Goal: Task Accomplishment & Management: Manage account settings

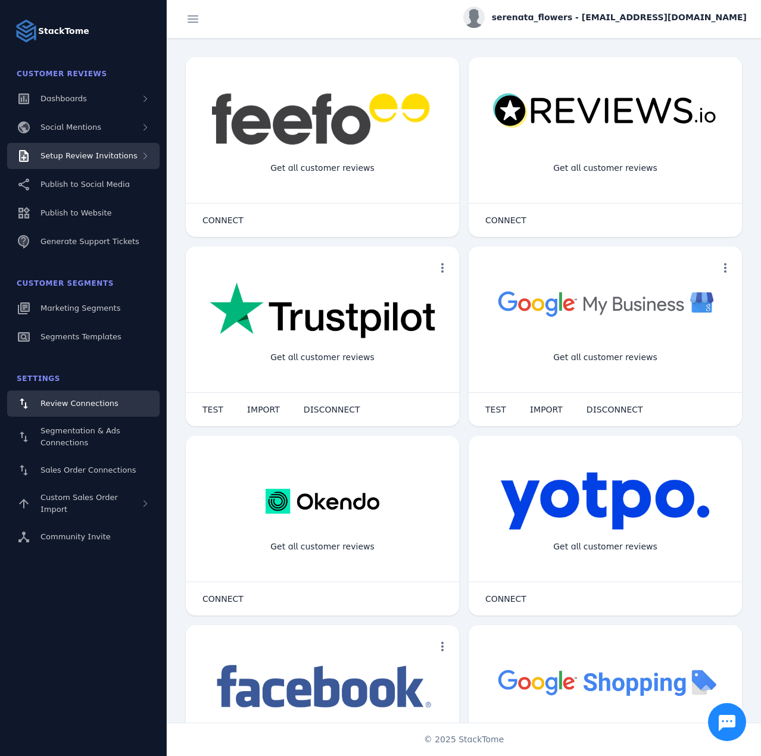
click at [88, 157] on span "Setup Review Invitations" at bounding box center [88, 155] width 97 height 9
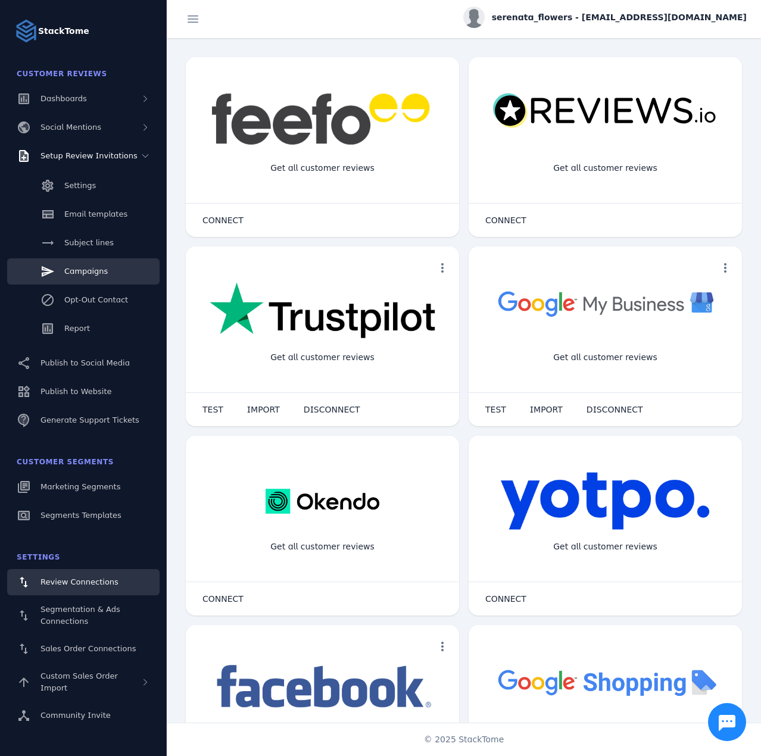
click at [95, 268] on span "Campaigns" at bounding box center [85, 271] width 43 height 9
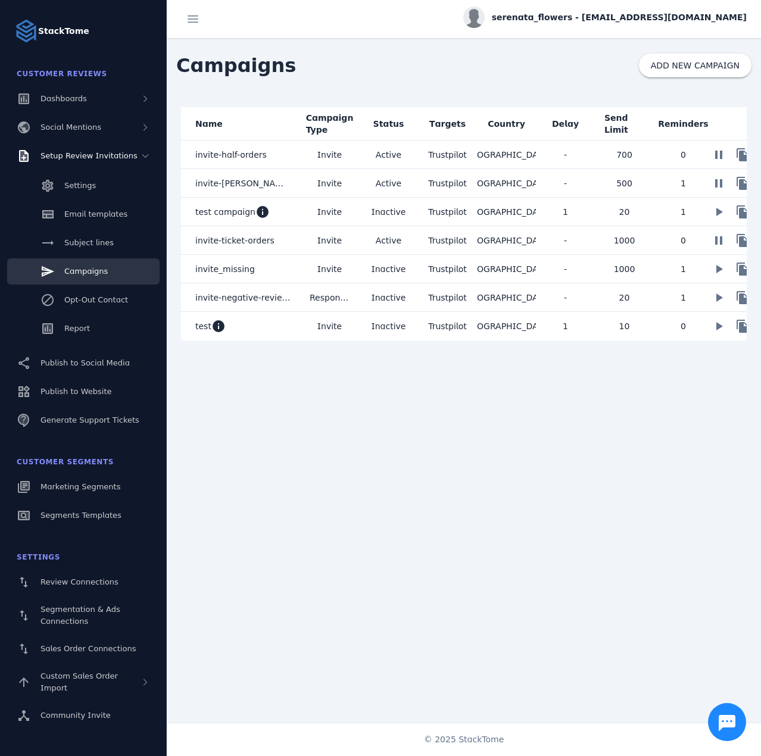
click at [353, 152] on mat-cell "Invite" at bounding box center [329, 154] width 59 height 29
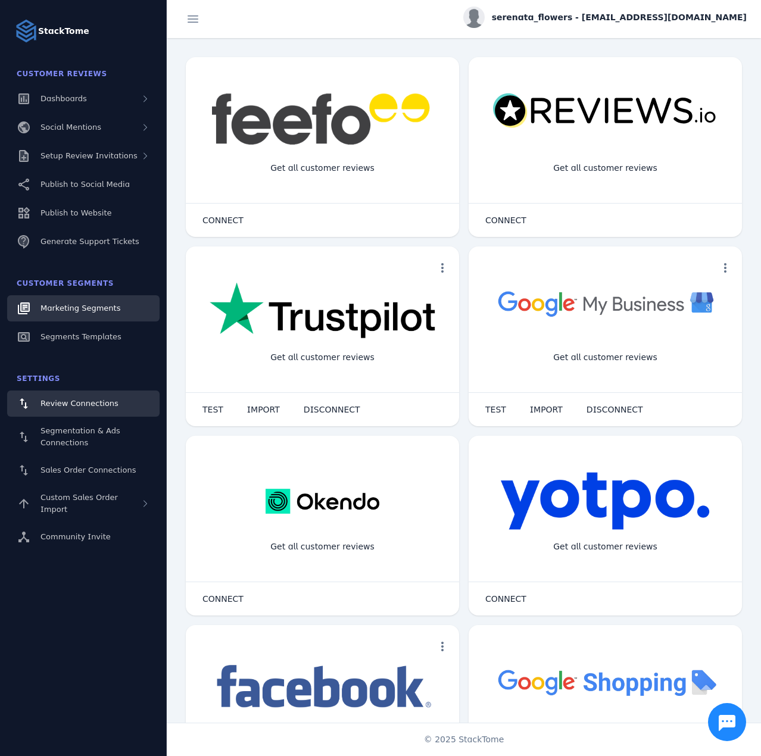
click at [85, 311] on span "Marketing Segments" at bounding box center [80, 308] width 80 height 9
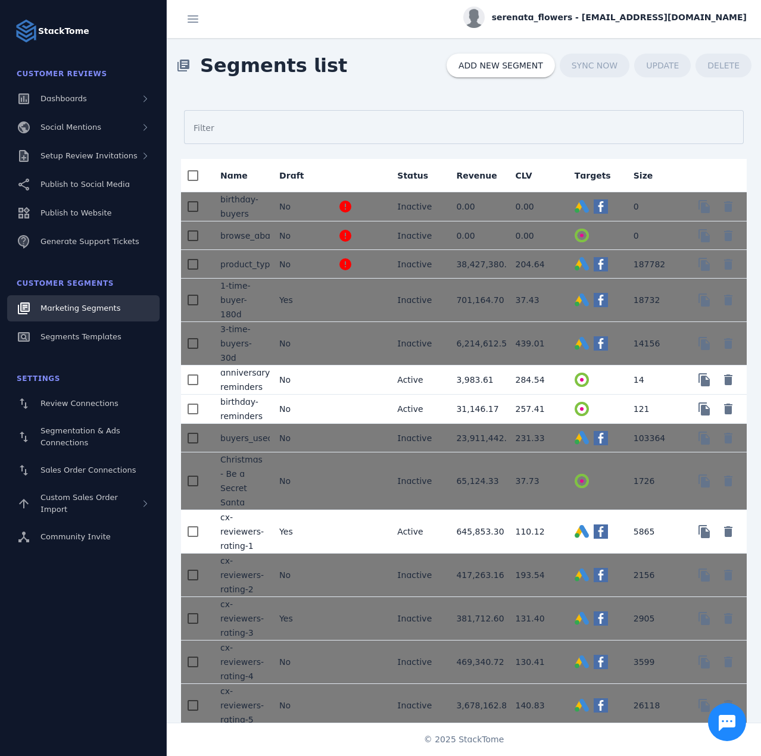
scroll to position [914, 0]
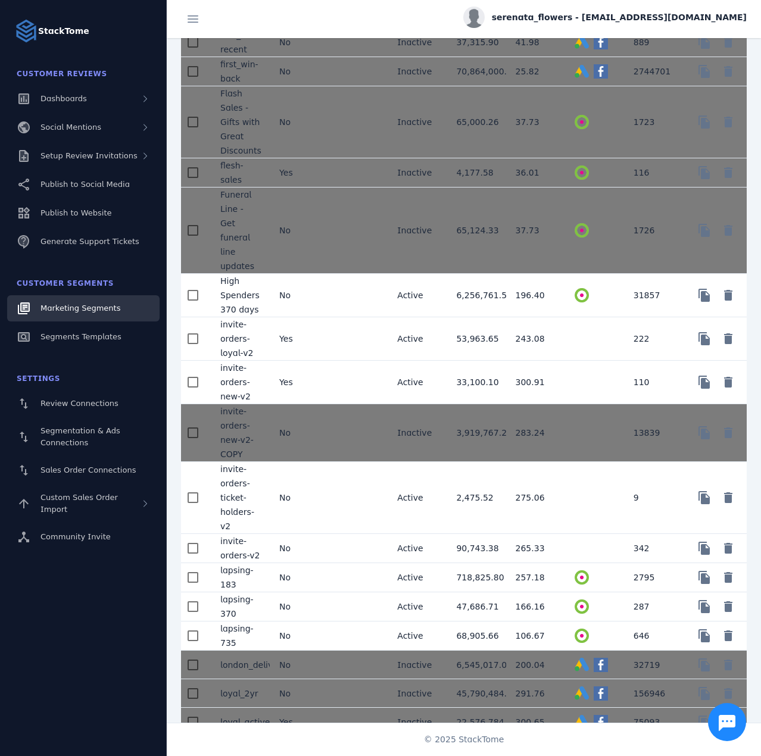
click at [321, 376] on mat-cell "Yes" at bounding box center [299, 382] width 59 height 43
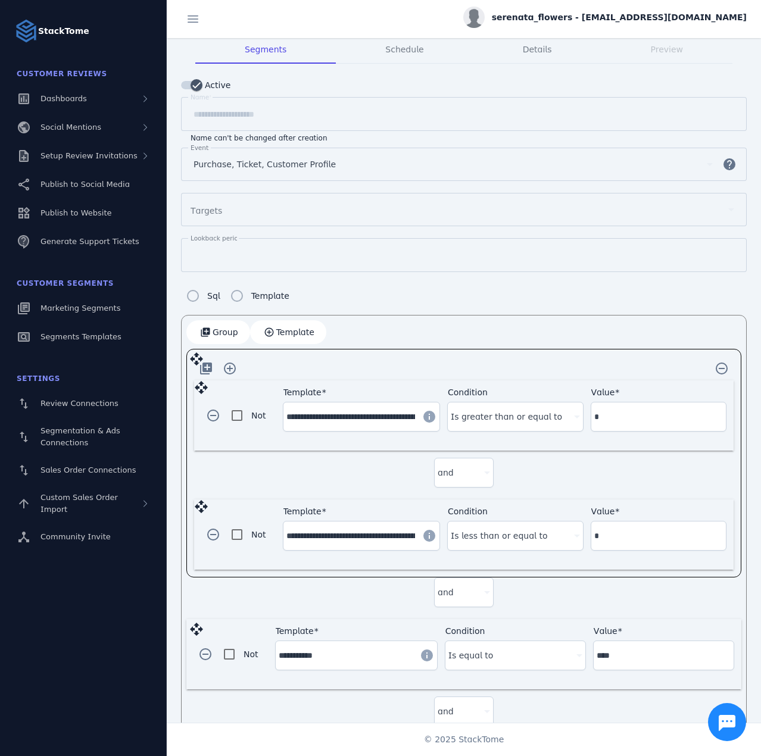
scroll to position [60, 0]
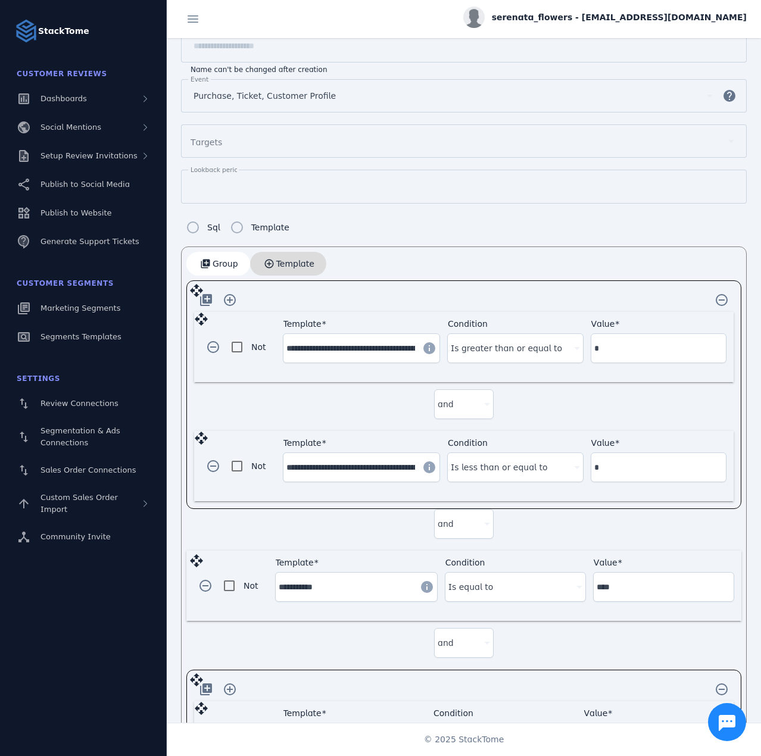
click at [291, 264] on span "Template" at bounding box center [295, 263] width 38 height 8
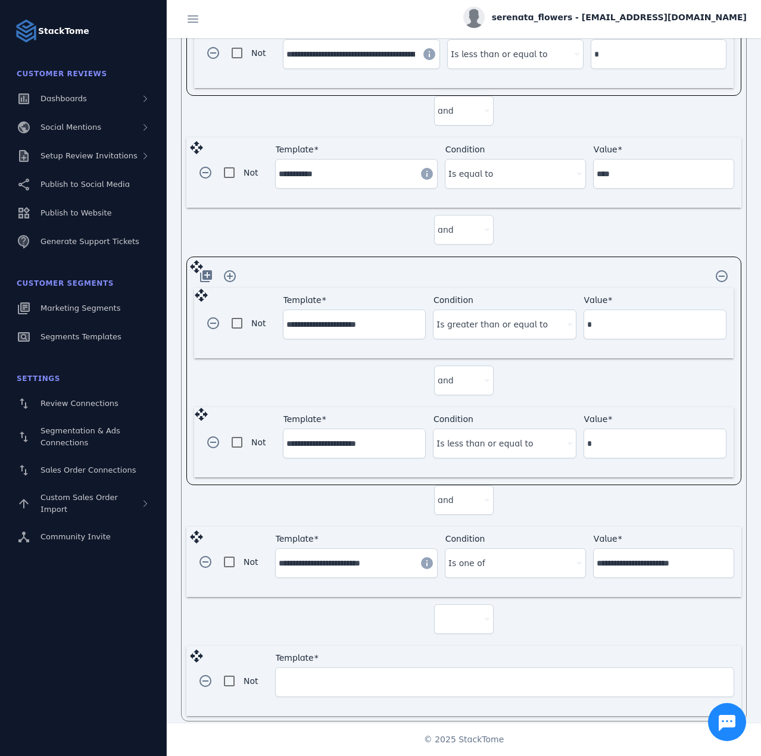
scroll to position [556, 0]
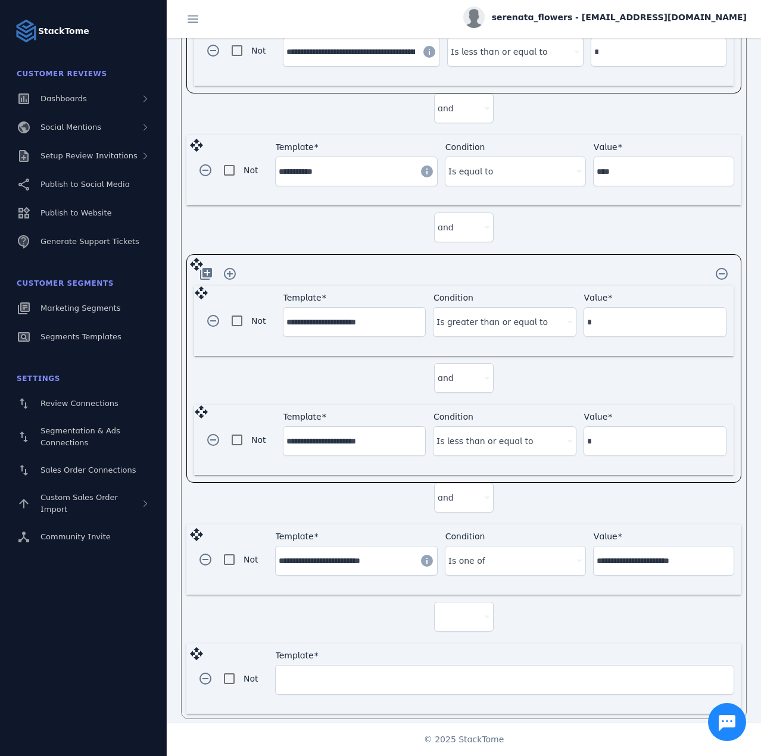
click at [464, 609] on div at bounding box center [458, 616] width 42 height 14
click at [451, 641] on span "and" at bounding box center [449, 641] width 16 height 14
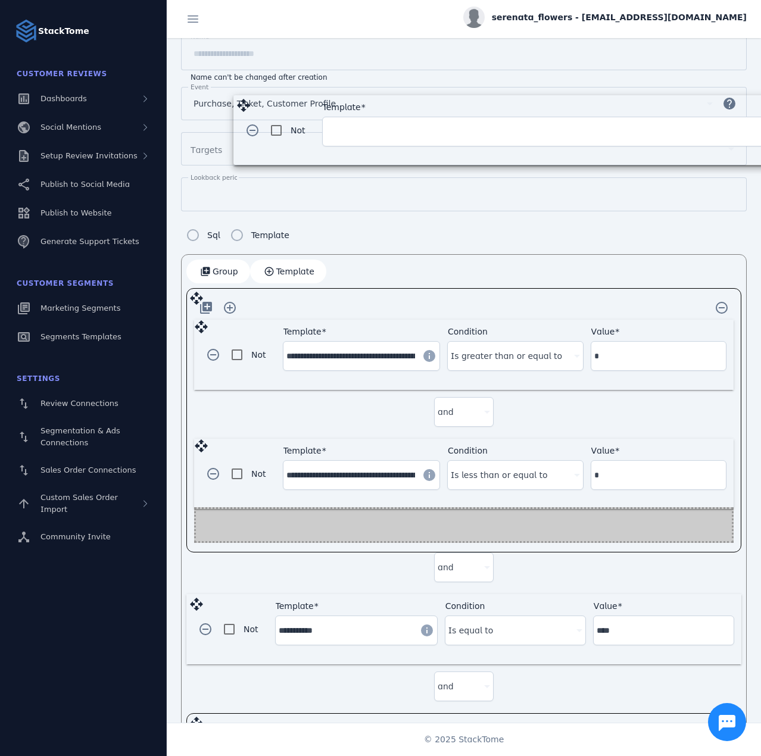
scroll to position [105, 0]
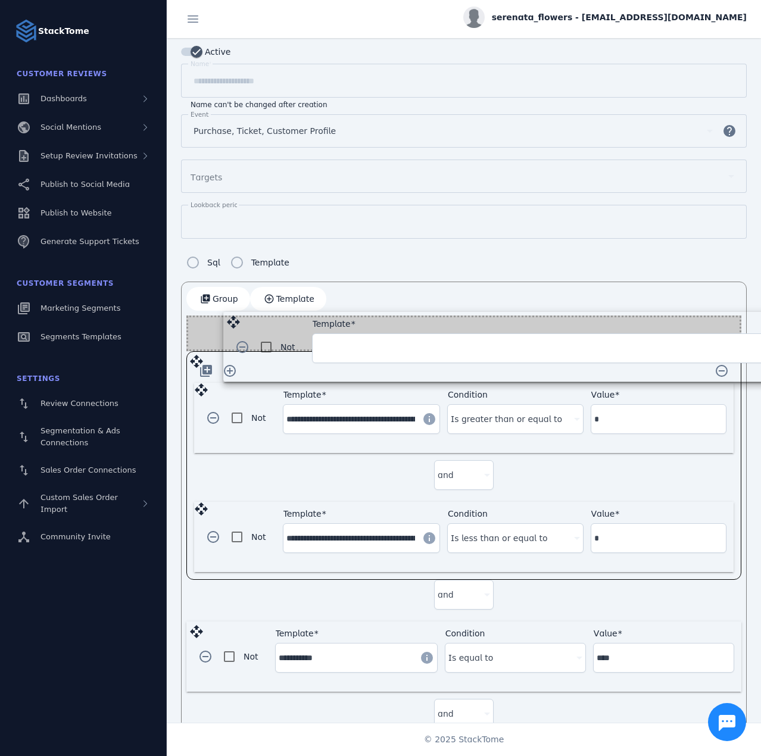
drag, startPoint x: 198, startPoint y: 639, endPoint x: 235, endPoint y: 318, distance: 323.5
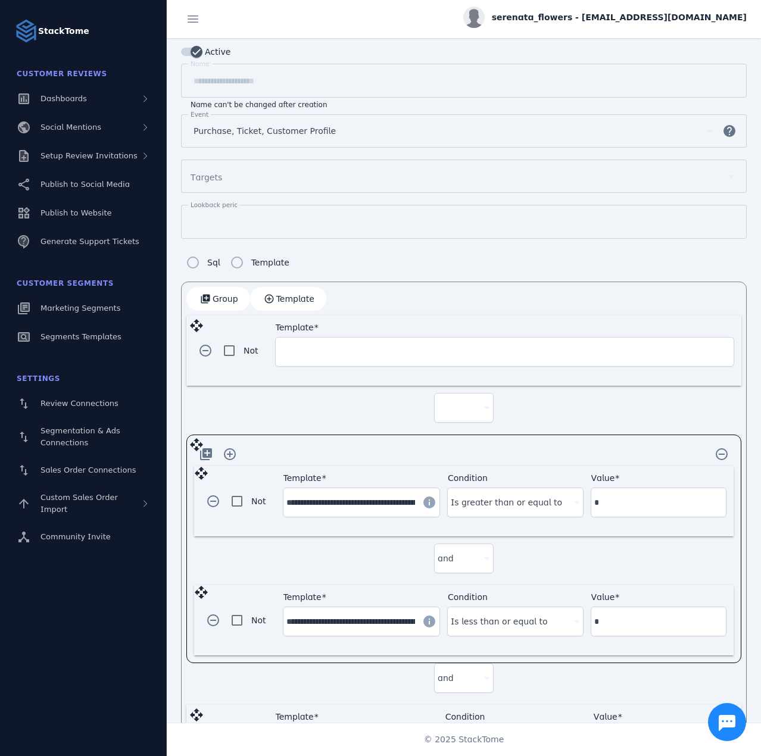
click at [346, 356] on div "Template" at bounding box center [505, 351] width 452 height 29
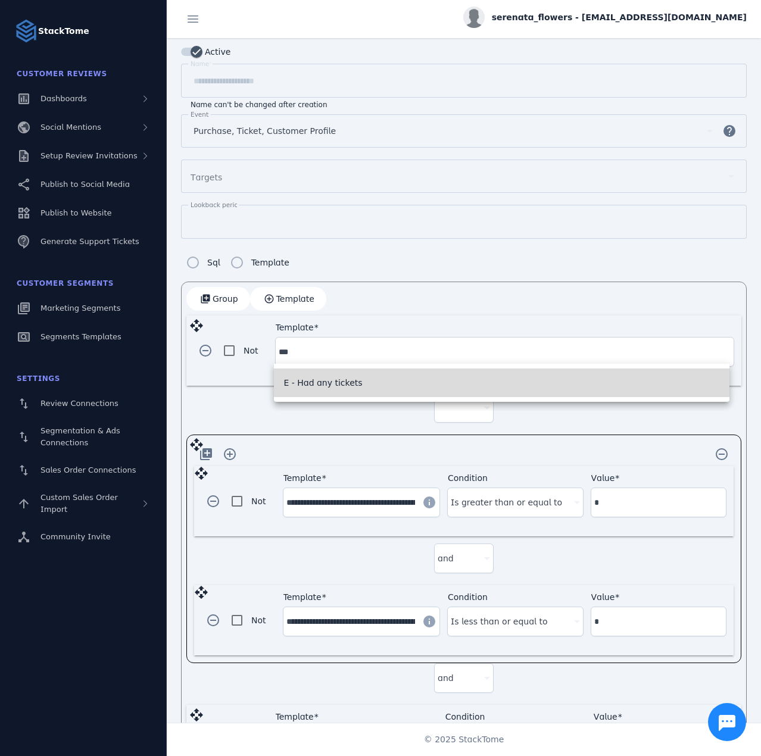
click at [345, 386] on span "E - Had any tickets" at bounding box center [322, 383] width 79 height 14
type input "**********"
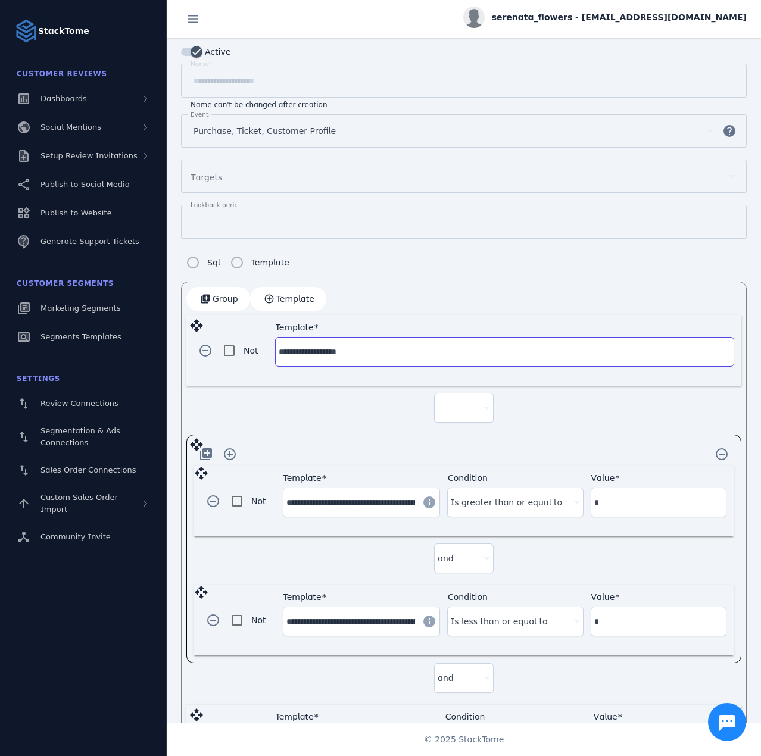
click at [465, 395] on div at bounding box center [463, 407] width 52 height 29
click at [460, 432] on mat-option "and" at bounding box center [461, 438] width 60 height 29
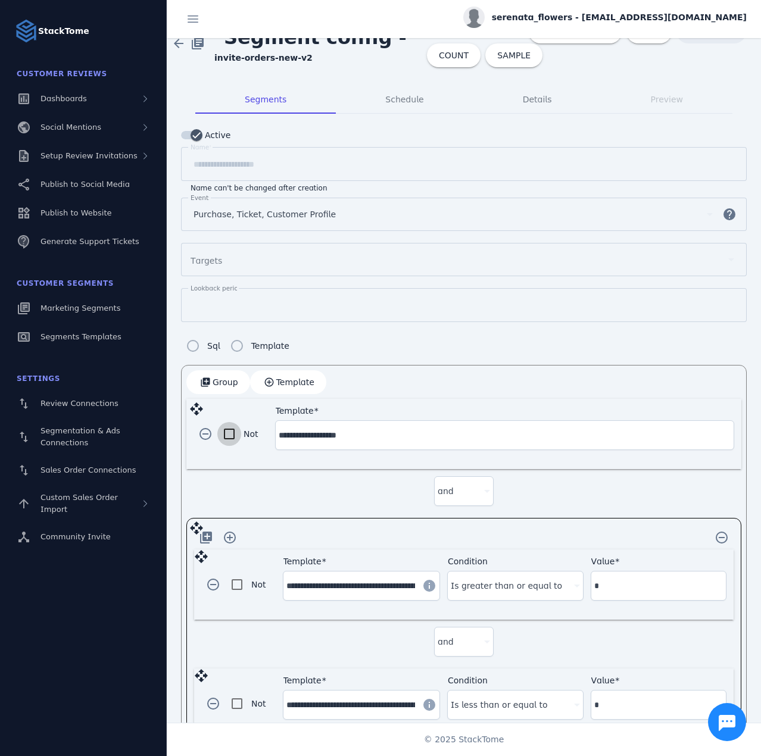
scroll to position [0, 0]
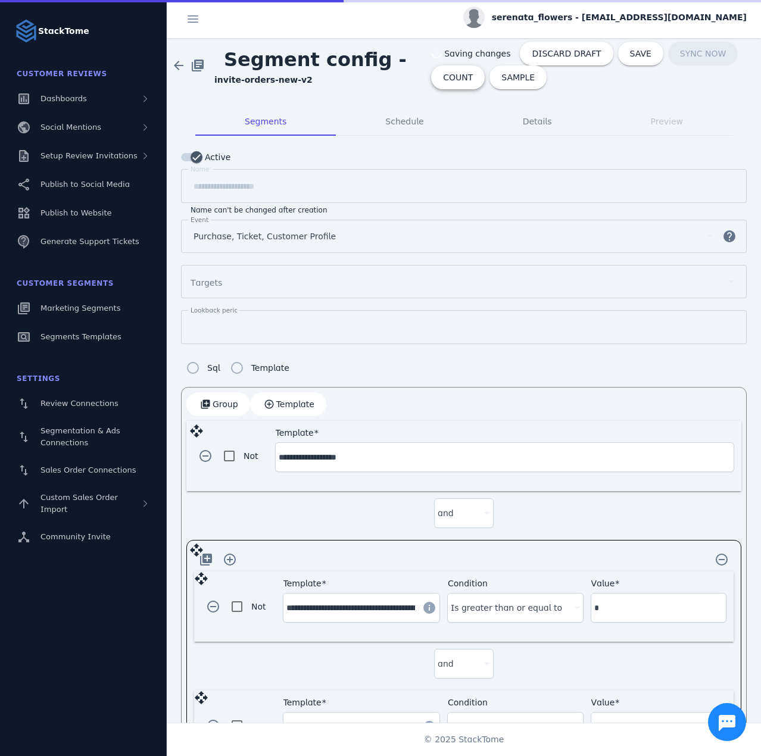
drag, startPoint x: 429, startPoint y: 84, endPoint x: 565, endPoint y: 21, distance: 149.9
click at [431, 83] on span at bounding box center [458, 77] width 54 height 29
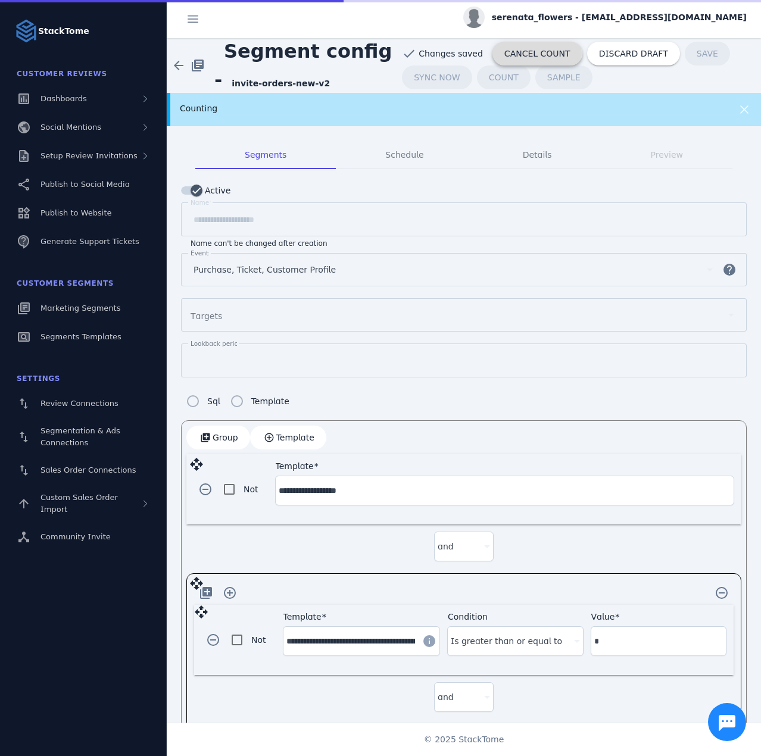
click at [518, 54] on span "CANCEL COUNT" at bounding box center [537, 53] width 66 height 8
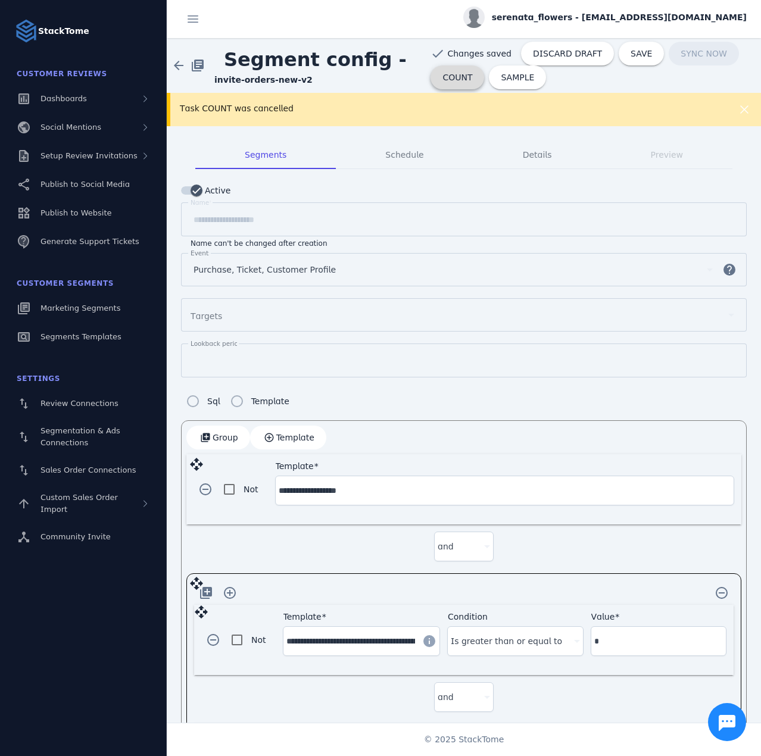
click at [443, 84] on span at bounding box center [457, 77] width 54 height 29
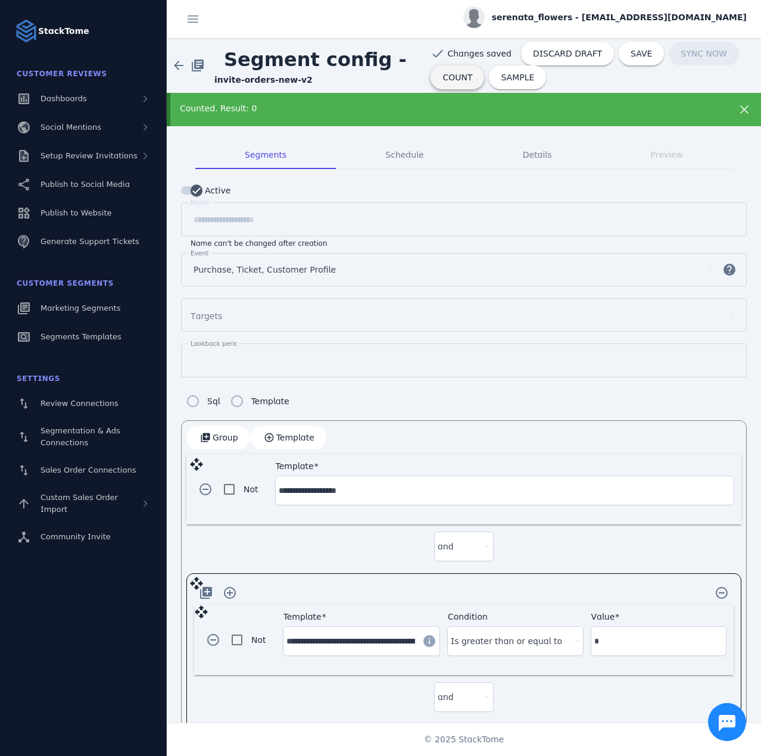
click at [442, 80] on span "COUNT" at bounding box center [457, 77] width 30 height 8
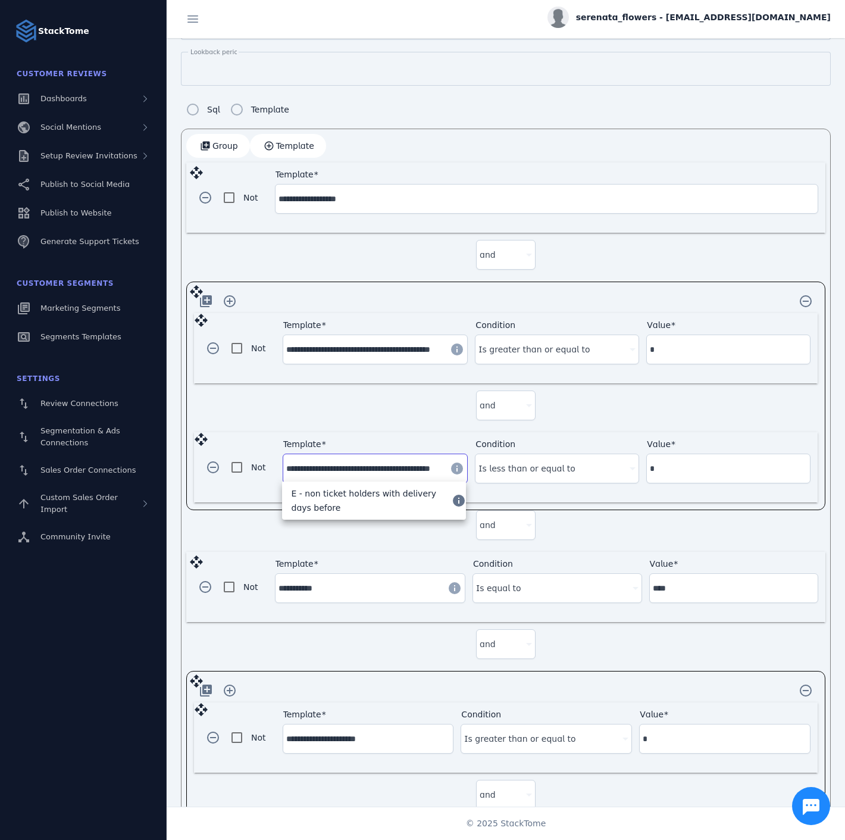
scroll to position [0, 17]
drag, startPoint x: 339, startPoint y: 467, endPoint x: 408, endPoint y: 464, distance: 68.5
click at [421, 464] on input "**********" at bounding box center [363, 468] width 155 height 14
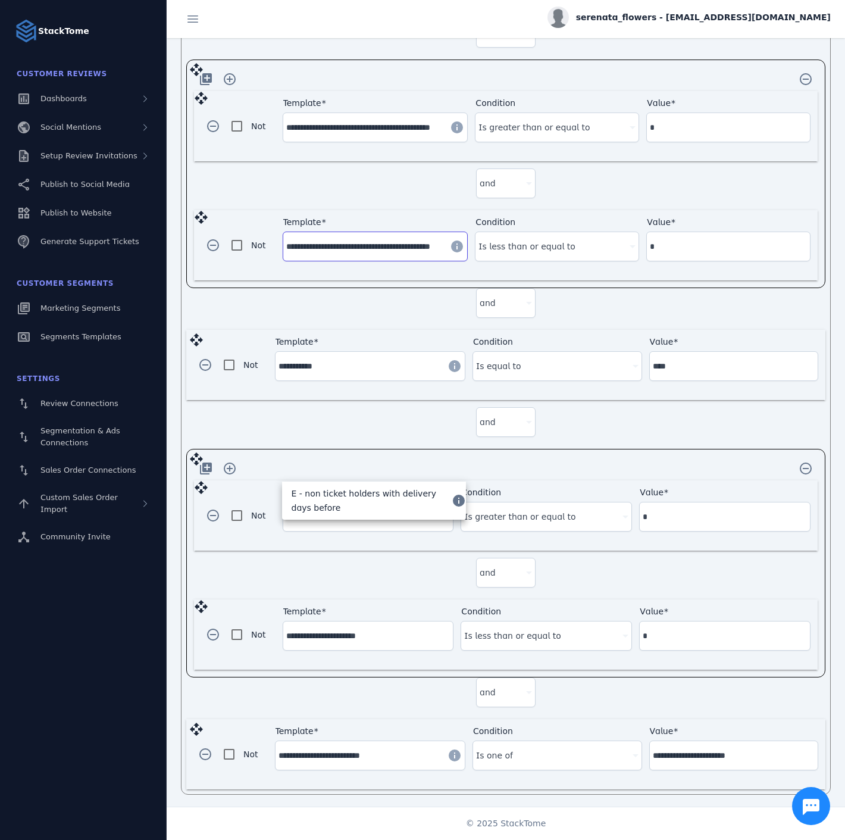
scroll to position [0, 0]
click at [371, 592] on div "and" at bounding box center [506, 575] width 624 height 49
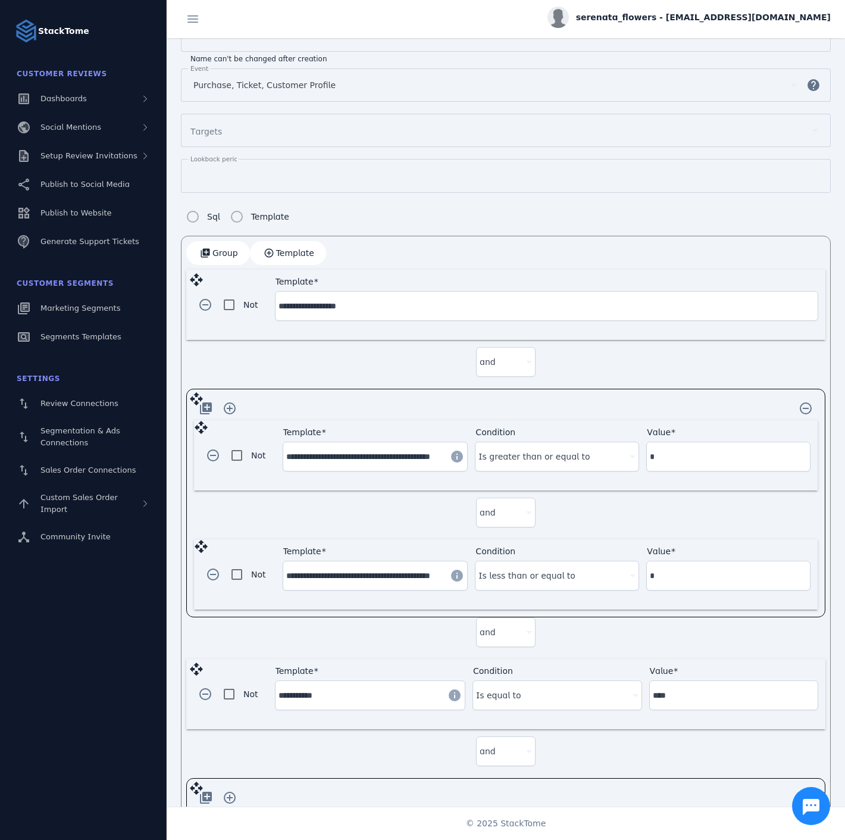
scroll to position [183, 0]
click at [209, 305] on span "button" at bounding box center [205, 306] width 29 height 29
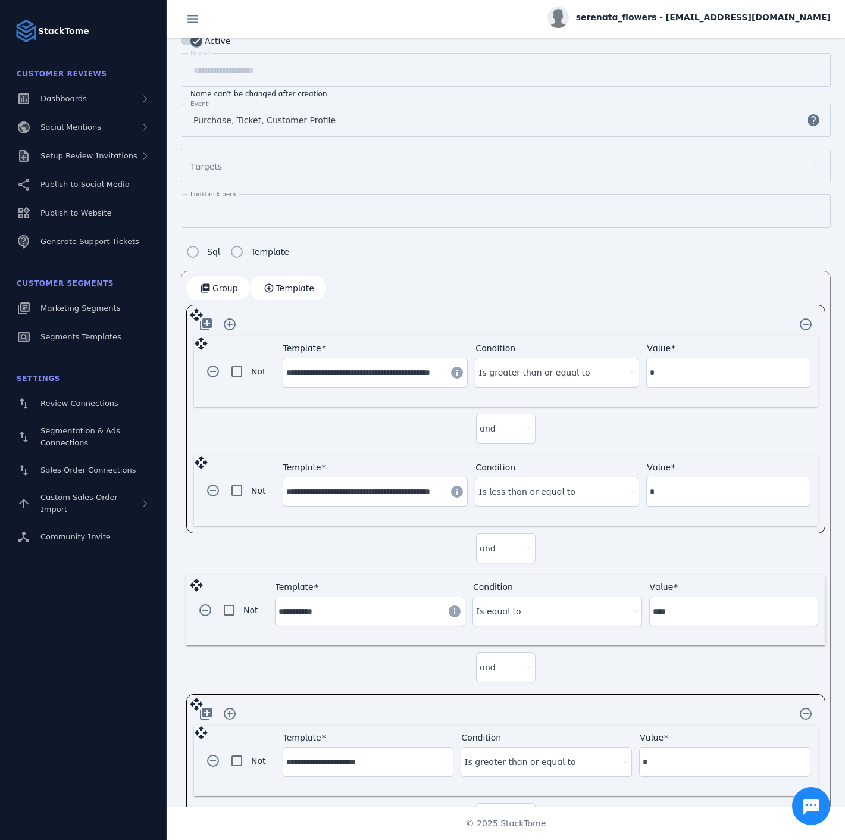
scroll to position [0, 0]
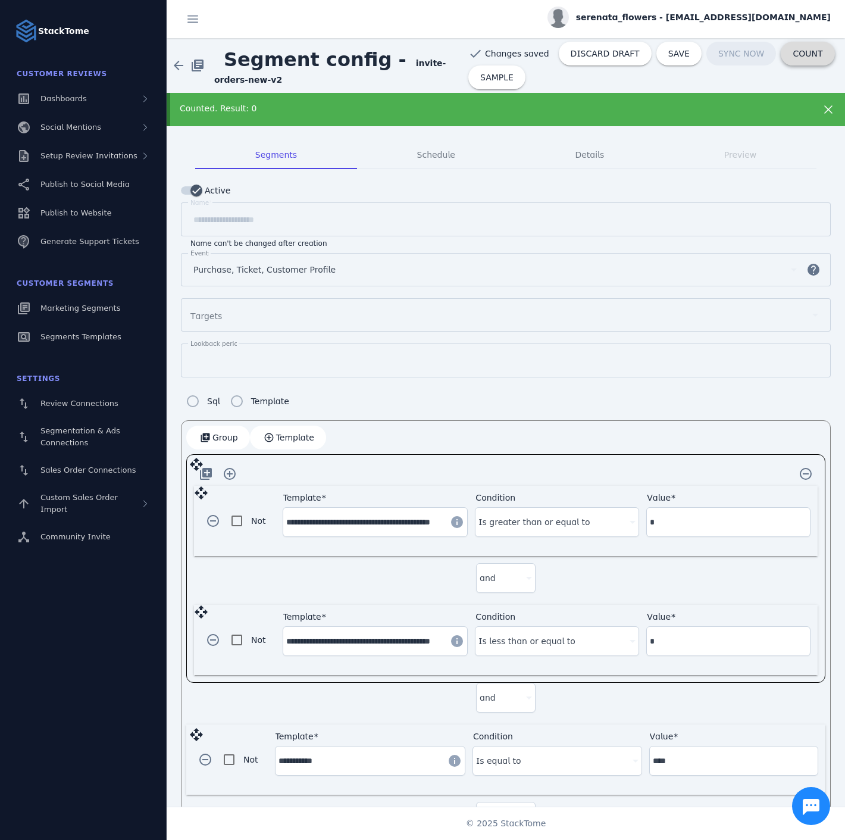
click at [760, 56] on span "COUNT" at bounding box center [808, 53] width 30 height 8
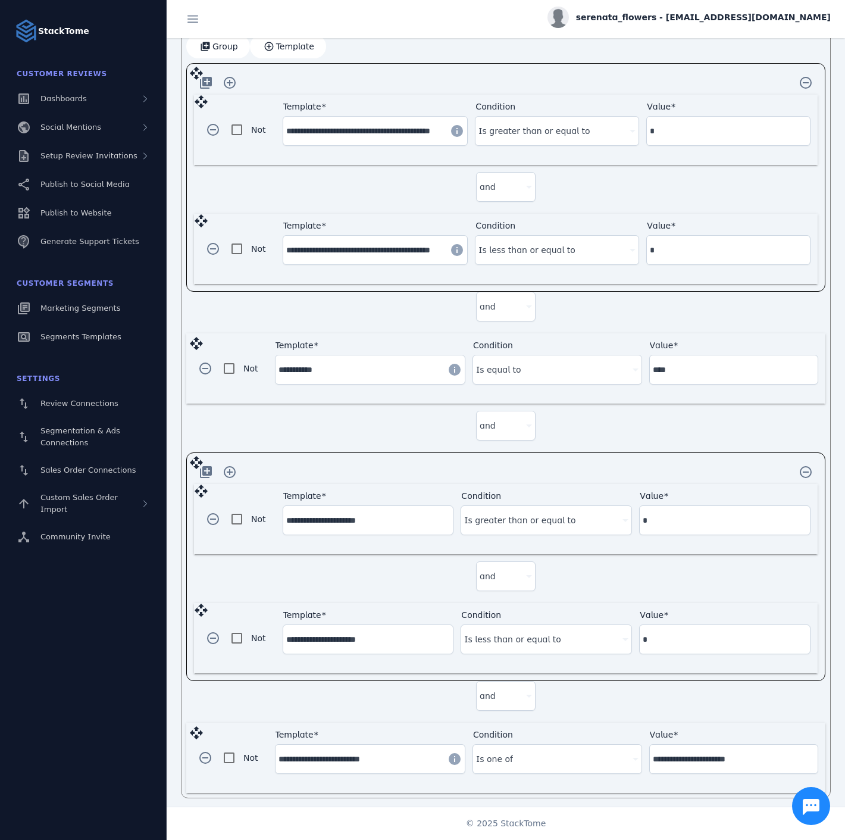
scroll to position [395, 0]
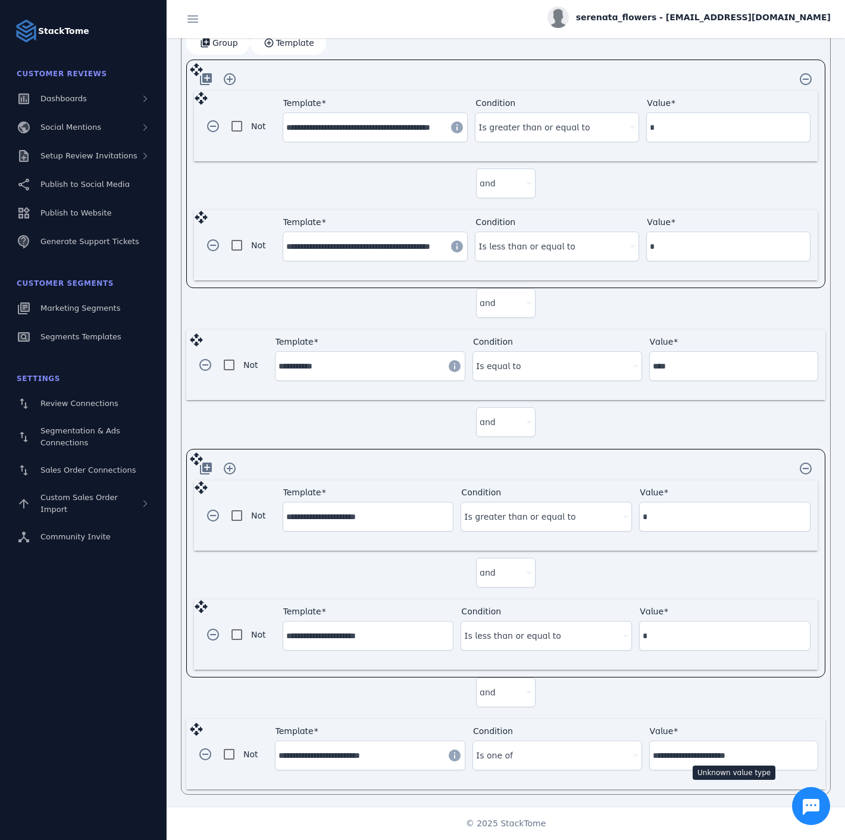
click at [753, 755] on input "**********" at bounding box center [734, 755] width 162 height 14
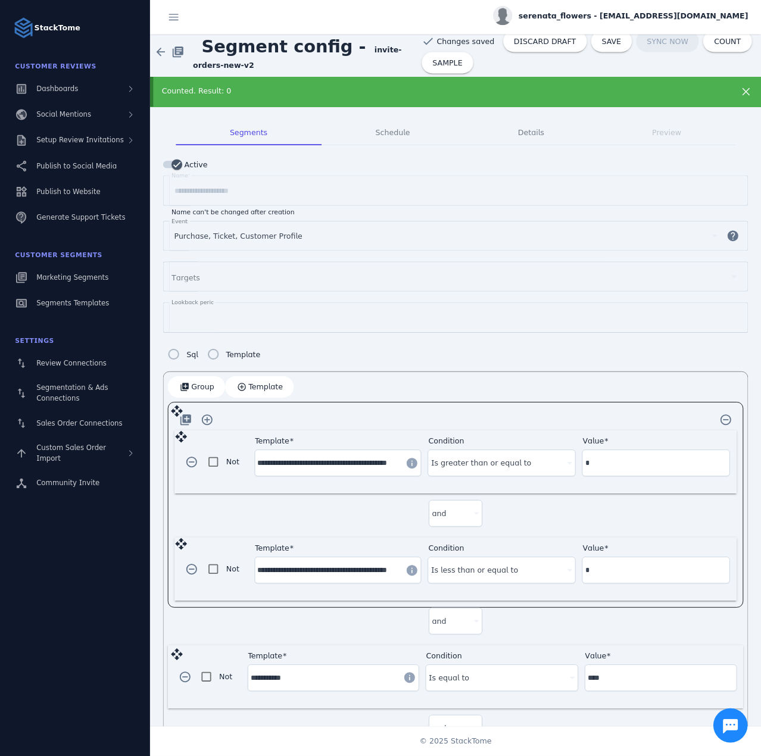
scroll to position [0, 0]
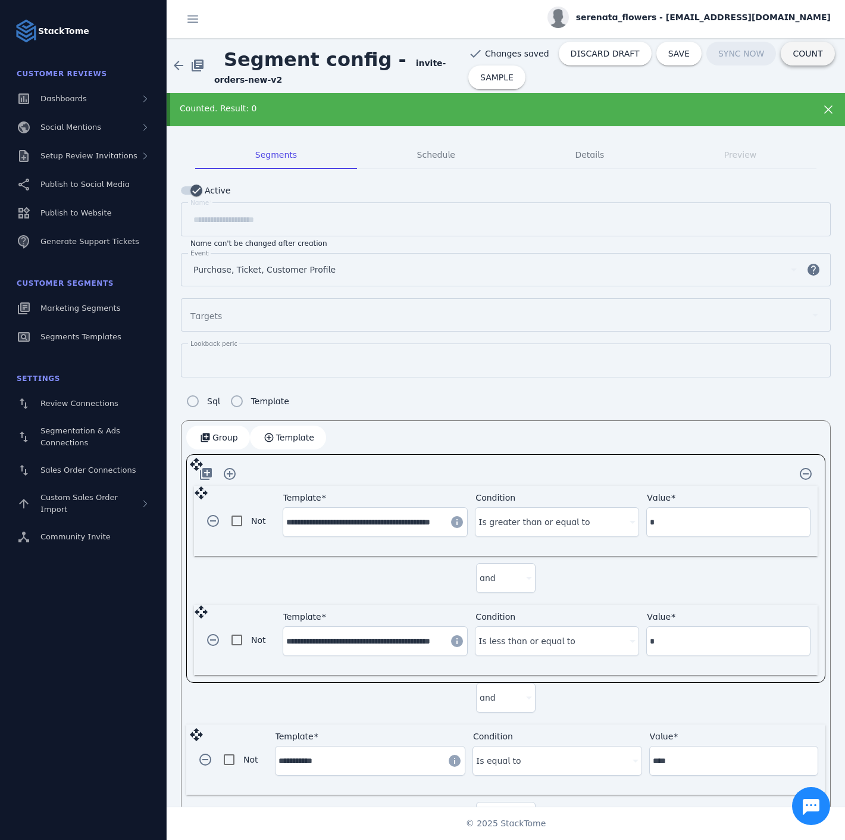
type input "**********"
click at [760, 58] on span at bounding box center [808, 53] width 54 height 29
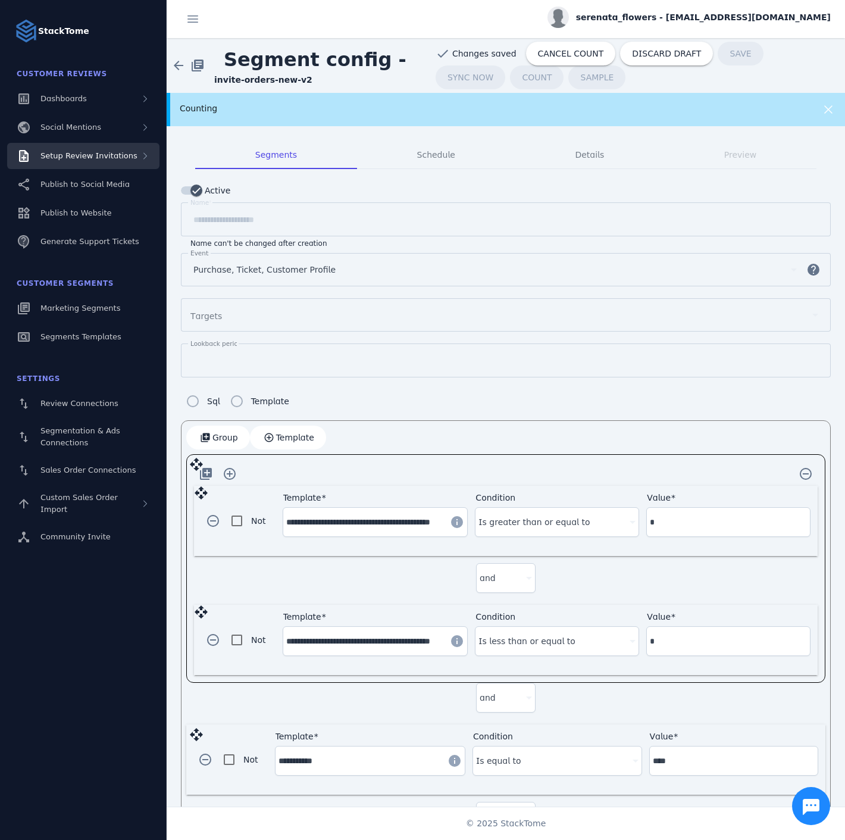
click at [110, 153] on span "Setup Review Invitations" at bounding box center [88, 155] width 97 height 9
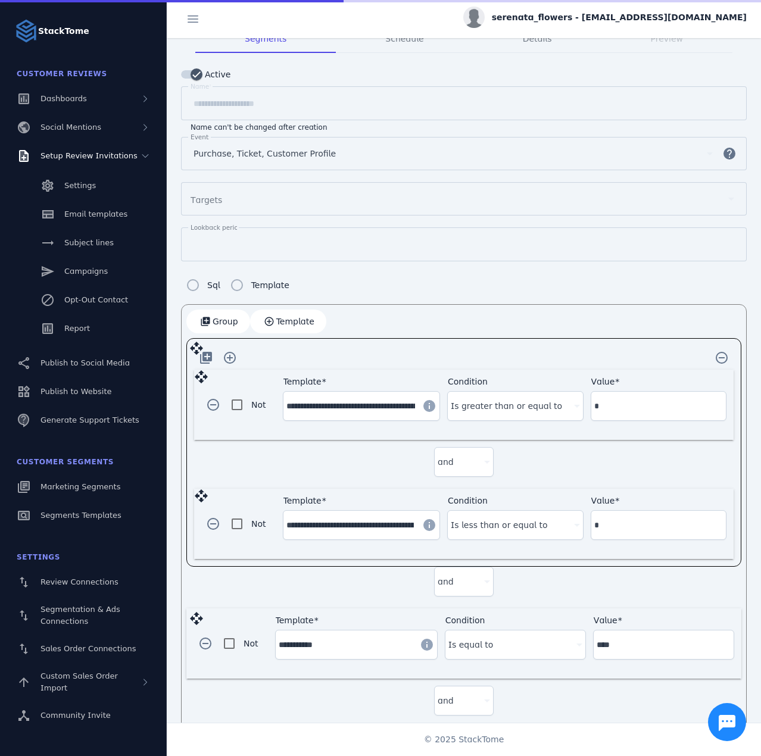
scroll to position [119, 0]
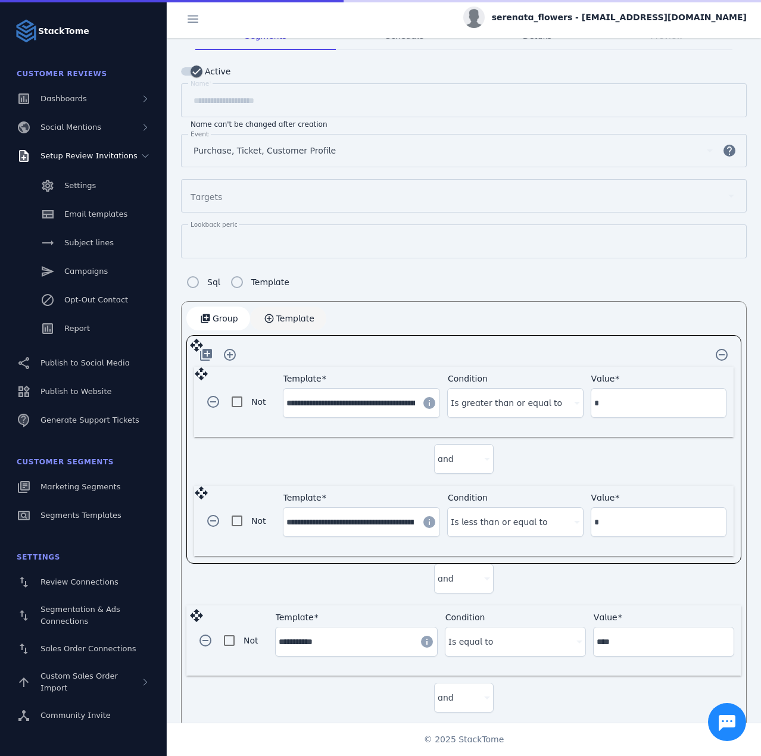
click at [296, 315] on span "Template" at bounding box center [295, 318] width 38 height 8
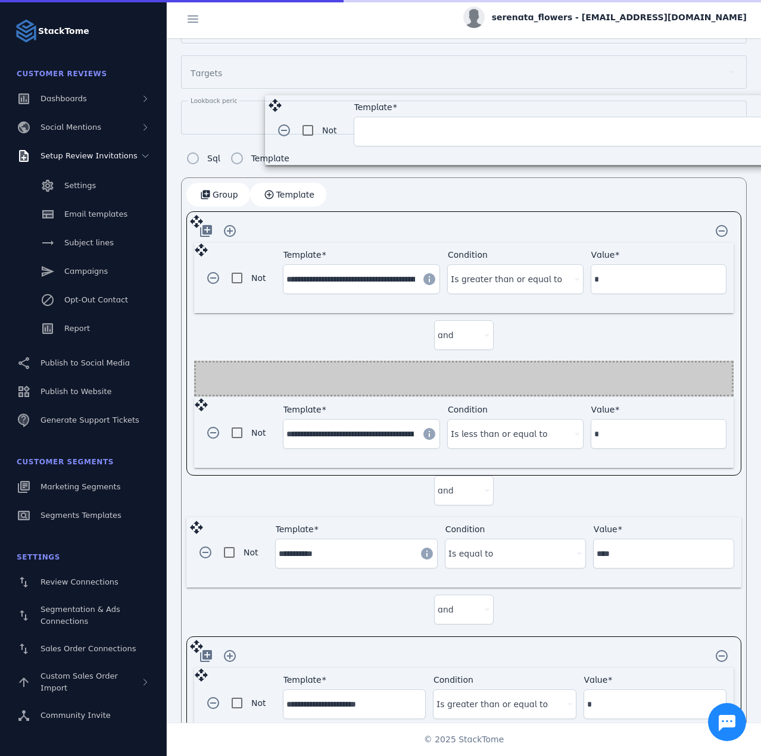
scroll to position [198, 0]
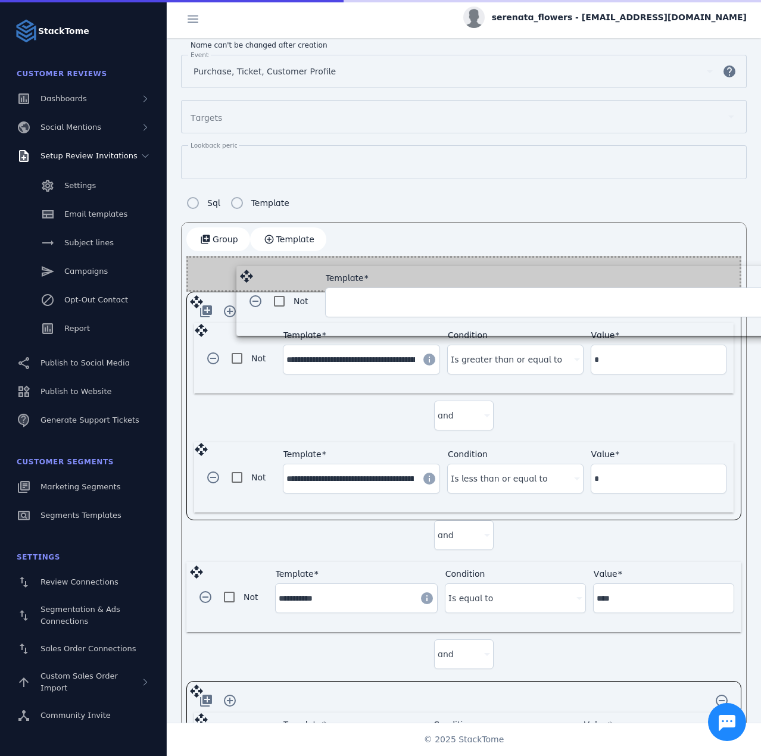
drag, startPoint x: 195, startPoint y: 646, endPoint x: 243, endPoint y: 274, distance: 375.7
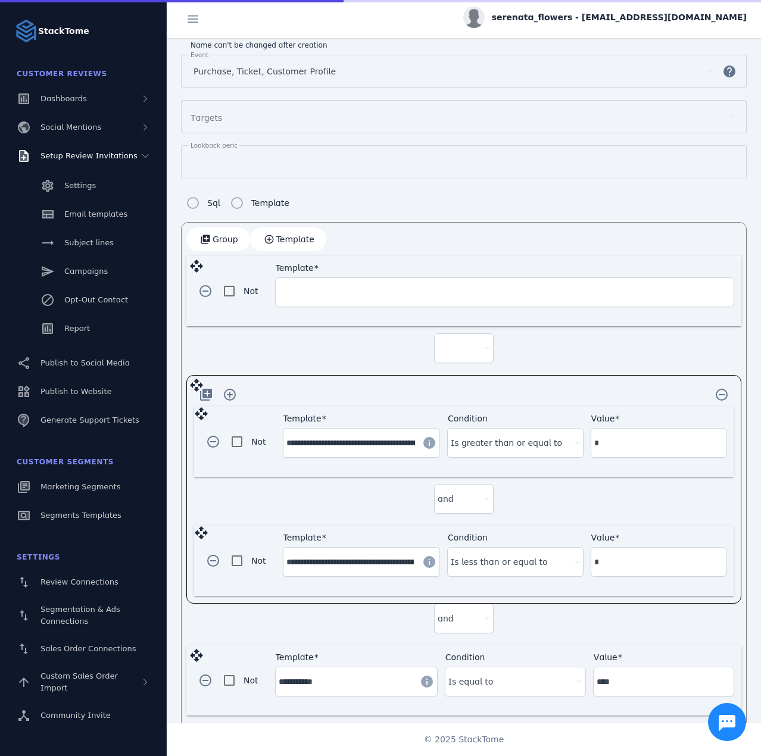
click at [308, 293] on input "Template" at bounding box center [505, 292] width 452 height 14
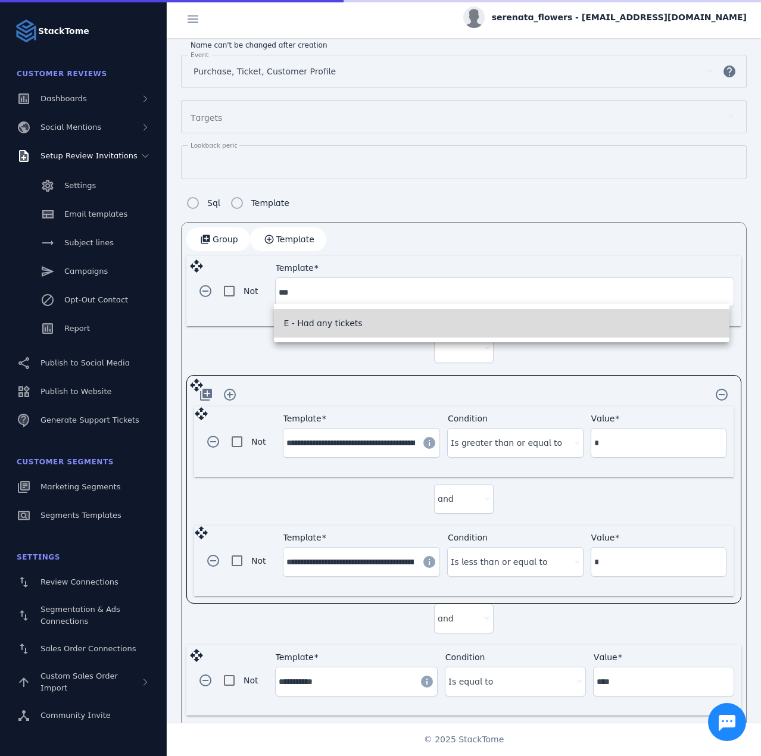
click at [324, 326] on span "E - Had any tickets" at bounding box center [322, 323] width 79 height 14
type input "**********"
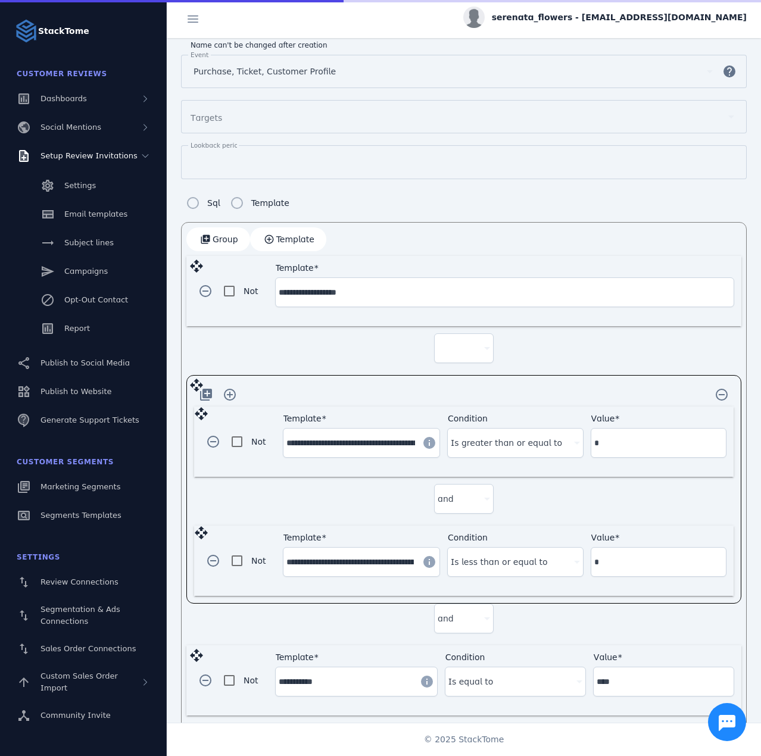
click at [457, 343] on div at bounding box center [458, 348] width 42 height 14
click at [452, 381] on span "and" at bounding box center [449, 378] width 16 height 14
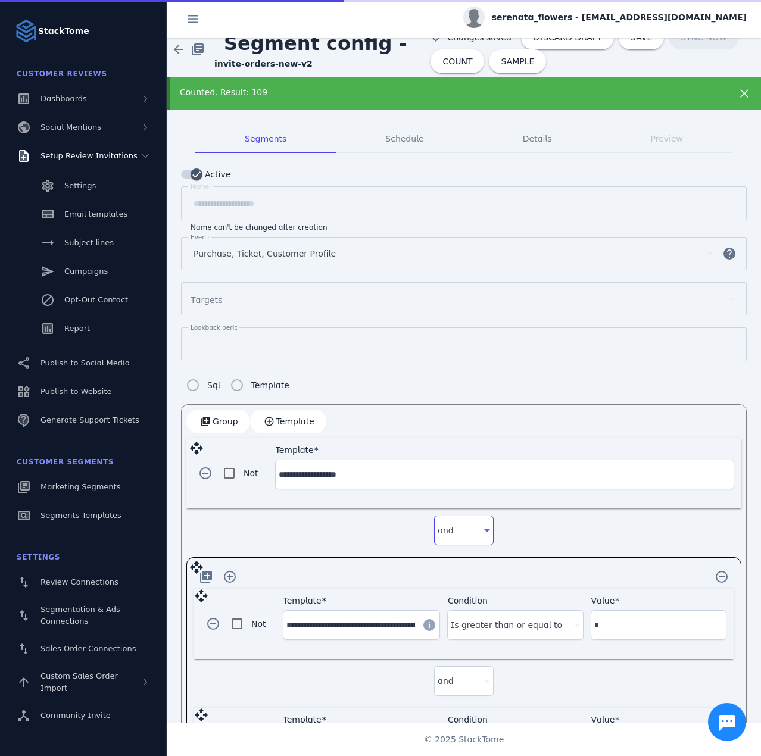
scroll to position [0, 0]
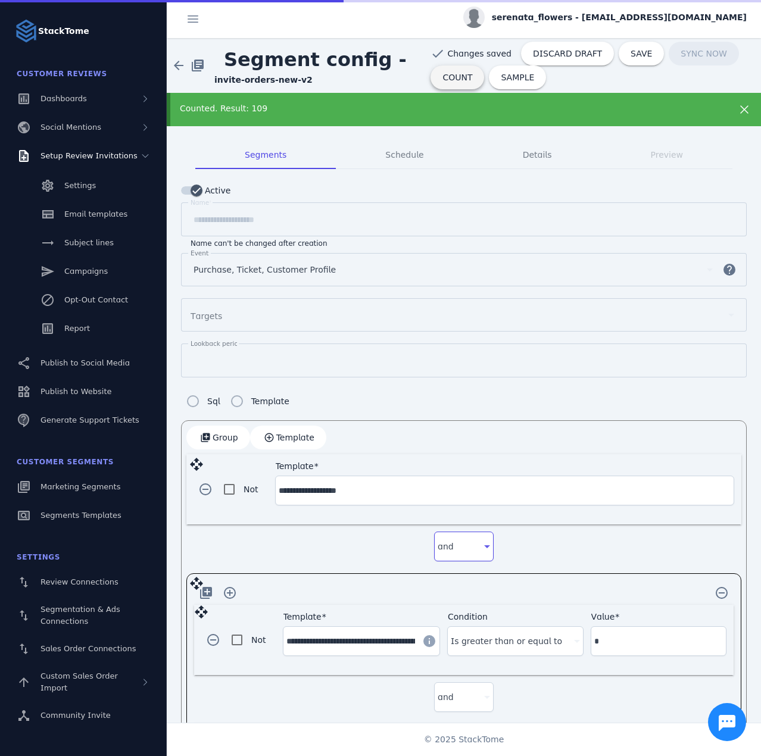
click at [443, 82] on span "COUNT" at bounding box center [457, 77] width 30 height 8
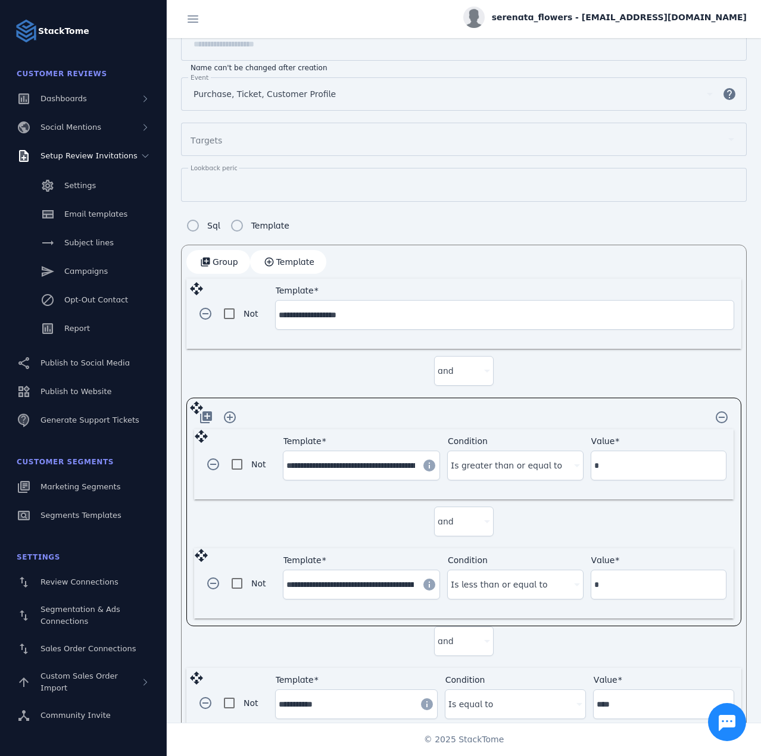
scroll to position [179, 0]
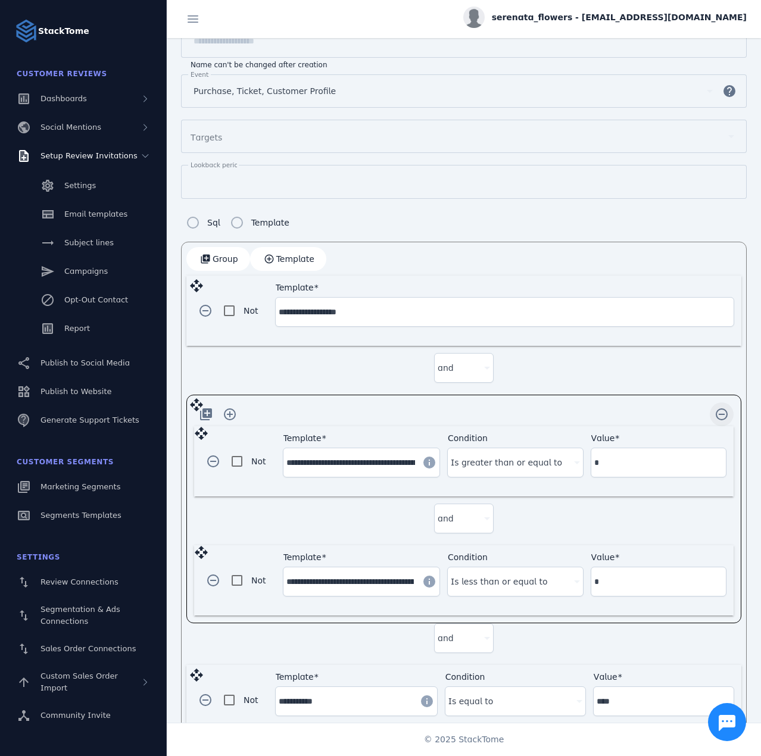
click at [713, 412] on span "button" at bounding box center [721, 414] width 29 height 29
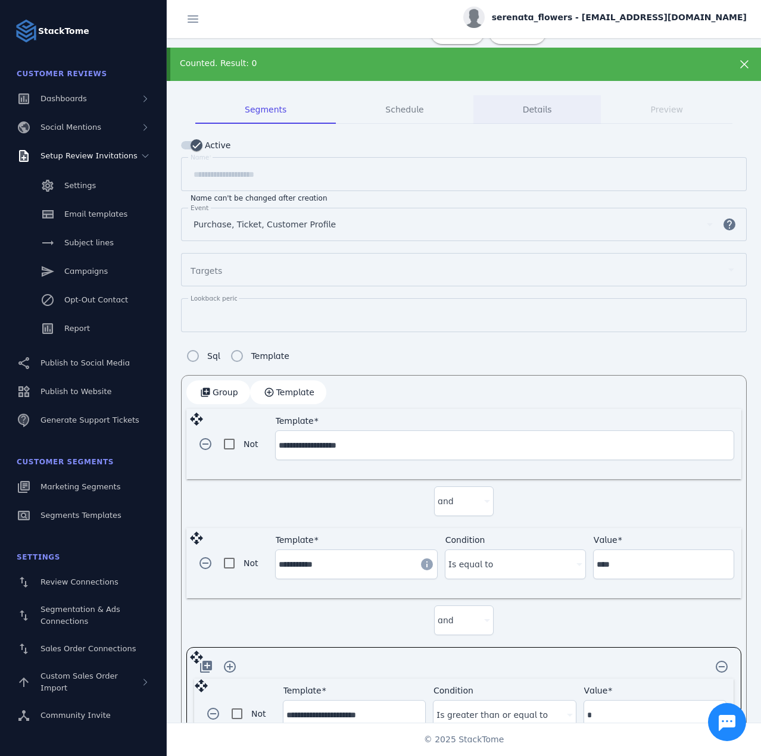
scroll to position [0, 0]
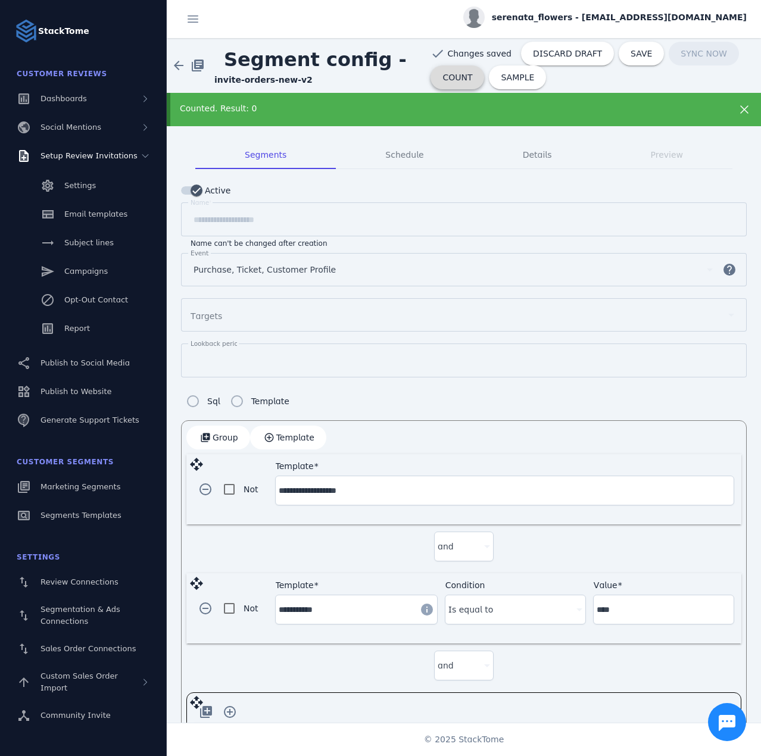
click at [442, 83] on span at bounding box center [457, 77] width 54 height 29
click at [445, 81] on span "COUNT" at bounding box center [457, 77] width 30 height 8
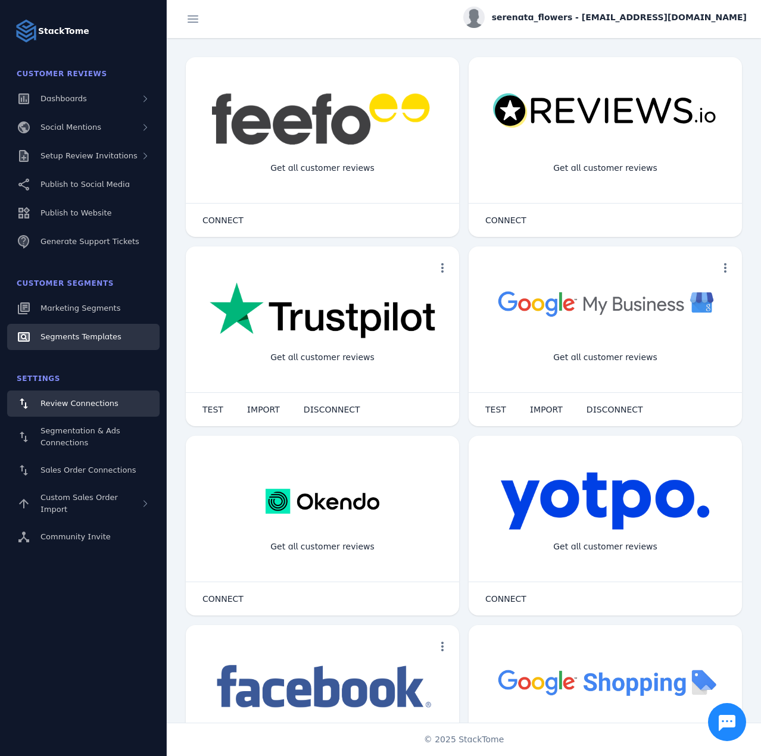
click at [87, 336] on span "Segments Templates" at bounding box center [80, 336] width 81 height 9
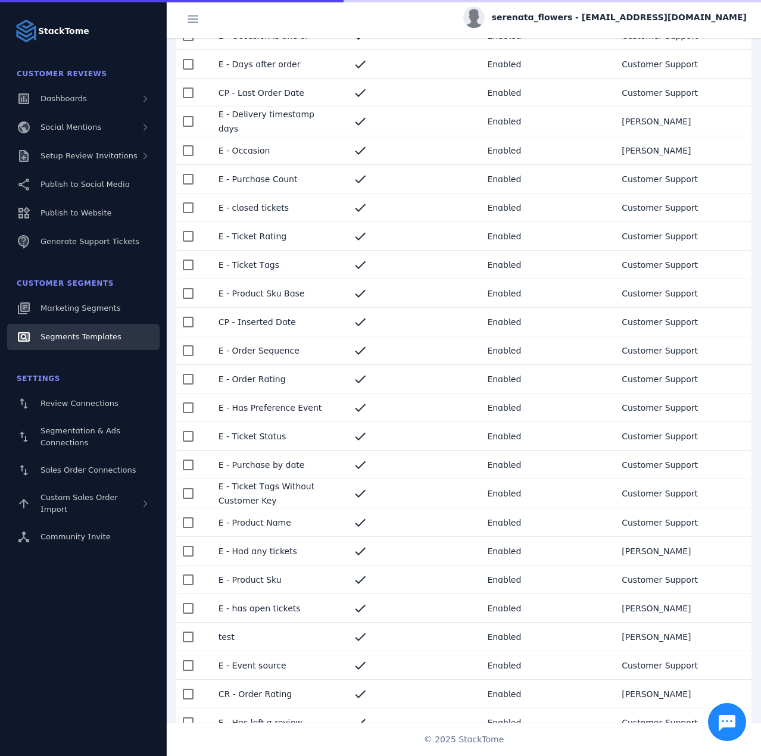
scroll to position [119, 0]
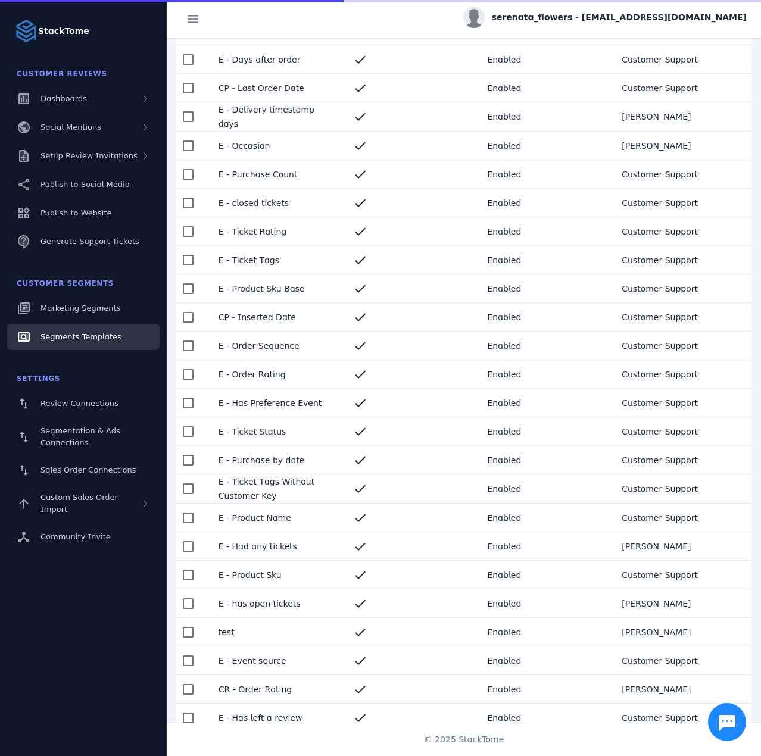
click at [295, 546] on mat-cell "E - Had any tickets" at bounding box center [276, 546] width 135 height 29
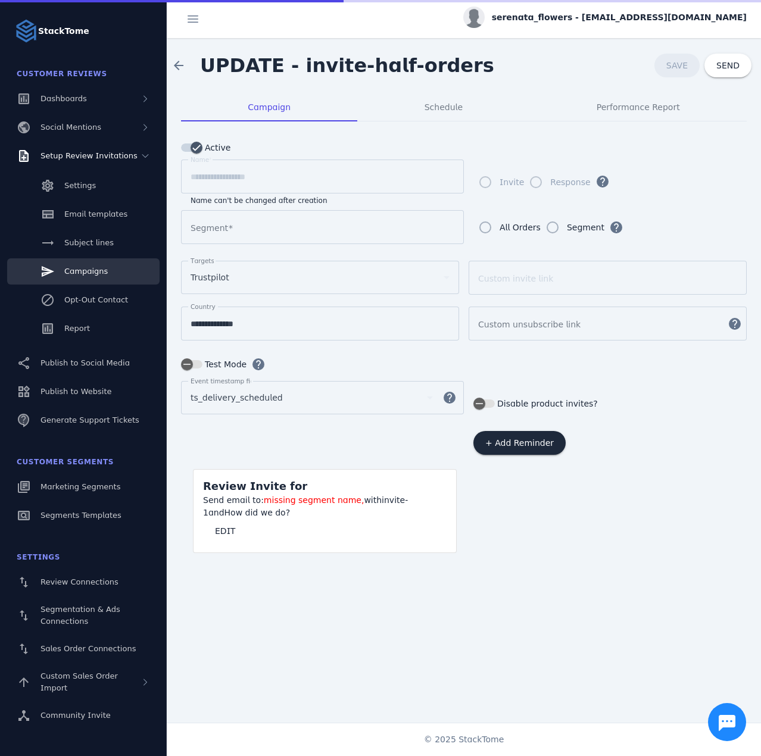
type input "**********"
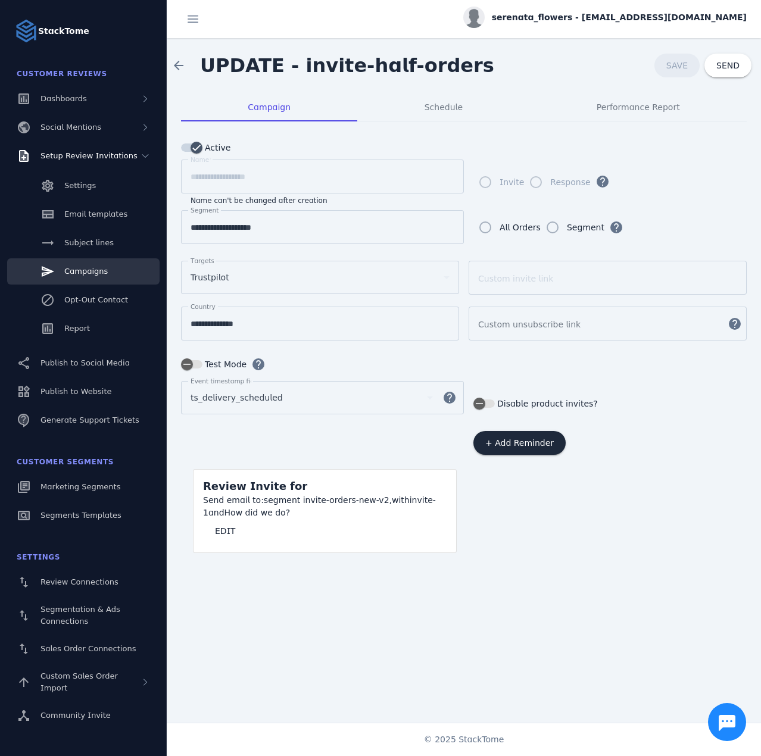
click at [259, 229] on input "**********" at bounding box center [322, 227] width 264 height 14
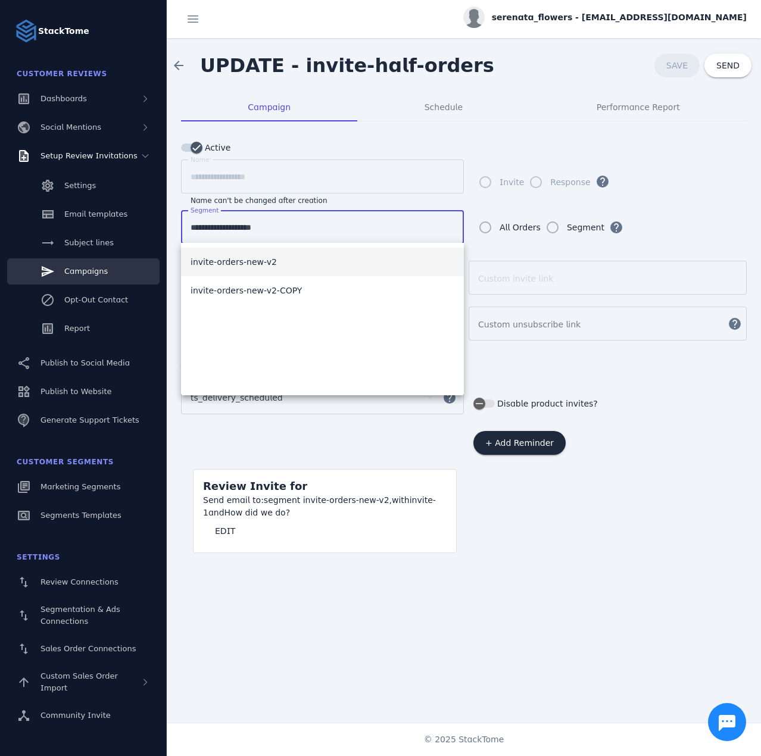
click at [259, 229] on input "**********" at bounding box center [322, 227] width 264 height 14
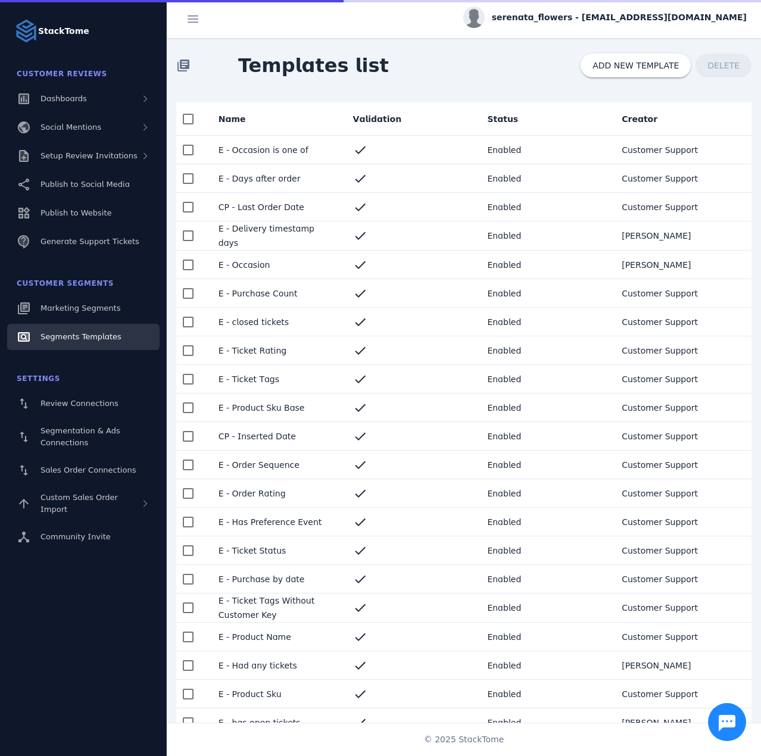
scroll to position [850, 0]
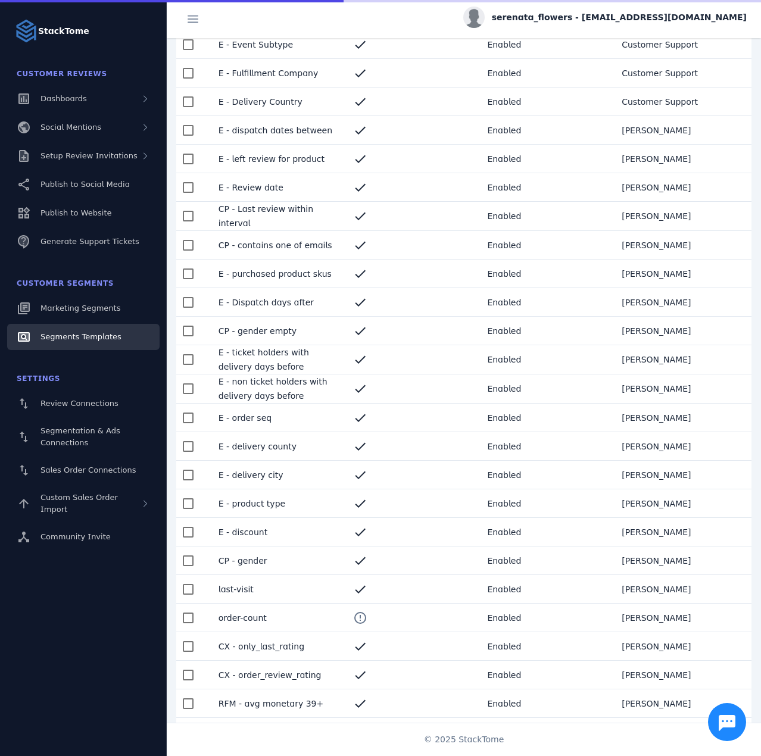
click at [296, 389] on mat-cell "E - non ticket holders with delivery days before" at bounding box center [276, 388] width 135 height 29
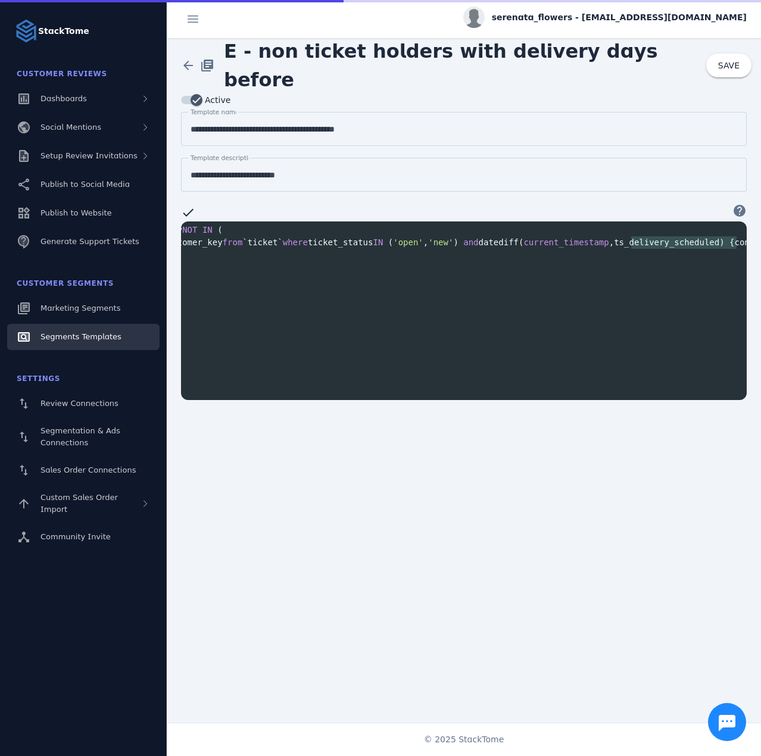
scroll to position [0, 112]
type textarea "**********"
drag, startPoint x: 706, startPoint y: 242, endPoint x: 580, endPoint y: 139, distance: 162.9
click at [670, 242] on span "select customer_key from `ticket` where ticket_status IN ( 'open' , 'new' ) and…" at bounding box center [425, 242] width 698 height 10
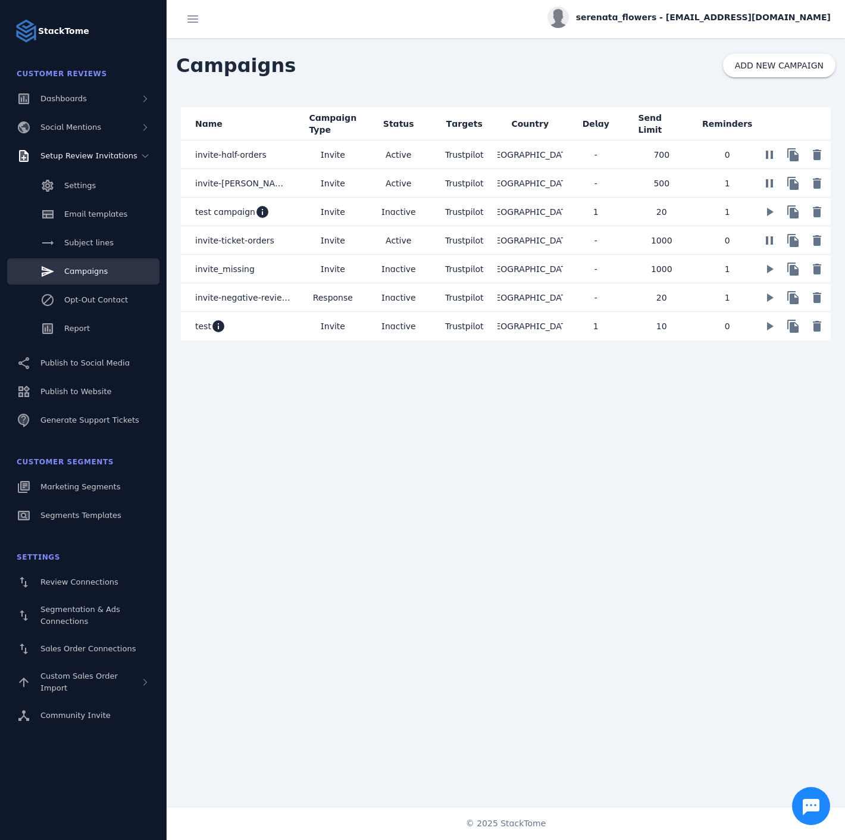
click at [359, 182] on mat-cell "Invite" at bounding box center [333, 183] width 66 height 29
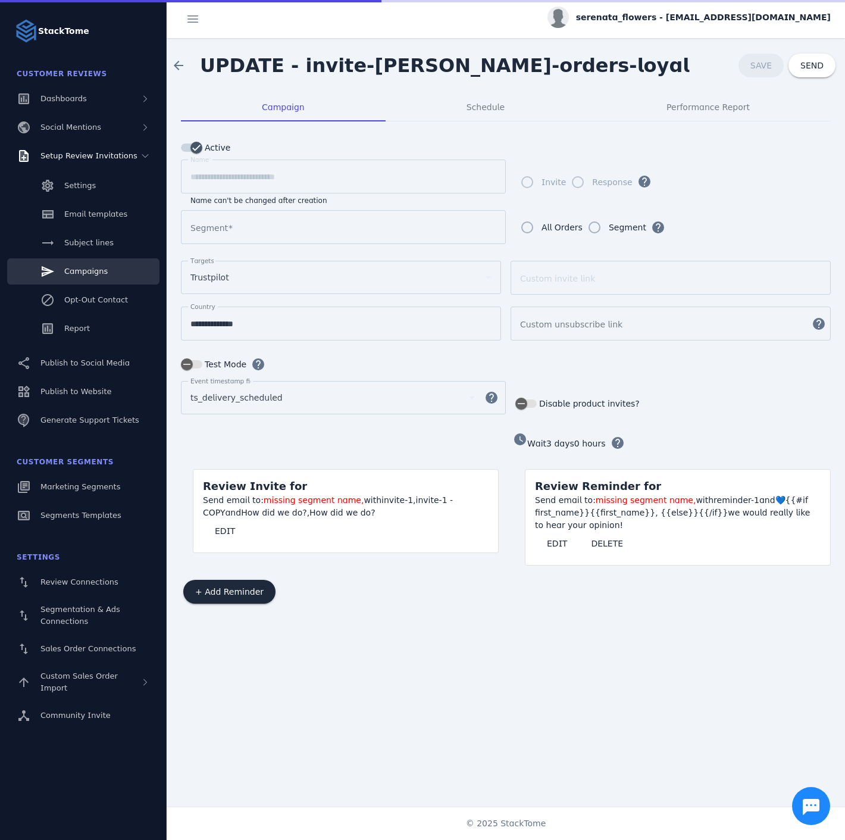
type input "**********"
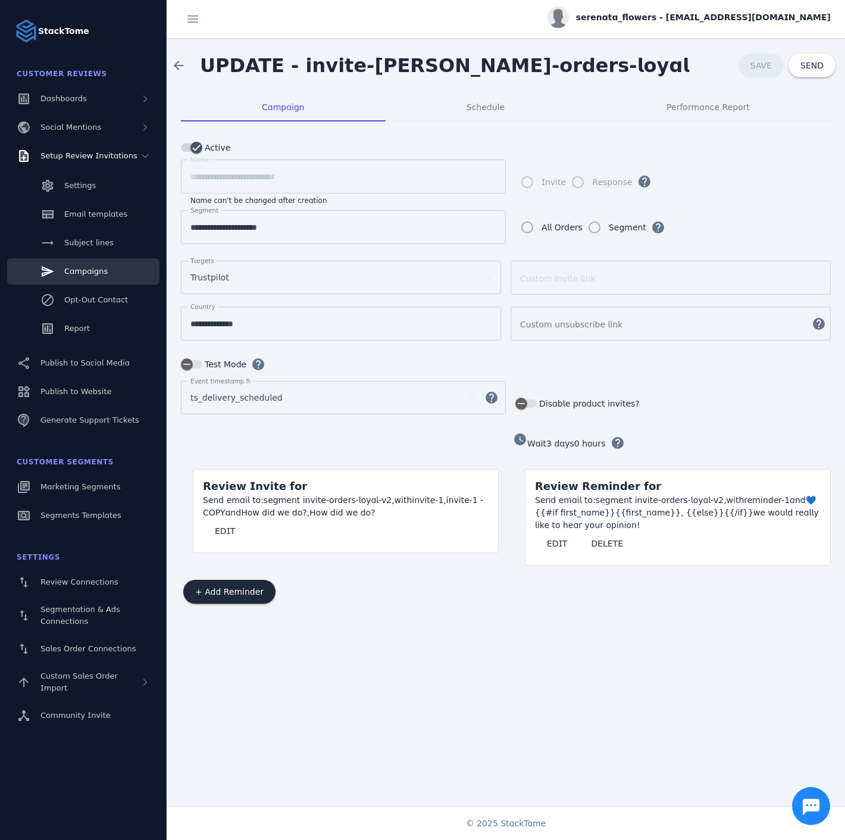
click at [261, 227] on input "**********" at bounding box center [343, 227] width 306 height 14
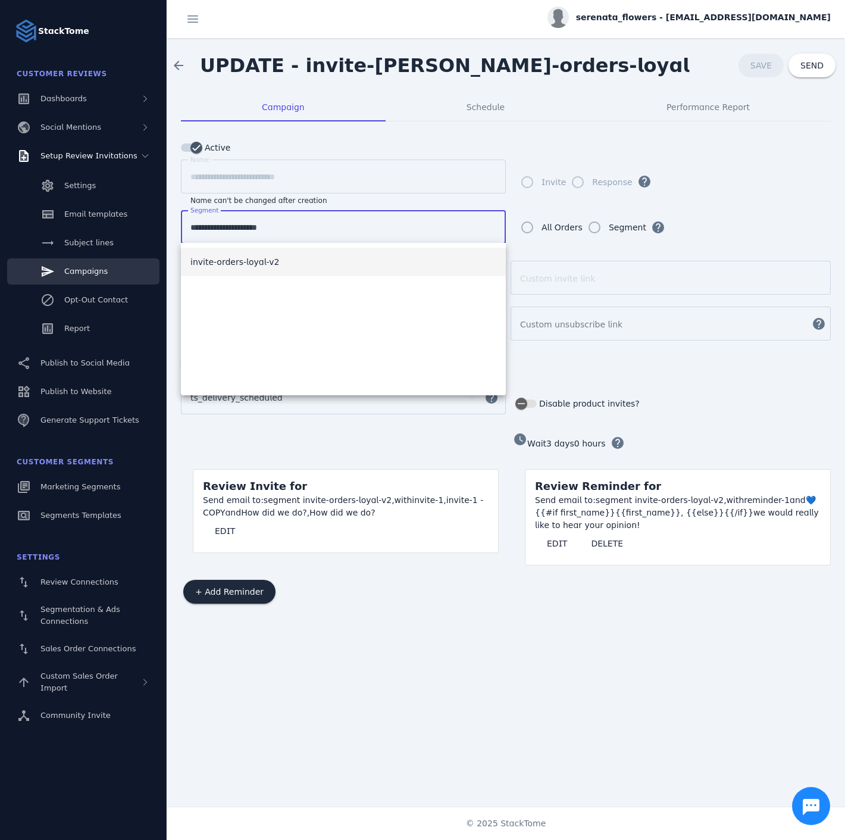
click at [261, 227] on input "**********" at bounding box center [343, 227] width 306 height 14
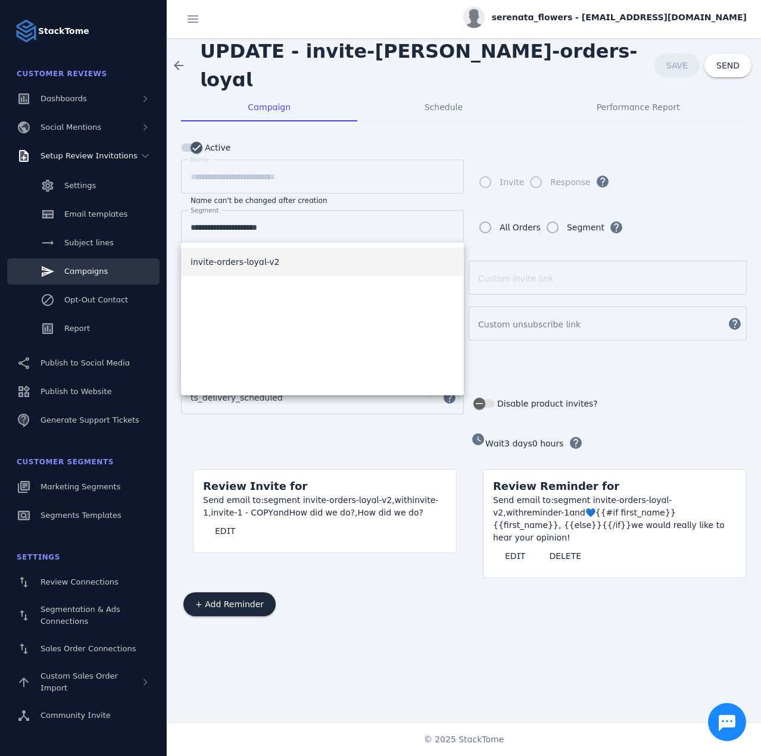
click at [220, 208] on div "**********" at bounding box center [322, 185] width 283 height 51
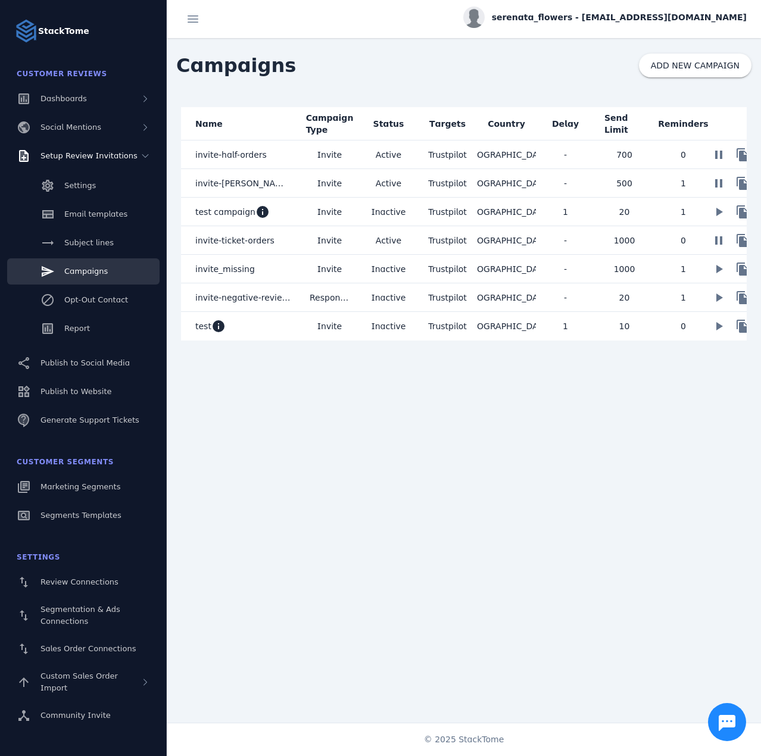
click at [334, 242] on span "Invite" at bounding box center [329, 240] width 24 height 14
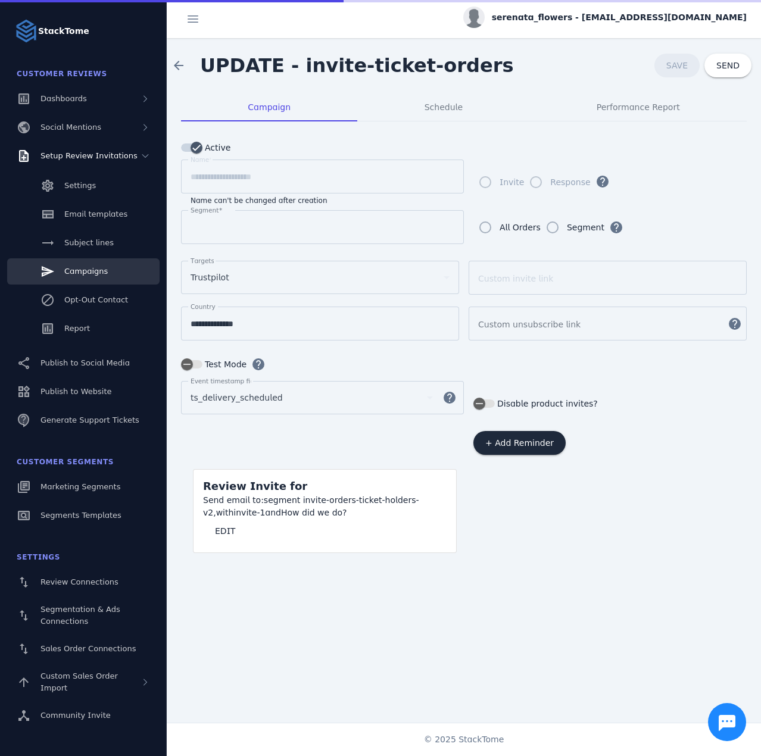
type input "**********"
click at [248, 215] on div "**********" at bounding box center [322, 227] width 264 height 34
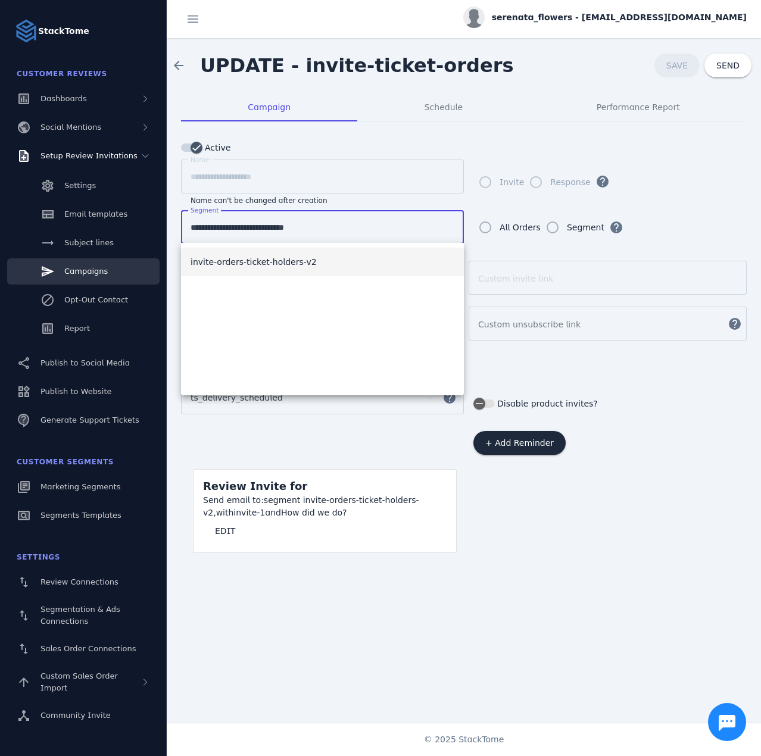
click at [254, 223] on input "**********" at bounding box center [322, 227] width 264 height 14
click at [346, 76] on span "UPDATE - invite-ticket-orders" at bounding box center [357, 65] width 314 height 23
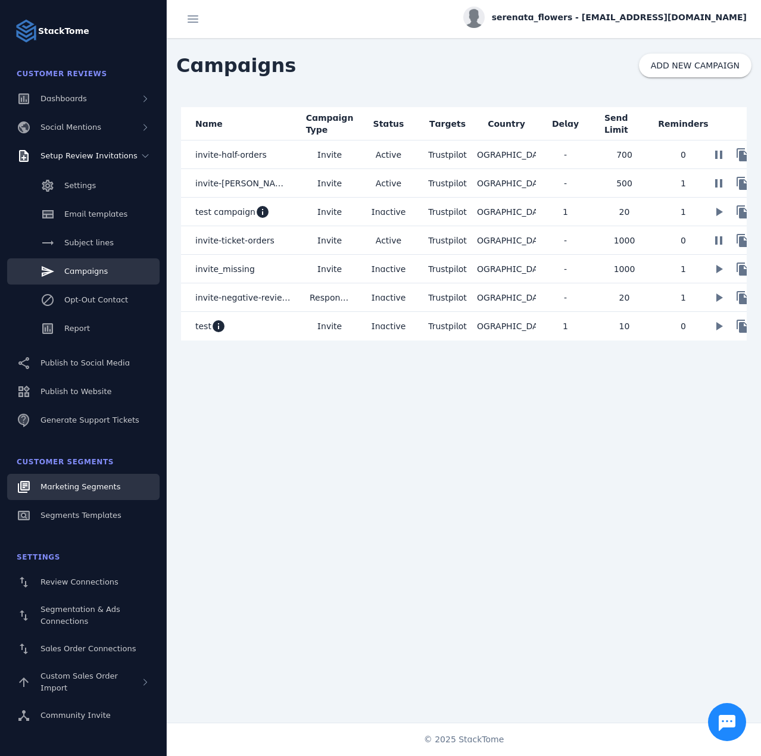
drag, startPoint x: 75, startPoint y: 484, endPoint x: 81, endPoint y: 481, distance: 6.7
click at [76, 484] on span "Marketing Segments" at bounding box center [80, 486] width 80 height 9
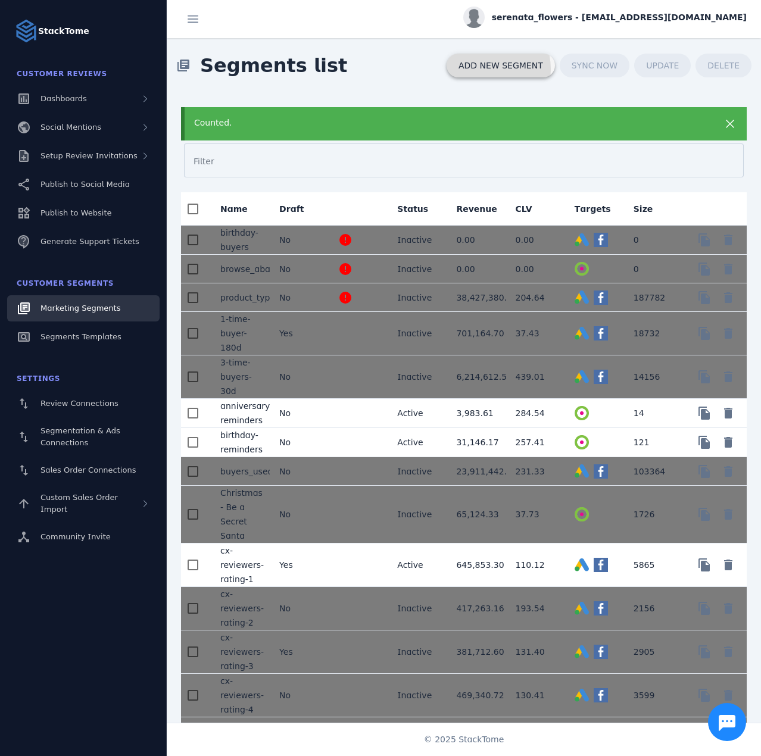
click at [487, 69] on span "ADD NEW SEGMENT" at bounding box center [500, 65] width 85 height 8
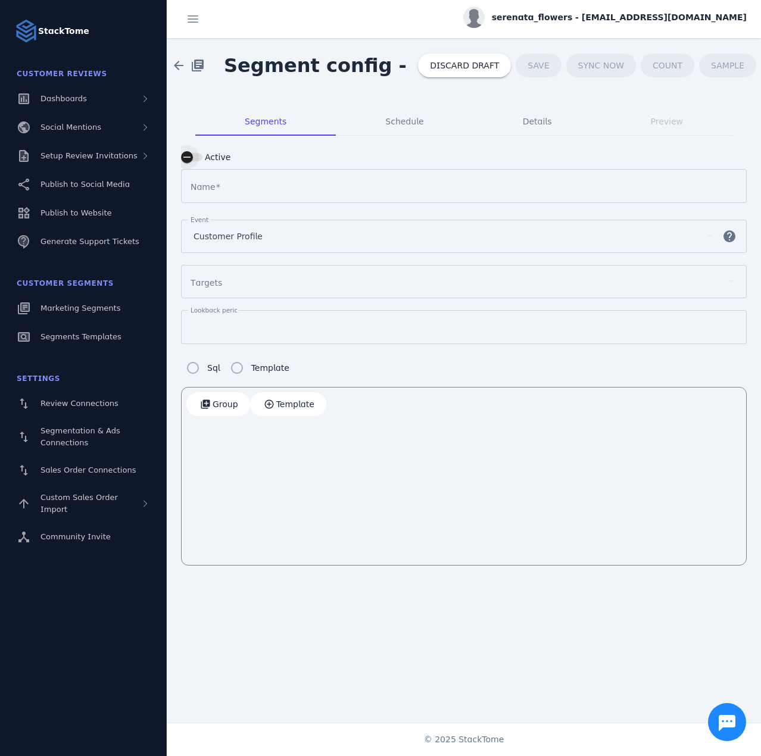
click at [197, 158] on div "button" at bounding box center [187, 157] width 24 height 24
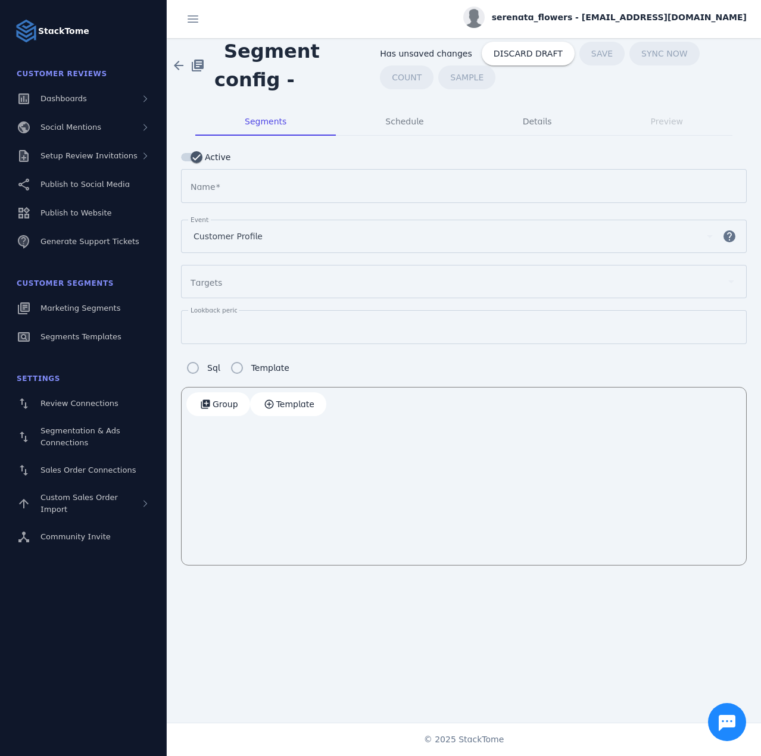
click at [221, 238] on span "Customer Profile" at bounding box center [227, 236] width 69 height 14
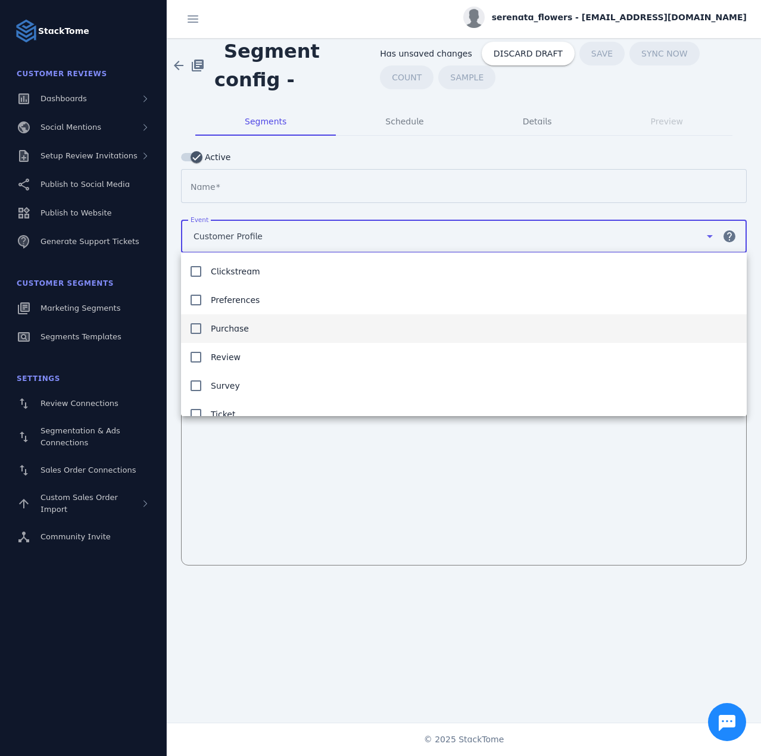
scroll to position [41, 0]
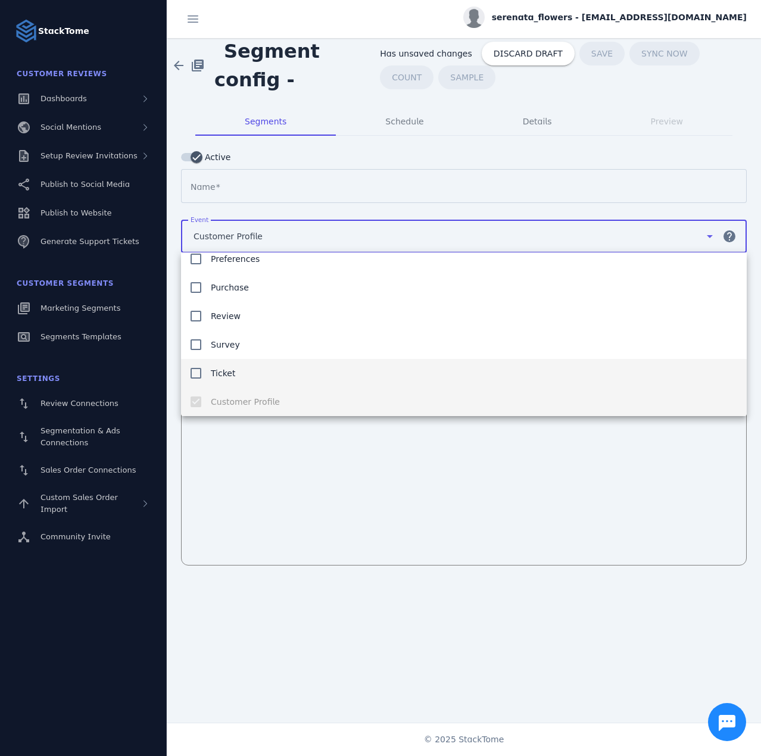
click at [232, 368] on span "Ticket" at bounding box center [223, 373] width 24 height 14
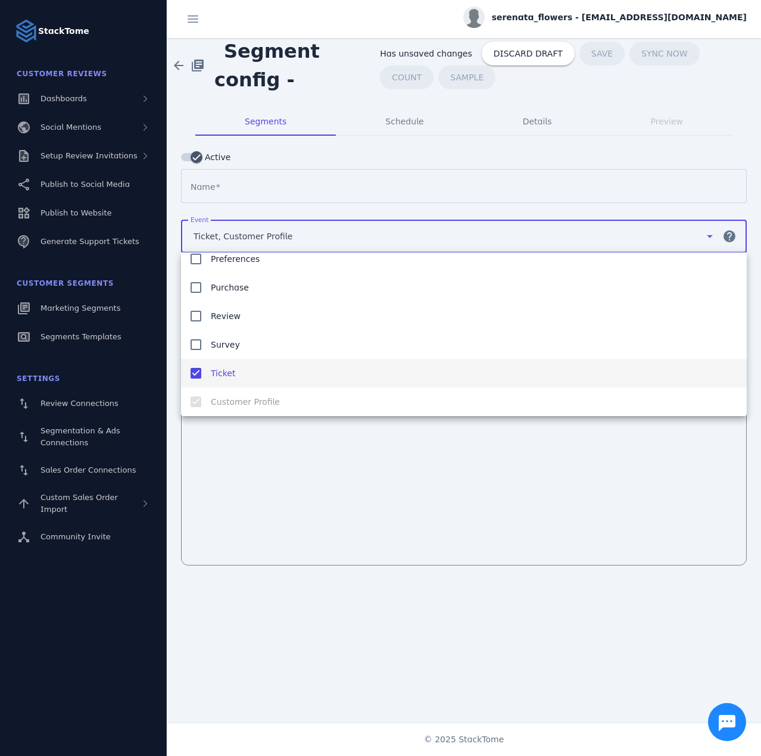
click at [229, 189] on div at bounding box center [380, 378] width 761 height 756
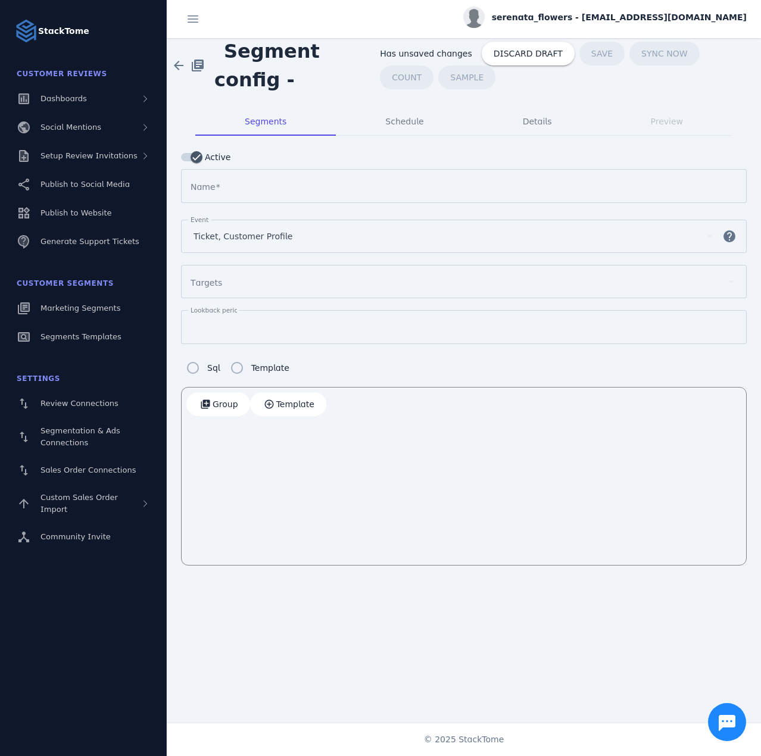
click at [229, 189] on input "Name" at bounding box center [463, 186] width 540 height 14
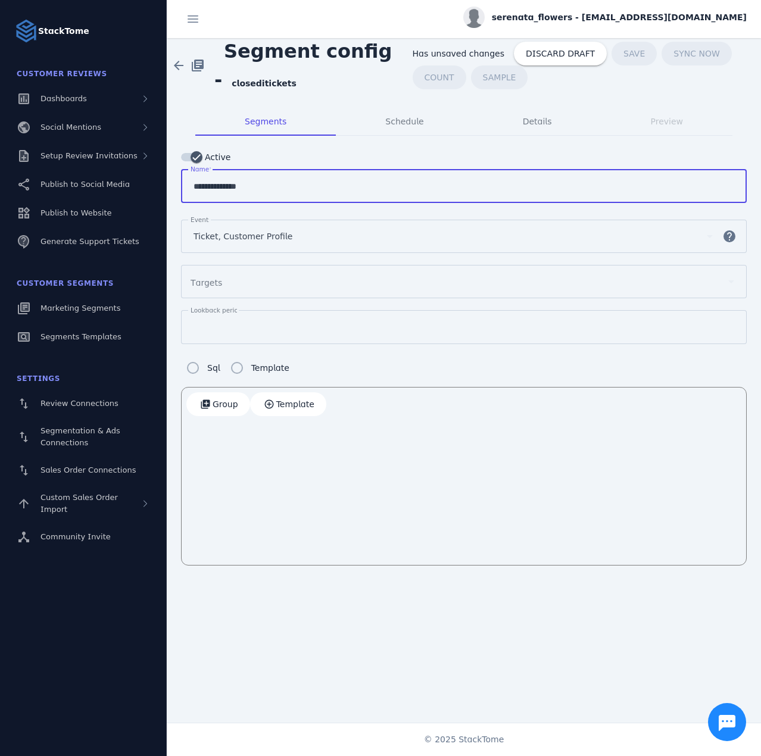
click at [218, 189] on input "**********" at bounding box center [463, 186] width 540 height 14
type input "**********"
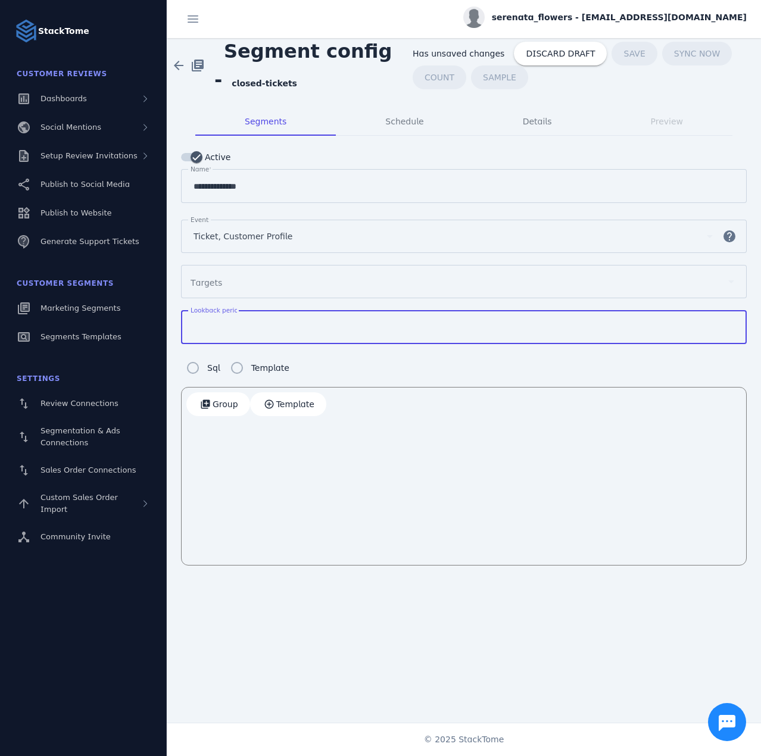
drag, startPoint x: 210, startPoint y: 326, endPoint x: 180, endPoint y: 321, distance: 30.7
click at [177, 320] on mat-tab-group "**********" at bounding box center [464, 336] width 594 height 487
type input "**"
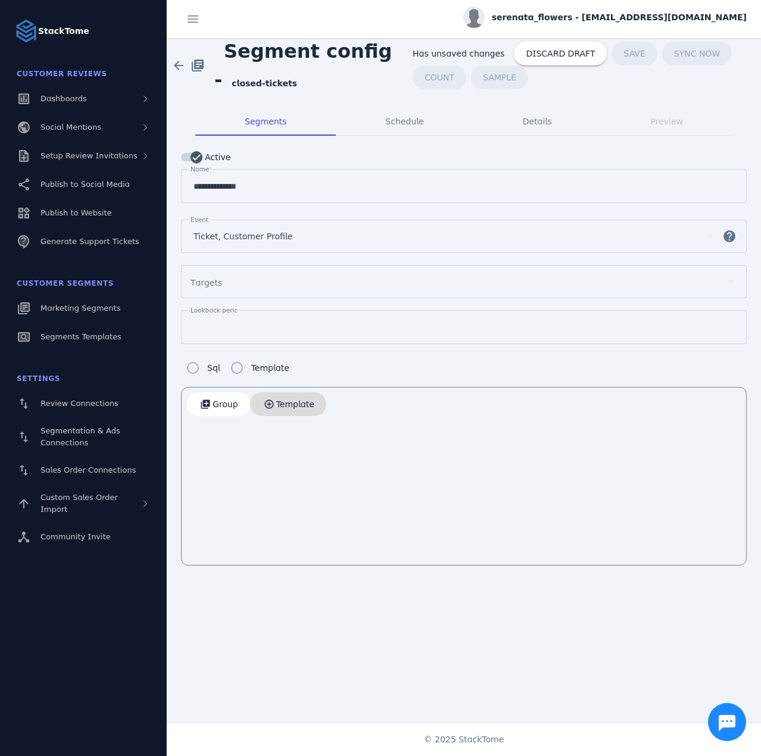
click at [286, 402] on span "Template" at bounding box center [295, 404] width 38 height 8
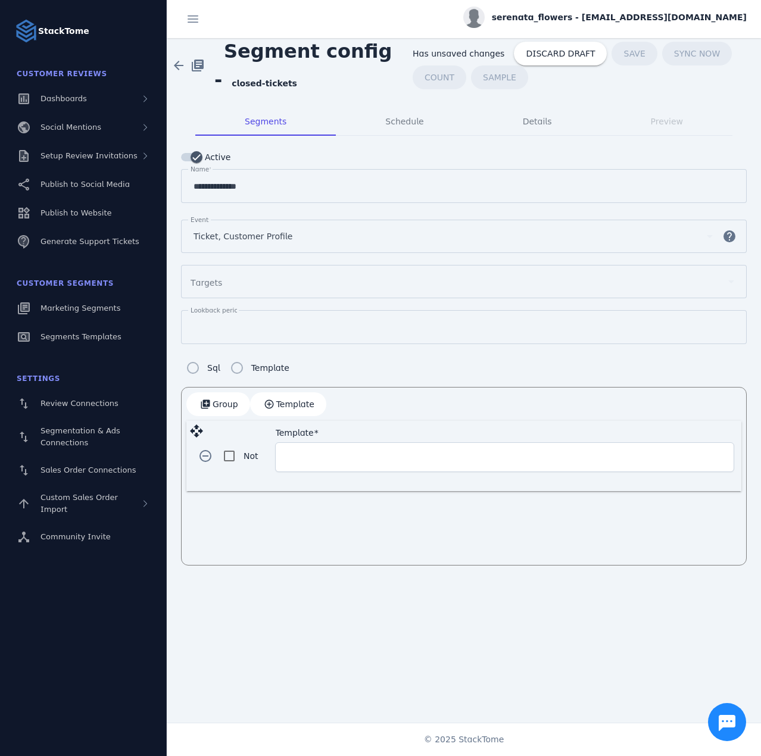
click at [309, 451] on input "Template" at bounding box center [505, 457] width 452 height 14
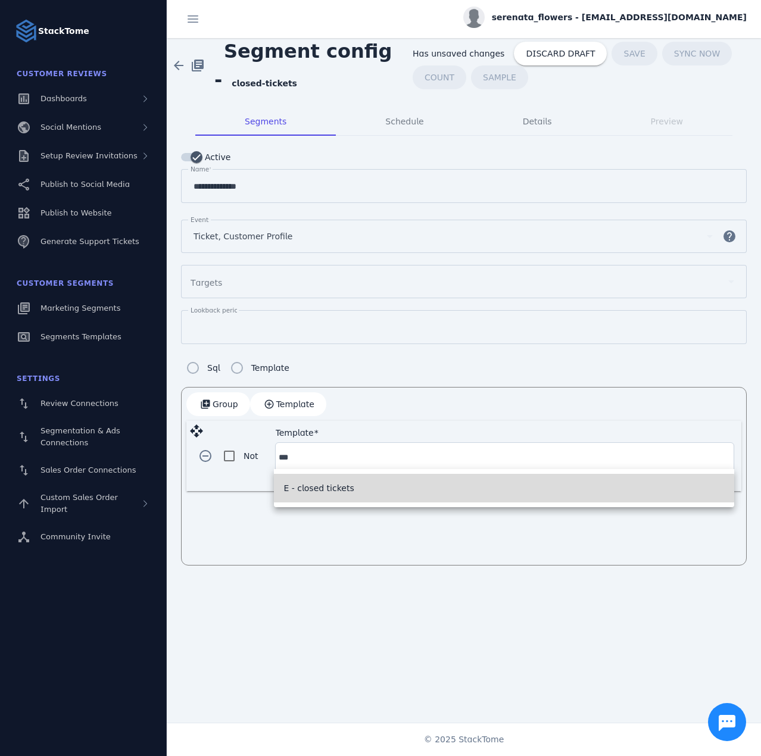
click at [307, 499] on mat-option "E - closed tickets" at bounding box center [504, 488] width 460 height 29
type input "**********"
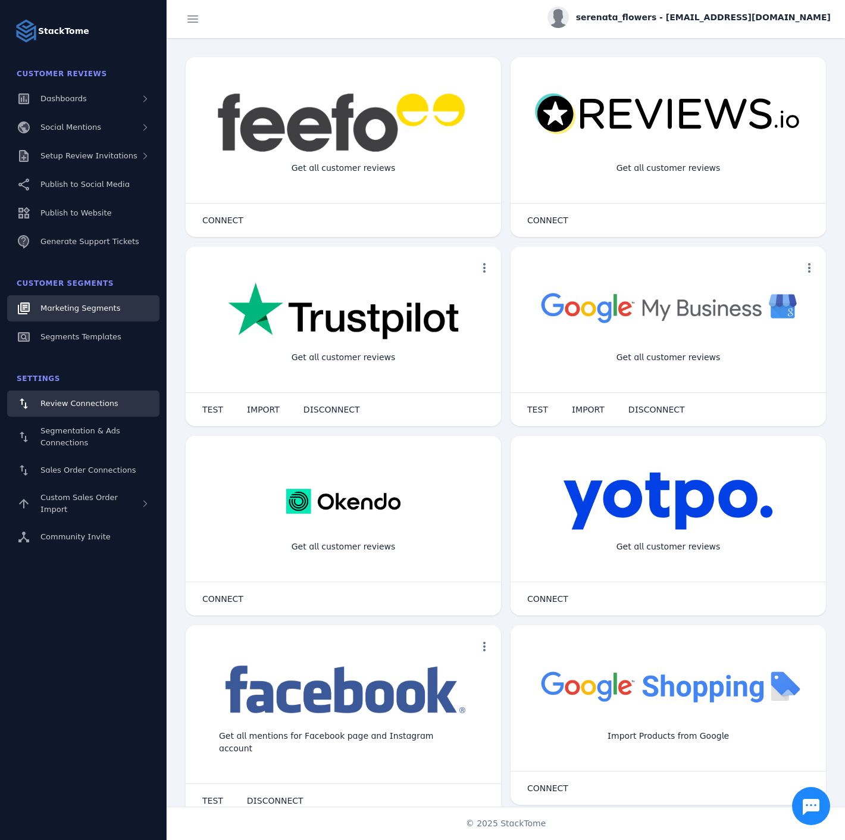
click at [105, 305] on span "Marketing Segments" at bounding box center [80, 308] width 80 height 9
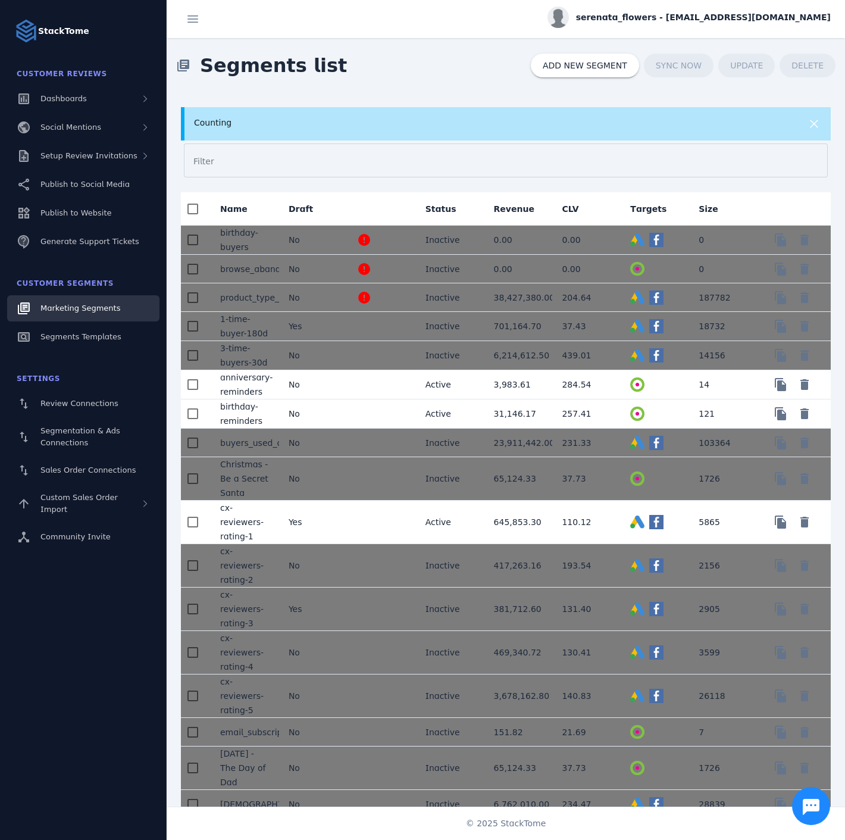
scroll to position [692, 0]
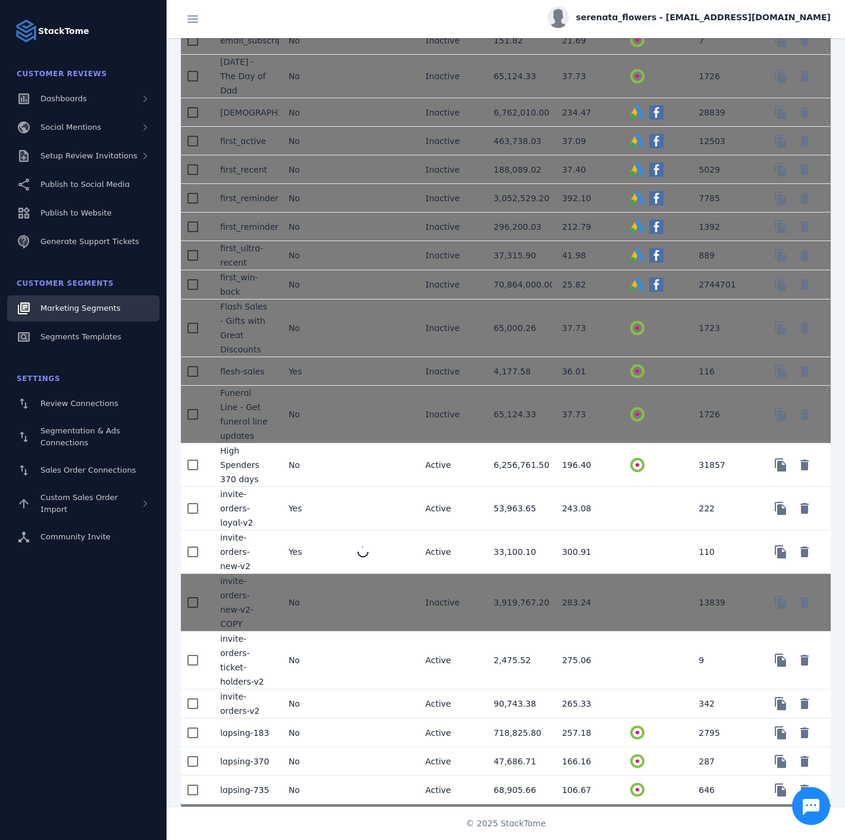
click at [312, 487] on mat-cell "Yes" at bounding box center [313, 508] width 68 height 43
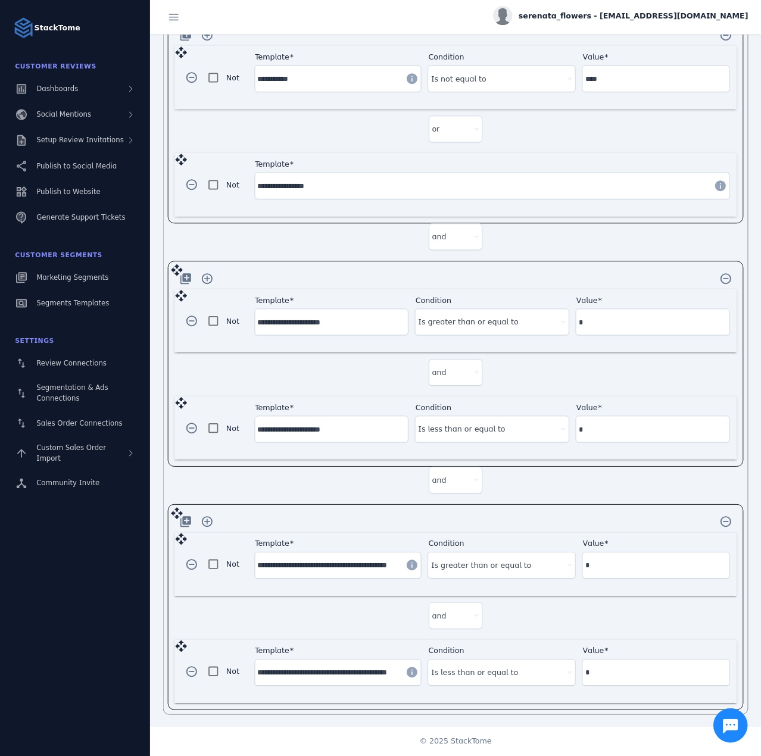
scroll to position [401, 0]
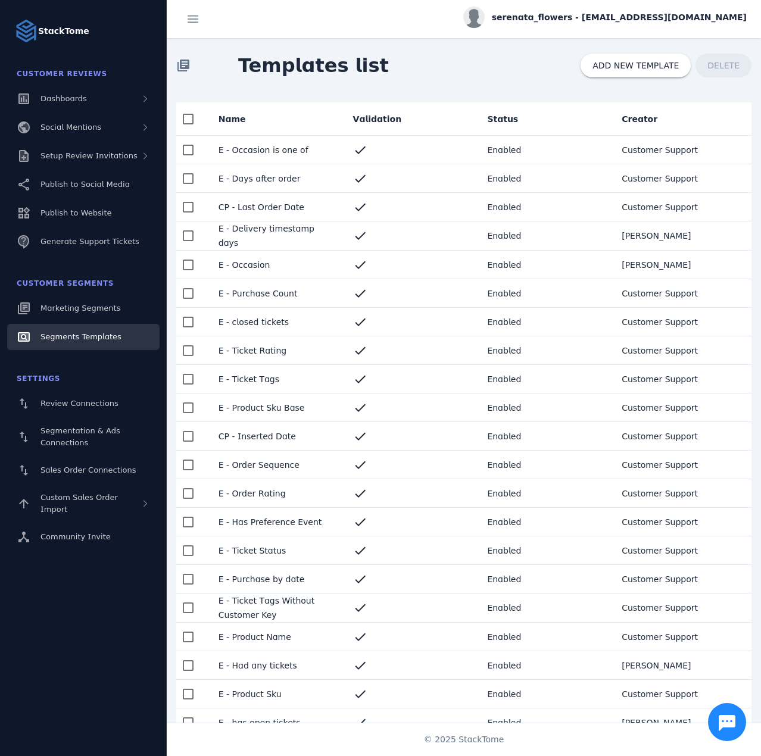
scroll to position [850, 0]
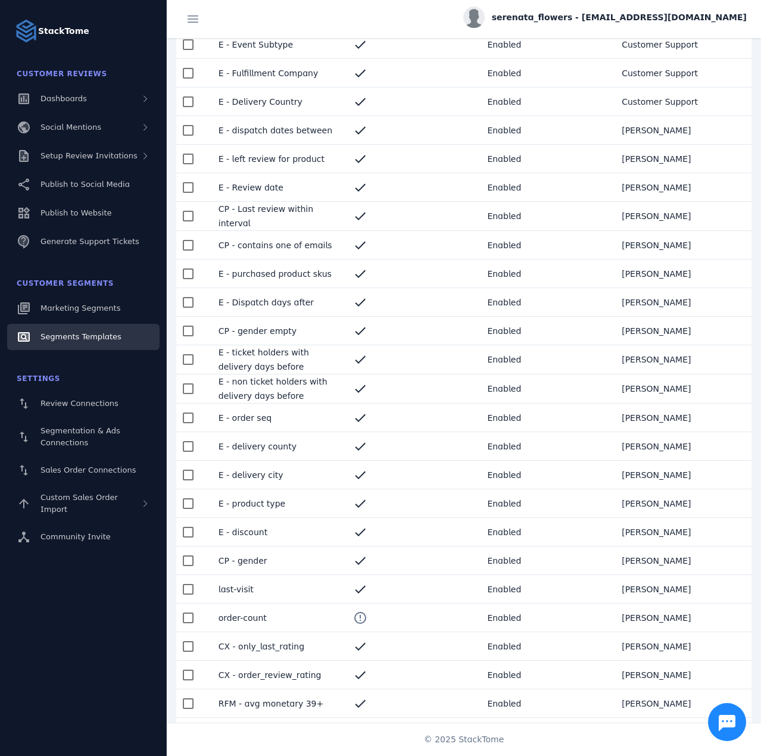
click at [287, 379] on mat-cell "E - non ticket holders with delivery days before" at bounding box center [276, 388] width 135 height 29
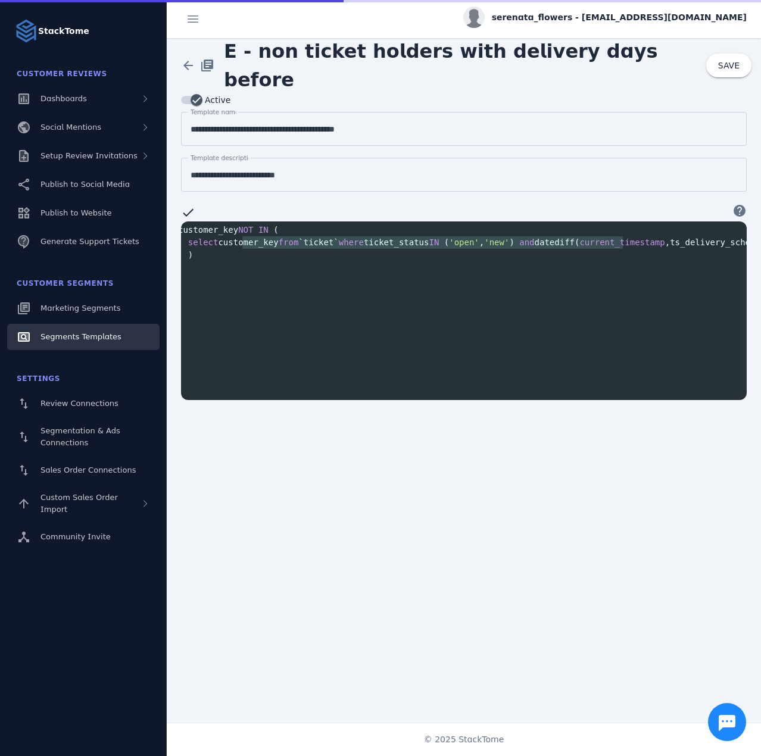
scroll to position [0, 5]
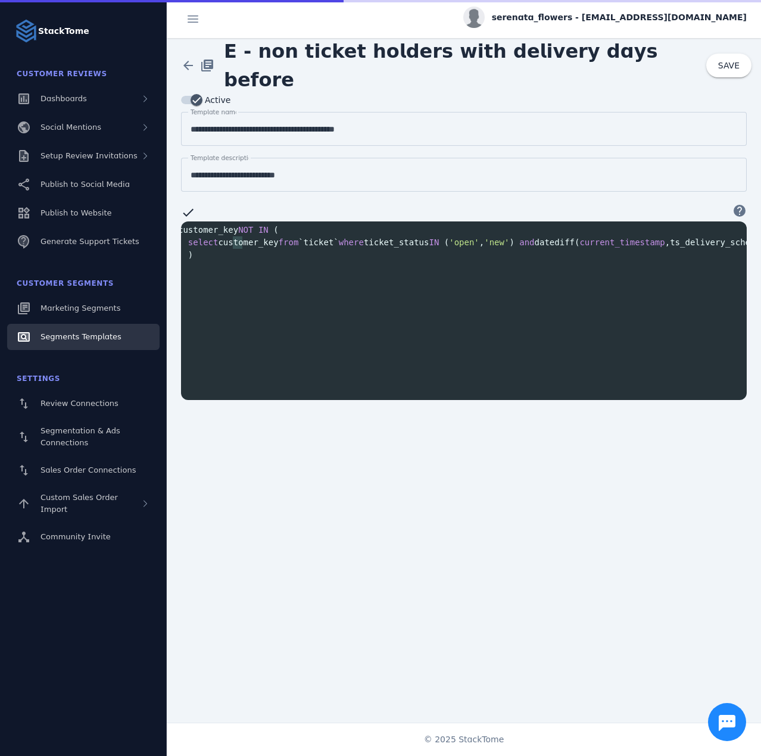
type textarea "*"
type textarea "**"
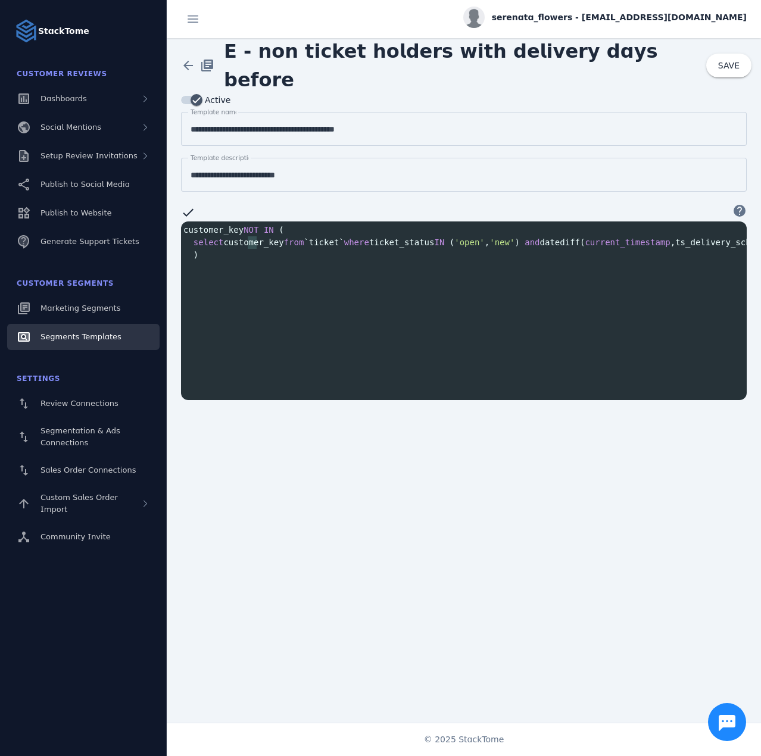
drag, startPoint x: 247, startPoint y: 240, endPoint x: 257, endPoint y: 240, distance: 9.5
click at [257, 240] on span "select customer_key from `ticket` where ticket_status IN ( 'open' , 'new' ) and…" at bounding box center [532, 242] width 698 height 10
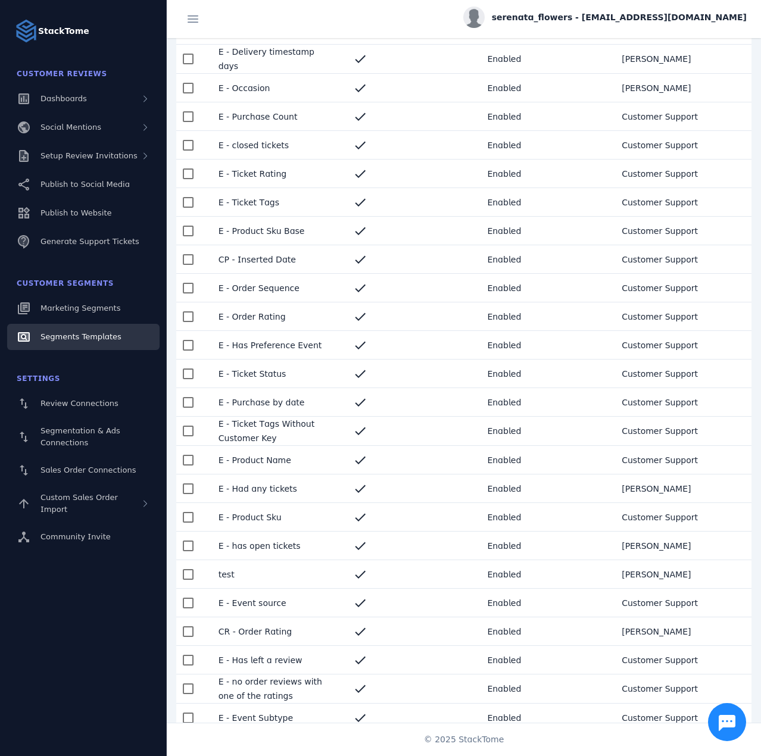
scroll to position [179, 0]
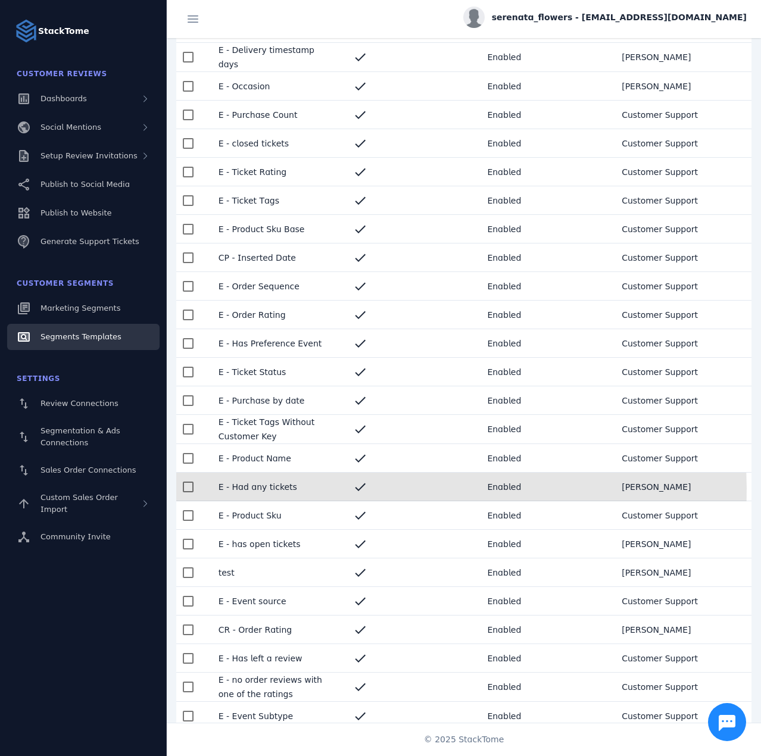
click at [290, 487] on mat-cell "E - Had any tickets" at bounding box center [276, 487] width 135 height 29
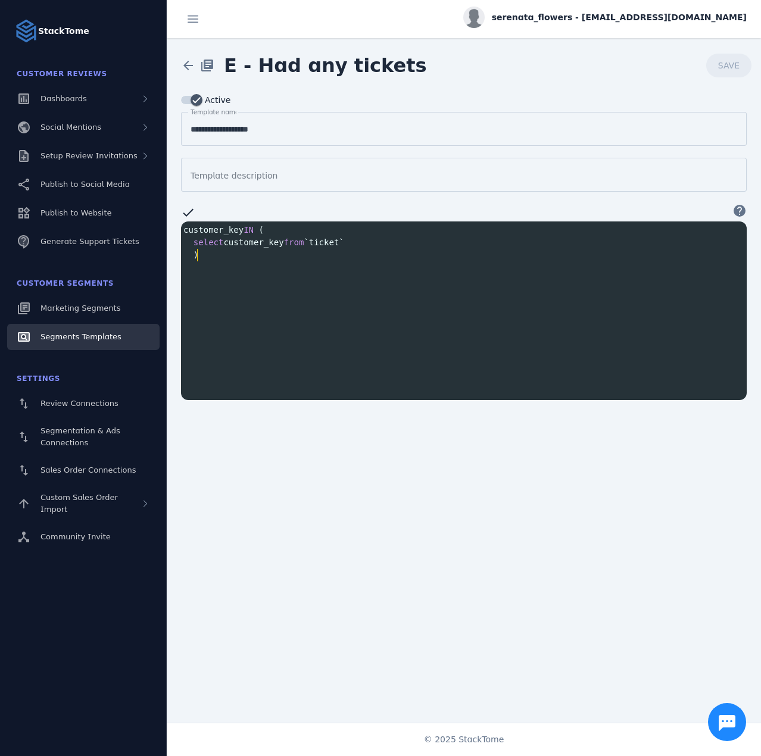
scroll to position [1, 0]
click at [202, 255] on pre ")" at bounding box center [466, 255] width 570 height 12
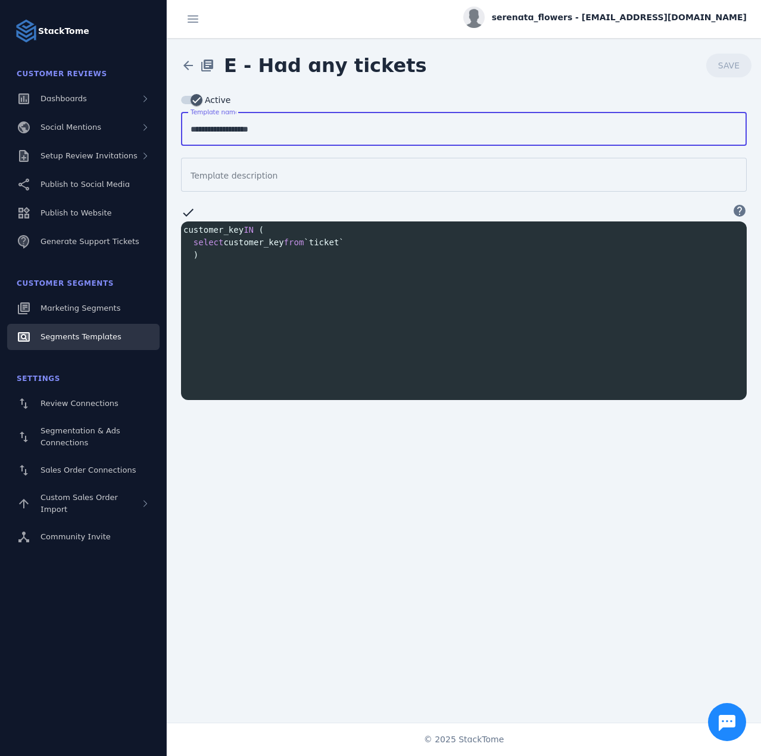
click at [235, 127] on input "**********" at bounding box center [463, 129] width 546 height 14
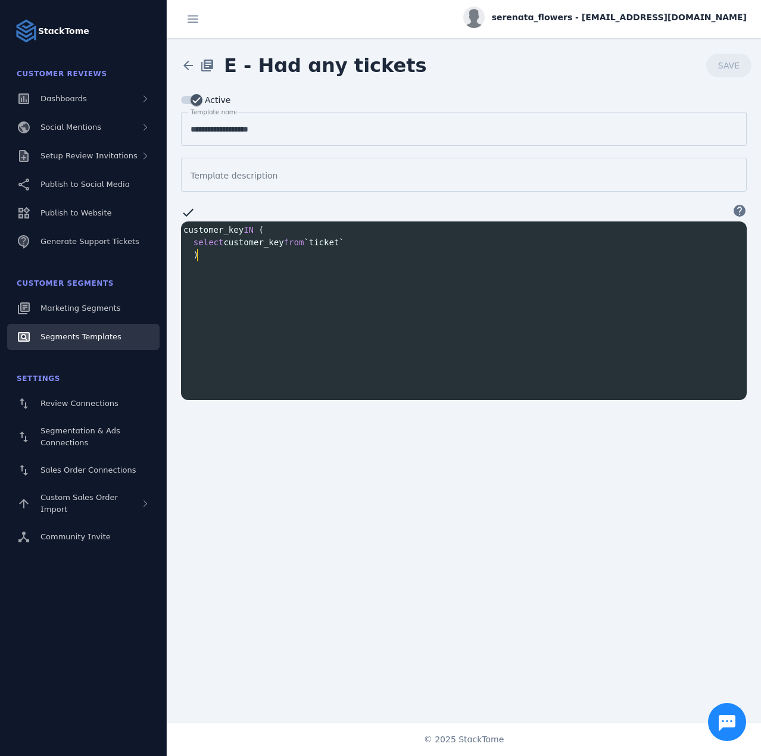
type textarea "**********"
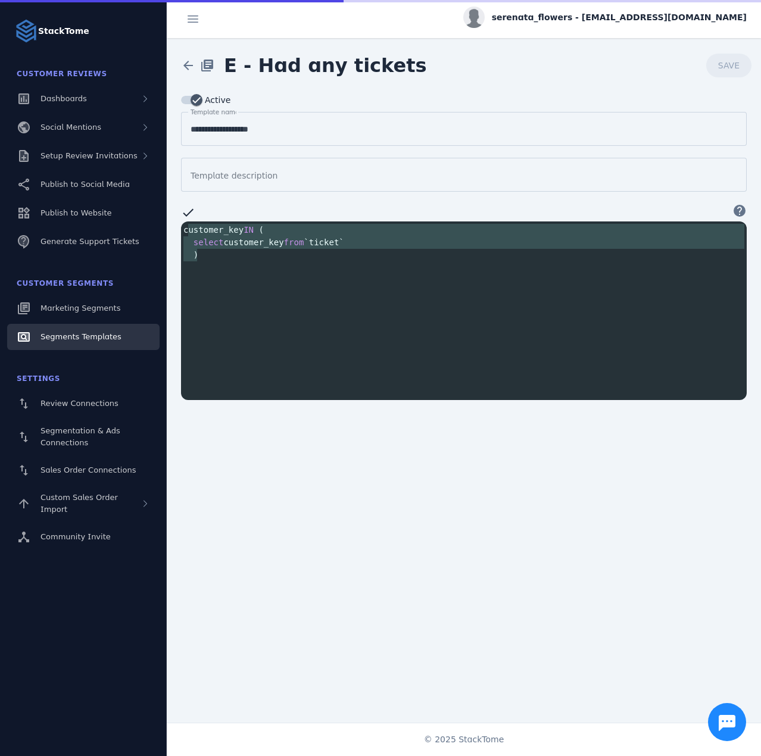
drag, startPoint x: 210, startPoint y: 257, endPoint x: 187, endPoint y: 221, distance: 42.3
click at [187, 224] on div "customer_key IN ( select customer_key from `ticket` )" at bounding box center [466, 242] width 570 height 37
click at [202, 249] on pre ")" at bounding box center [466, 255] width 570 height 12
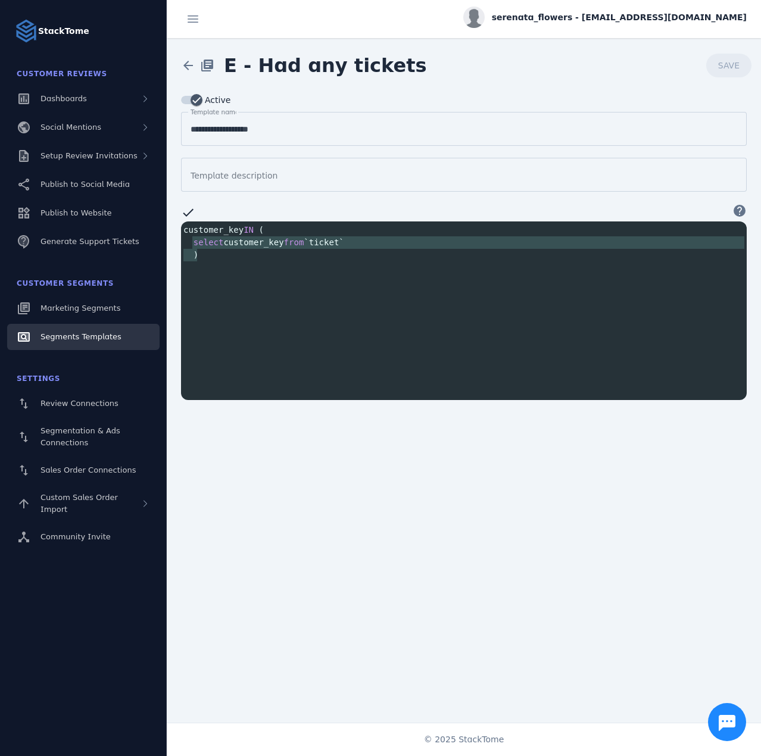
type textarea "**********"
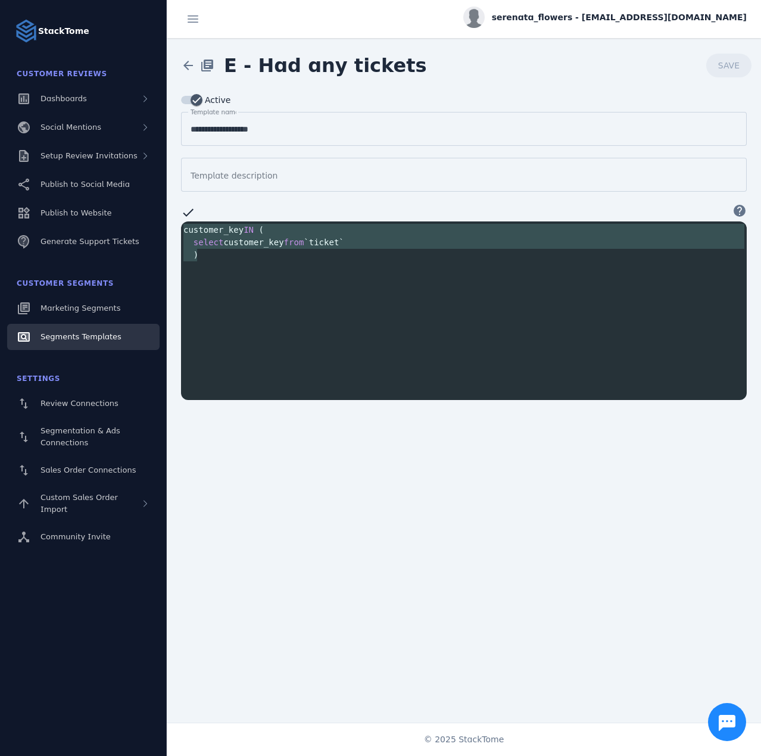
drag, startPoint x: 204, startPoint y: 253, endPoint x: 180, endPoint y: 228, distance: 34.5
click at [180, 228] on div "**********" at bounding box center [464, 246] width 594 height 307
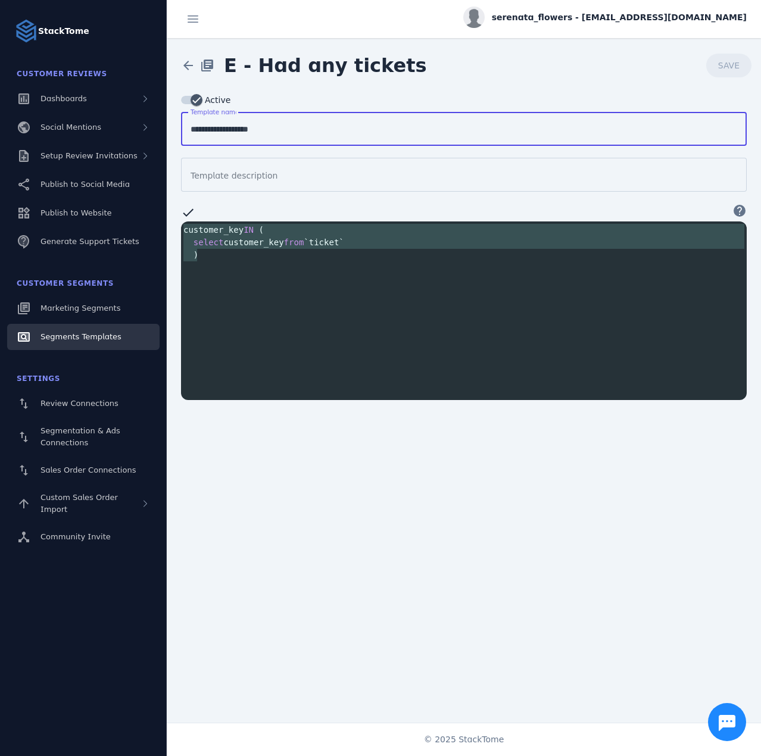
click at [258, 131] on input "**********" at bounding box center [463, 129] width 546 height 14
click at [82, 337] on span "Segments Templates" at bounding box center [80, 336] width 81 height 9
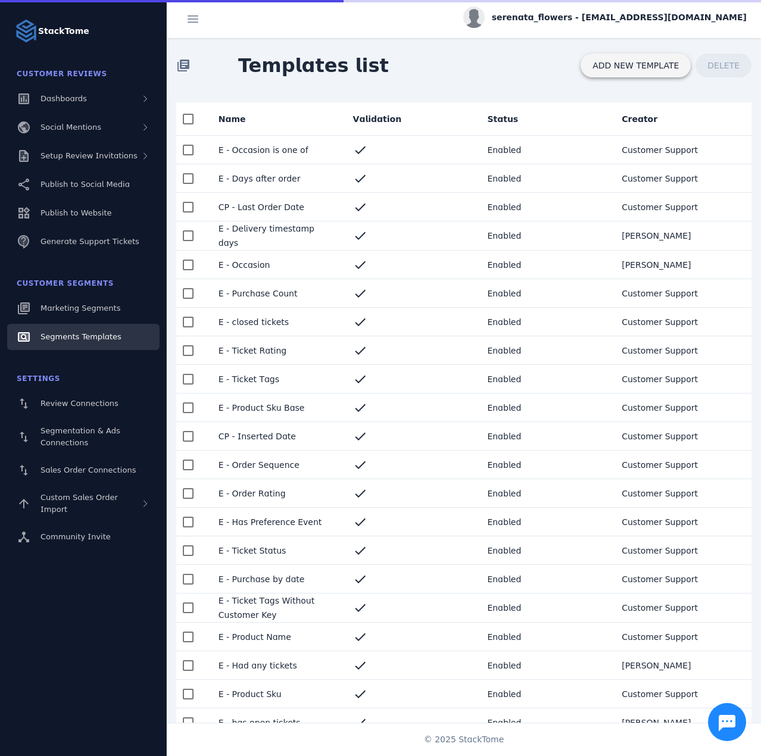
click at [620, 65] on span "ADD NEW TEMPLATE" at bounding box center [635, 65] width 86 height 8
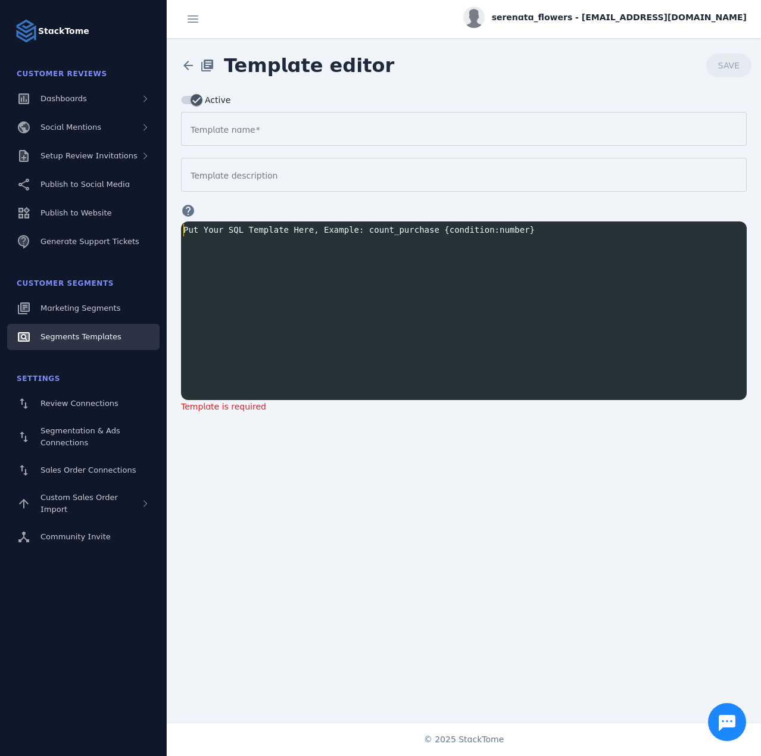
scroll to position [1, 0]
click at [226, 237] on div "Put Your SQL Template Here, Example: count_purchase {condition:number} ​ x ​" at bounding box center [478, 325] width 595 height 208
click at [255, 130] on span "Template name" at bounding box center [257, 130] width 5 height 10
click at [248, 130] on input "Template name" at bounding box center [463, 129] width 546 height 14
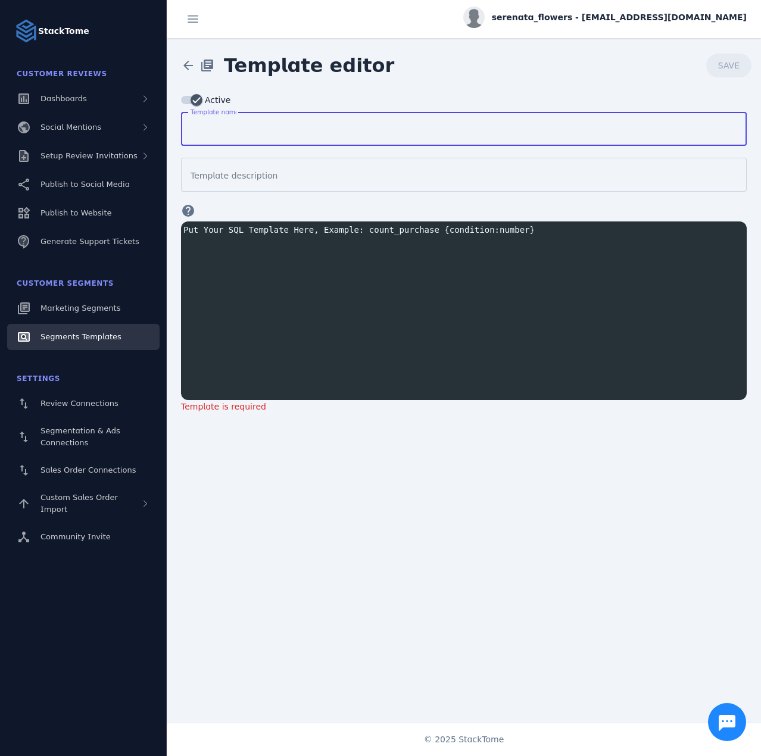
paste input "**********"
click at [215, 226] on pre "​" at bounding box center [466, 230] width 570 height 12
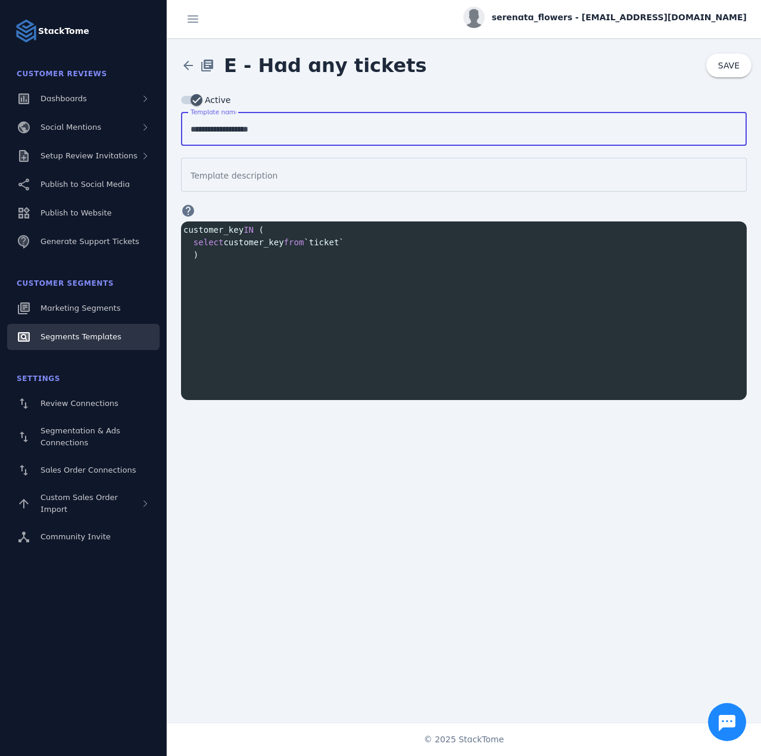
drag, startPoint x: 218, startPoint y: 130, endPoint x: 207, endPoint y: 133, distance: 11.6
click at [207, 133] on input "**********" at bounding box center [463, 129] width 546 height 14
type input "**********"
click at [352, 239] on pre "select customer_key from `ticket`" at bounding box center [466, 242] width 570 height 12
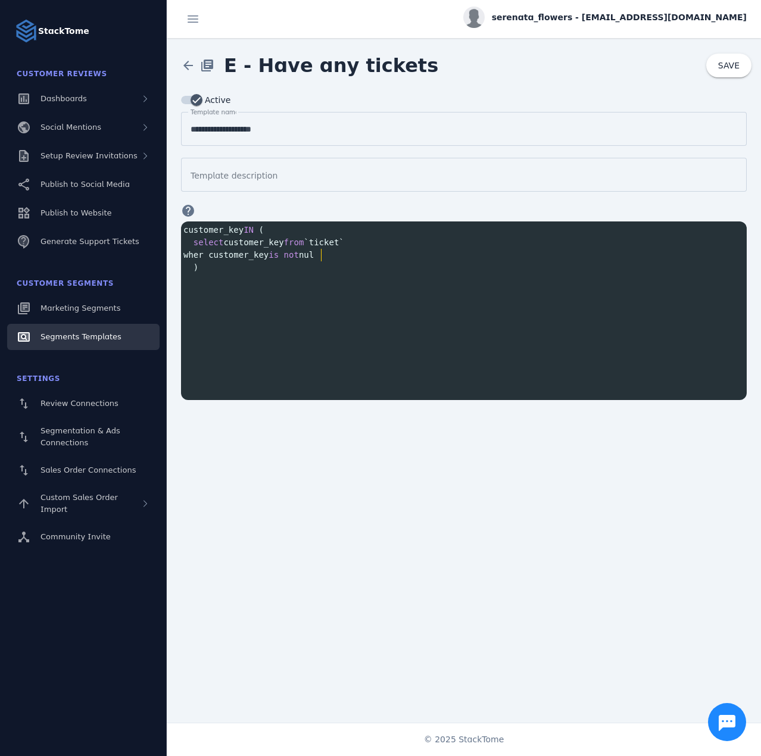
scroll to position [0, 132]
type textarea "**********"
click at [725, 69] on span "SAVE" at bounding box center [728, 65] width 21 height 8
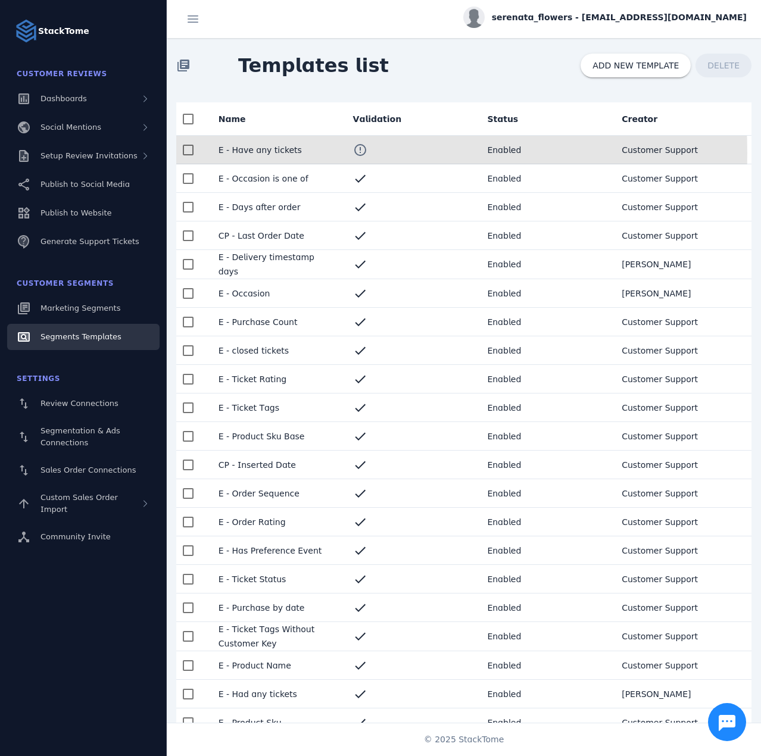
click at [264, 153] on mat-cell "E - Have any tickets" at bounding box center [276, 150] width 135 height 29
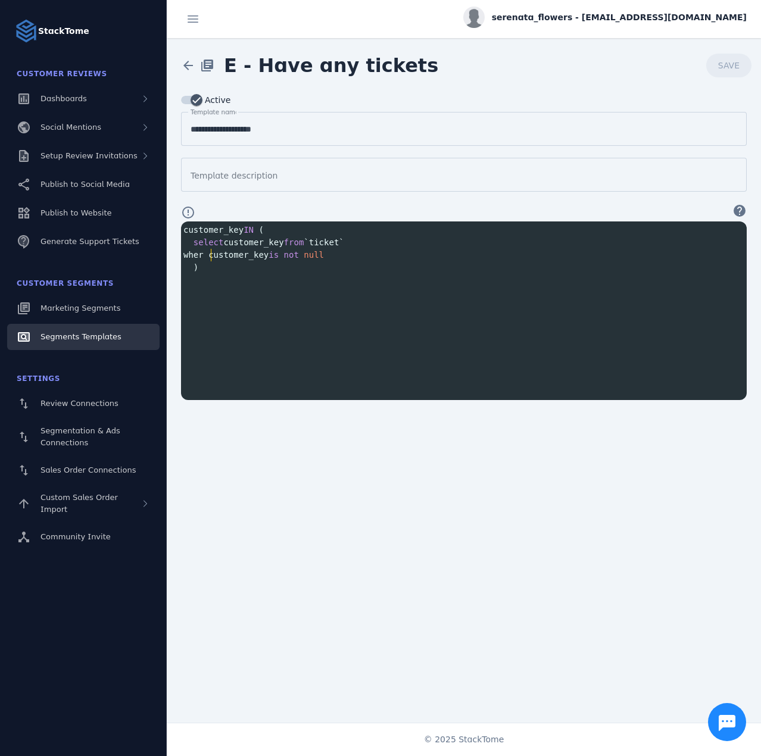
scroll to position [1, 0]
click at [211, 254] on span "wher customer_key is not null" at bounding box center [253, 255] width 140 height 10
type textarea "*"
click at [727, 67] on span "SAVE" at bounding box center [728, 65] width 21 height 8
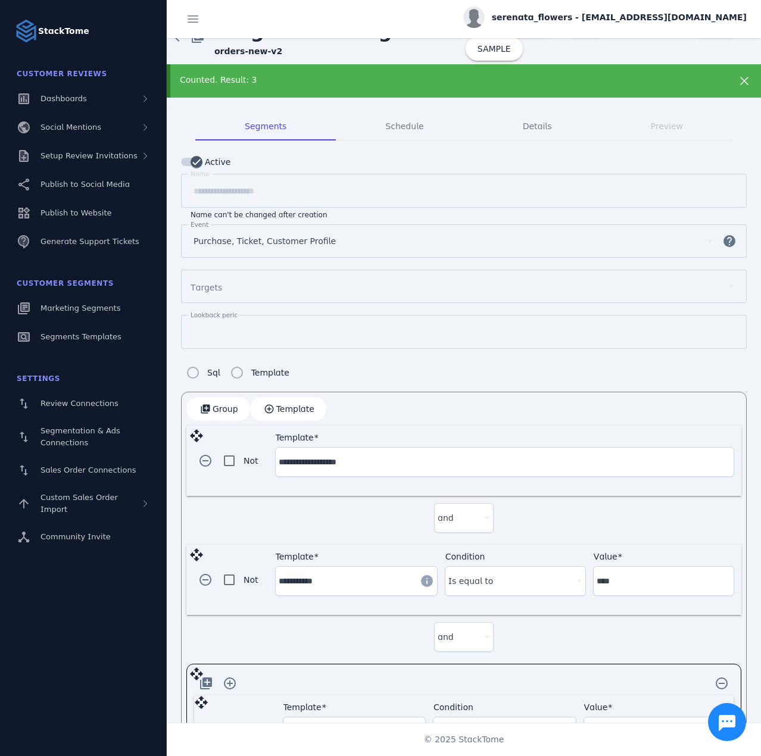
scroll to position [119, 0]
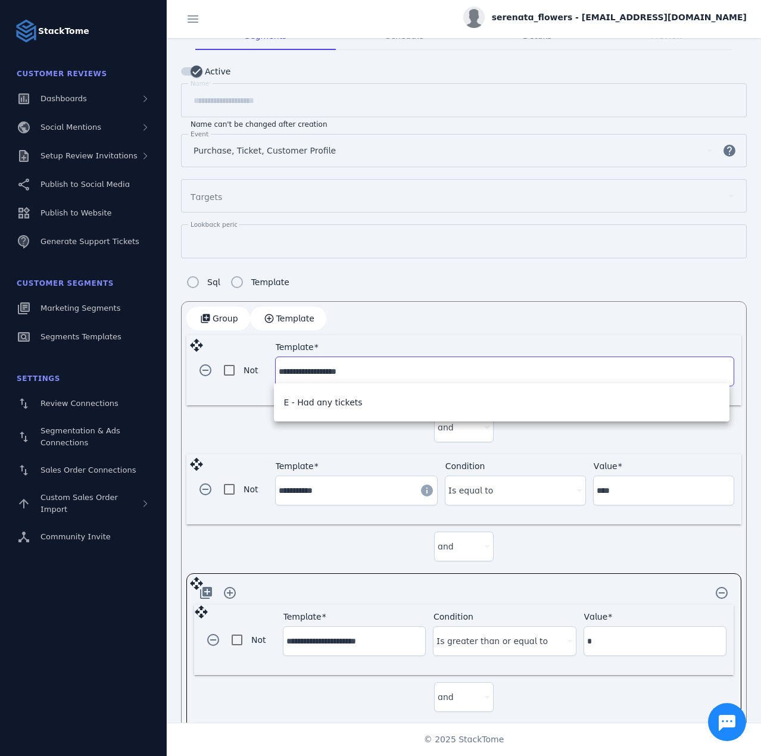
drag, startPoint x: 373, startPoint y: 369, endPoint x: 301, endPoint y: 374, distance: 71.6
click at [301, 374] on input "**********" at bounding box center [505, 371] width 452 height 14
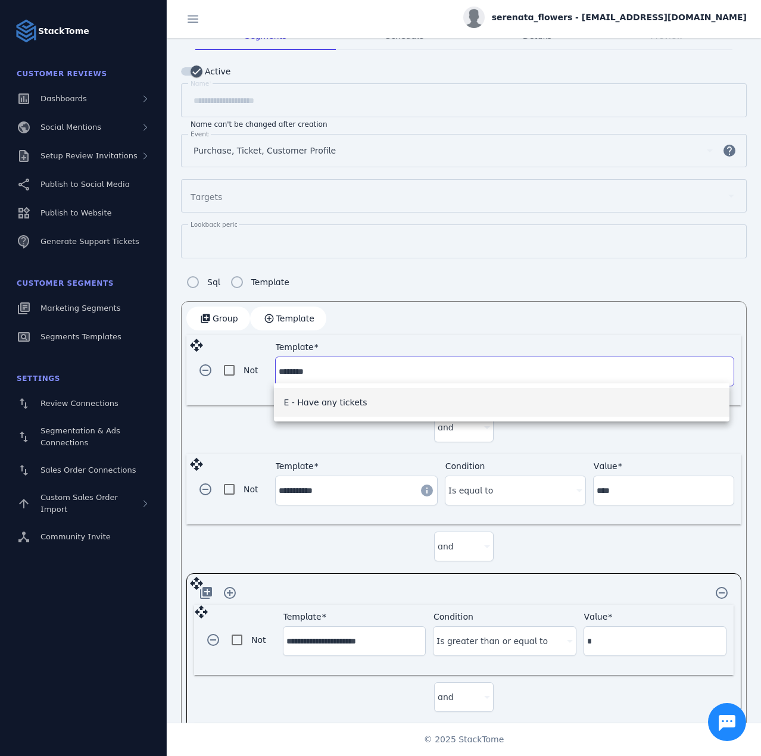
click at [294, 406] on span "E - Have any tickets" at bounding box center [324, 402] width 83 height 14
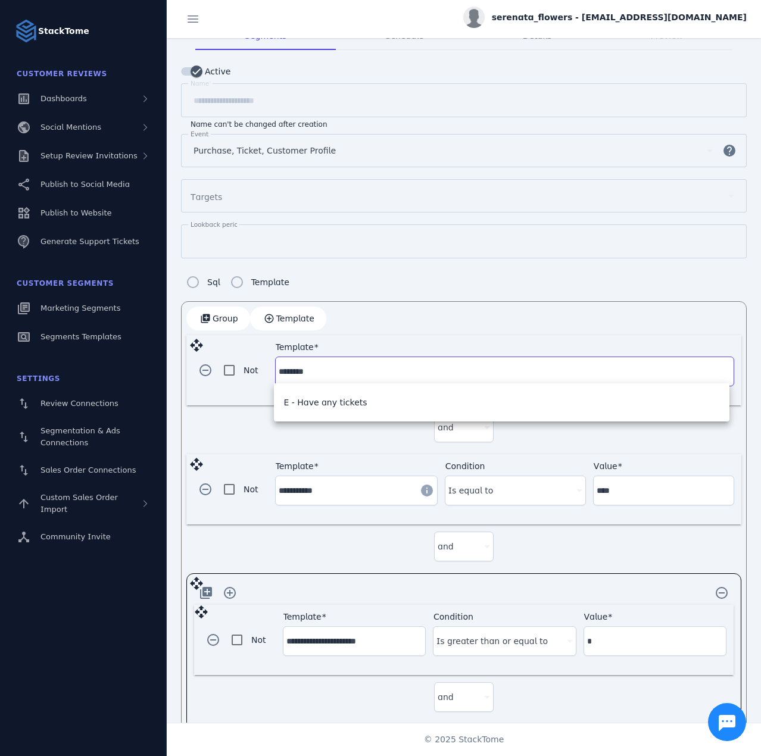
type input "**********"
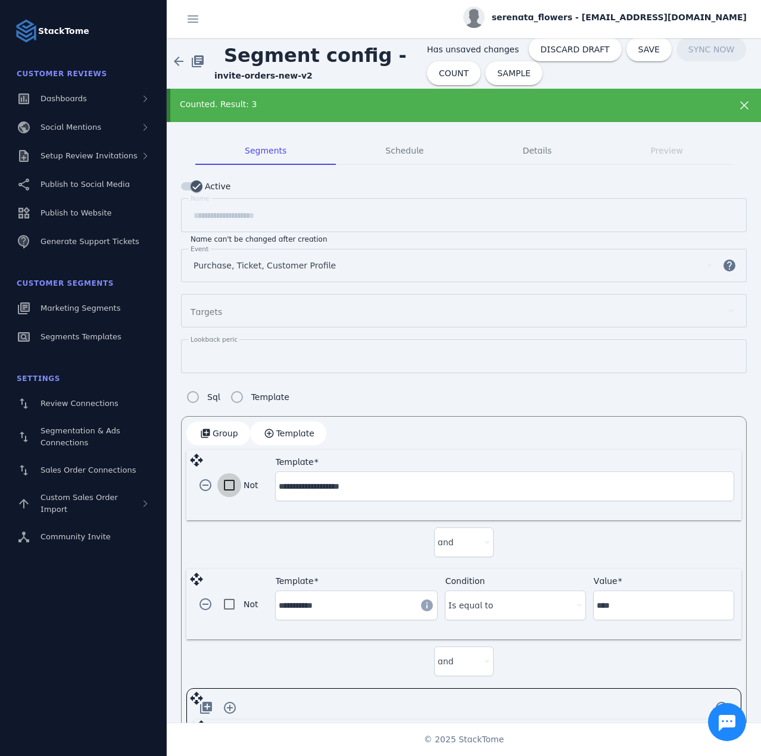
scroll to position [0, 0]
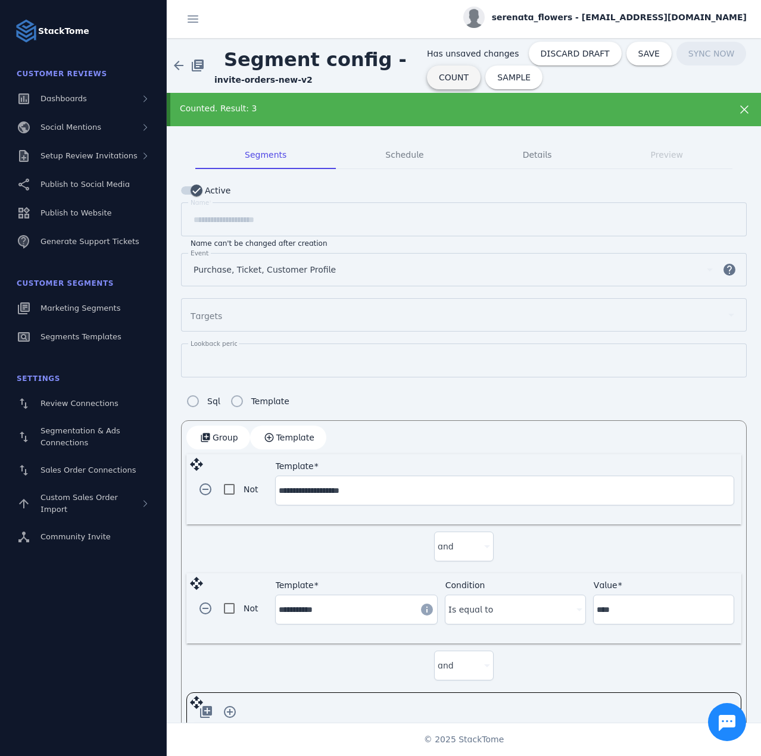
click at [427, 81] on span at bounding box center [454, 77] width 54 height 29
click at [512, 21] on div "serenata_flowers - [EMAIL_ADDRESS][DOMAIN_NAME]" at bounding box center [464, 19] width 594 height 38
click at [630, 54] on span "SAVE" at bounding box center [640, 53] width 21 height 8
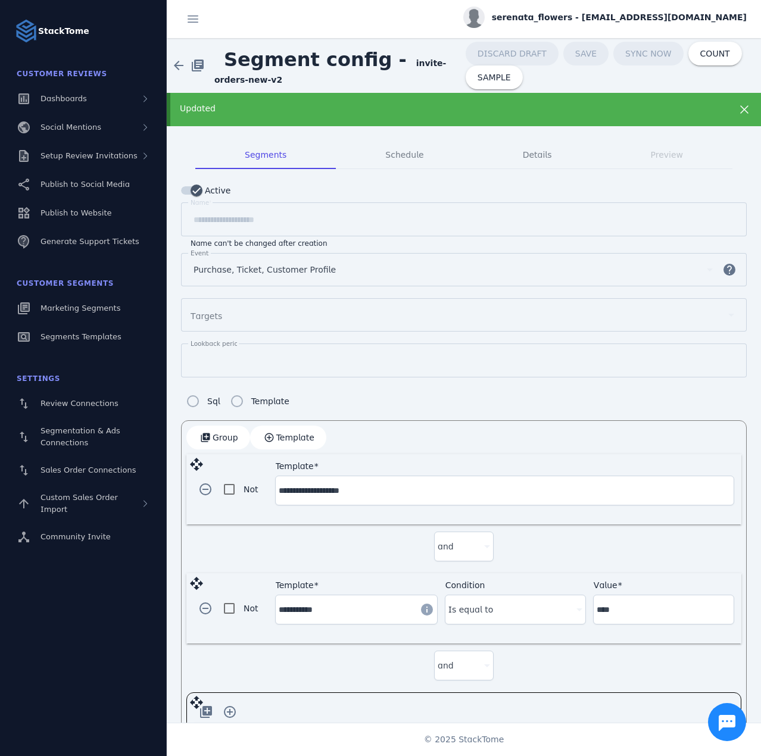
click at [333, 107] on div "Updated" at bounding box center [437, 108] width 514 height 12
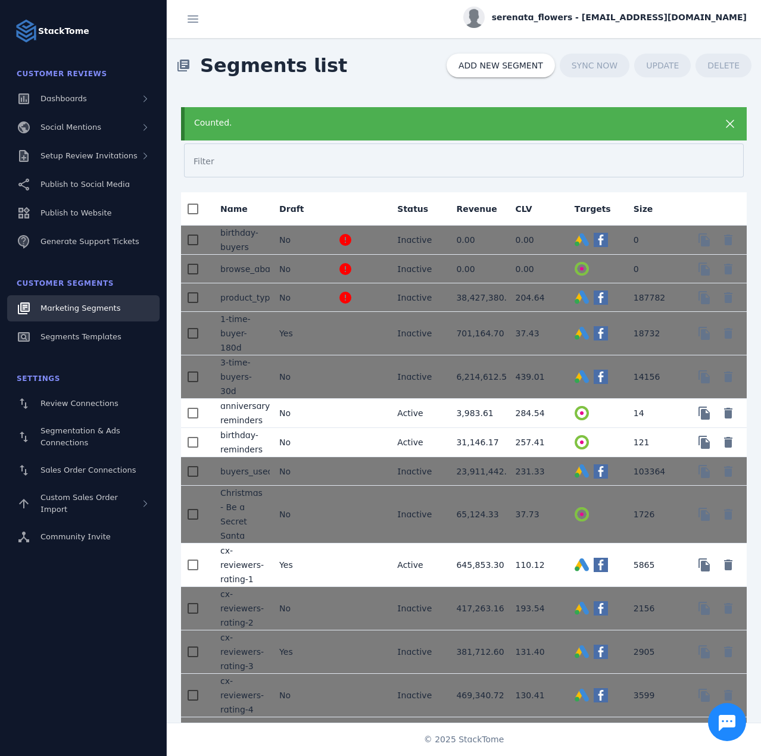
scroll to position [904, 0]
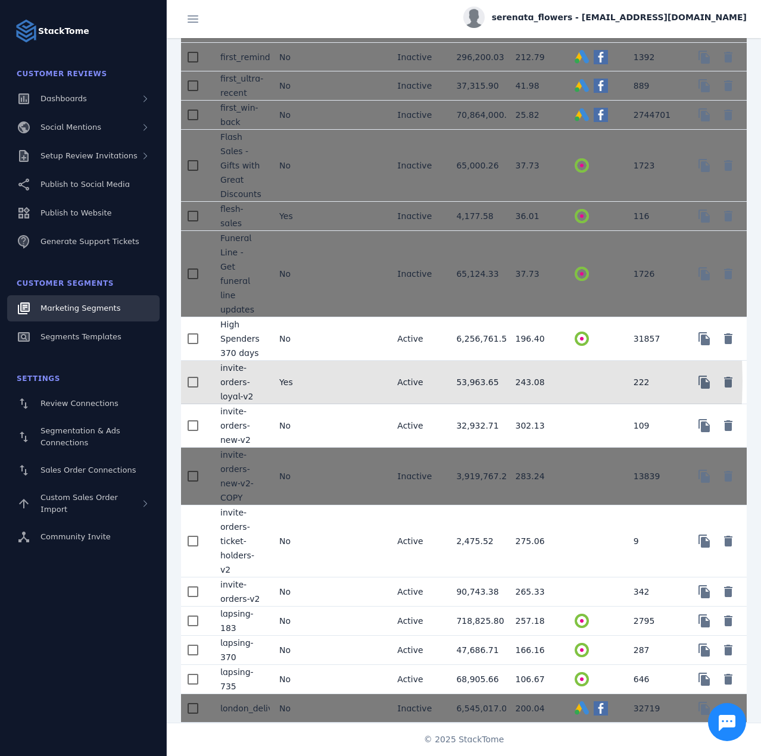
click at [326, 379] on mat-cell "Yes" at bounding box center [299, 382] width 59 height 43
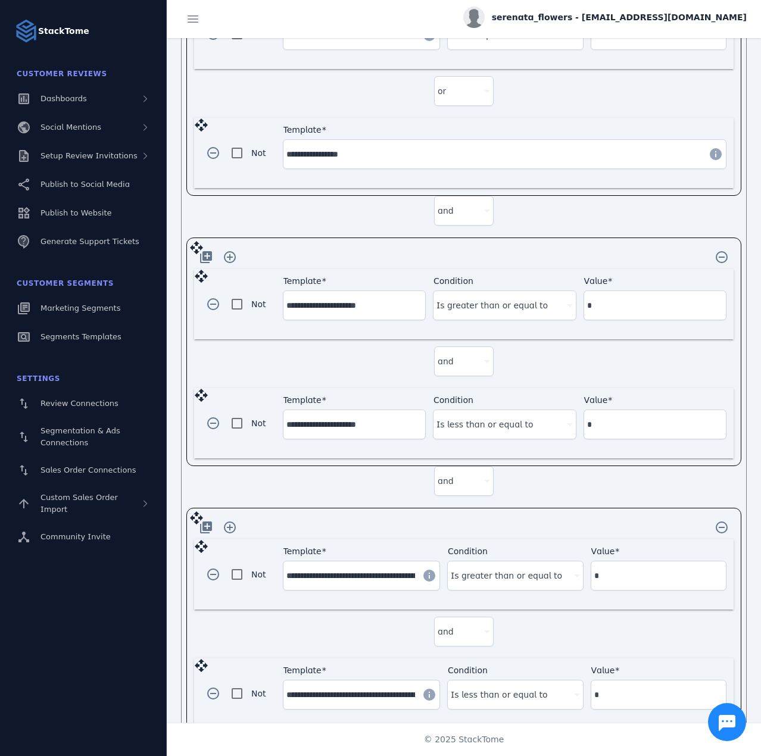
scroll to position [477, 0]
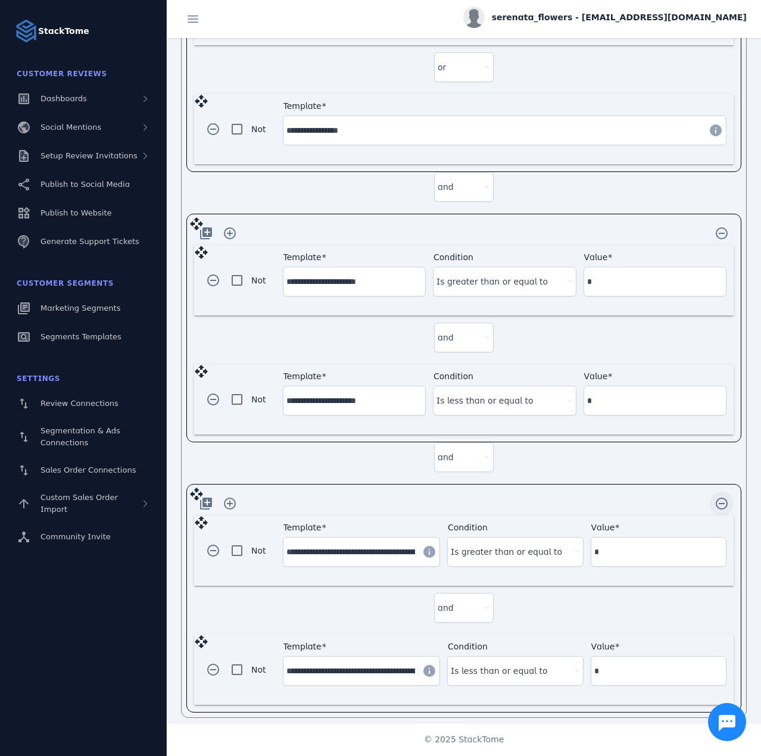
click at [711, 494] on span "button" at bounding box center [721, 503] width 29 height 29
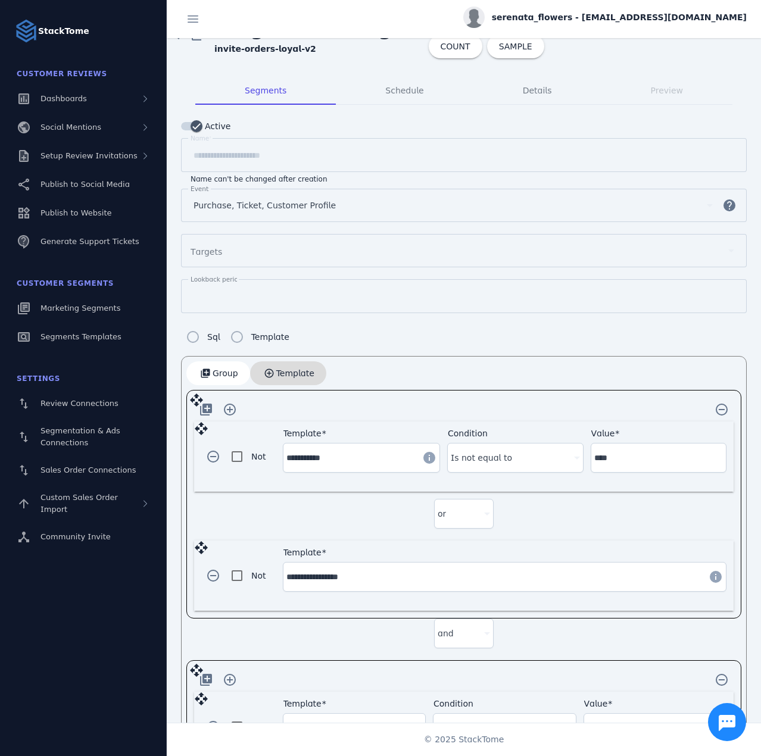
click at [289, 375] on span "Template" at bounding box center [295, 373] width 38 height 8
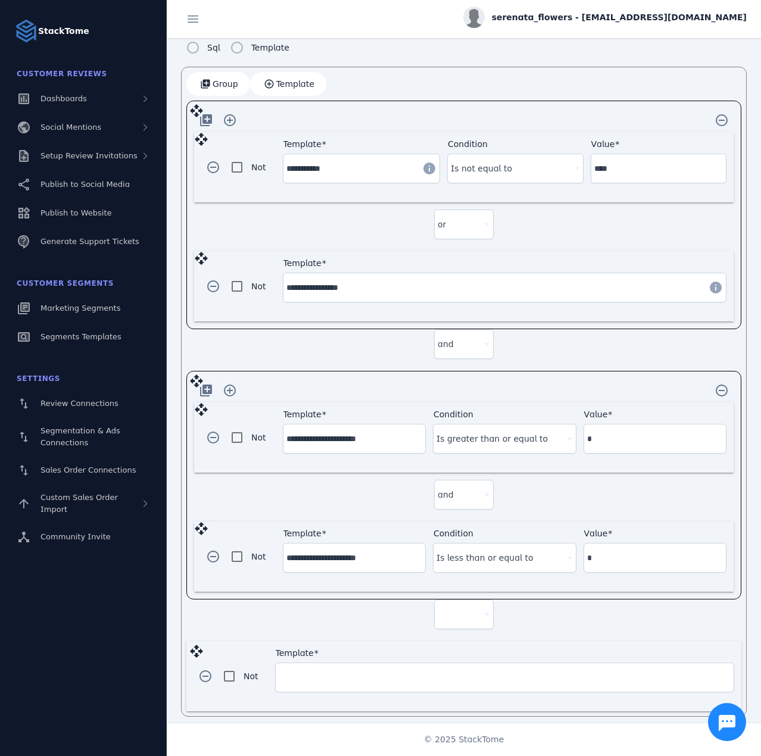
scroll to position [286, 0]
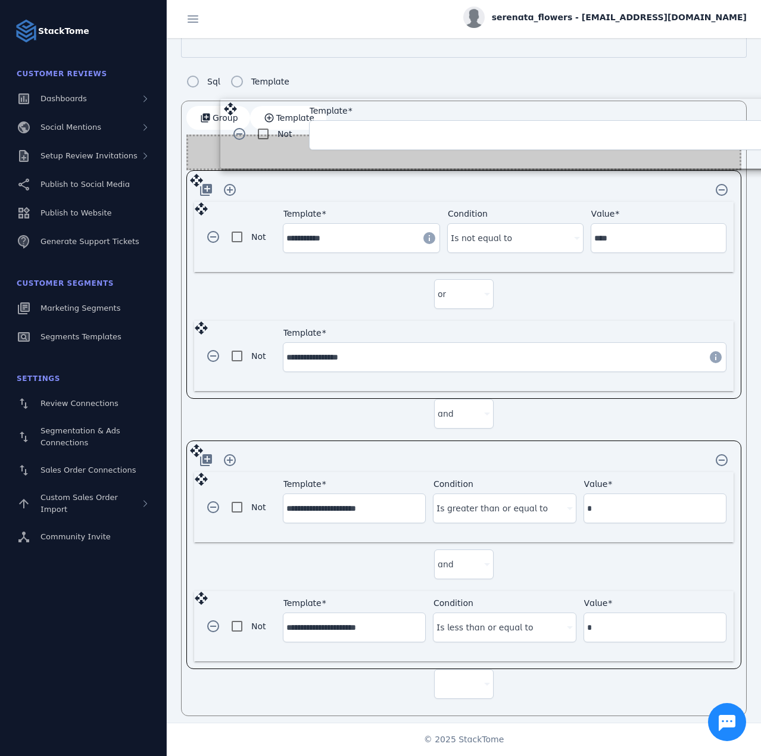
drag, startPoint x: 194, startPoint y: 642, endPoint x: 226, endPoint y: 139, distance: 504.5
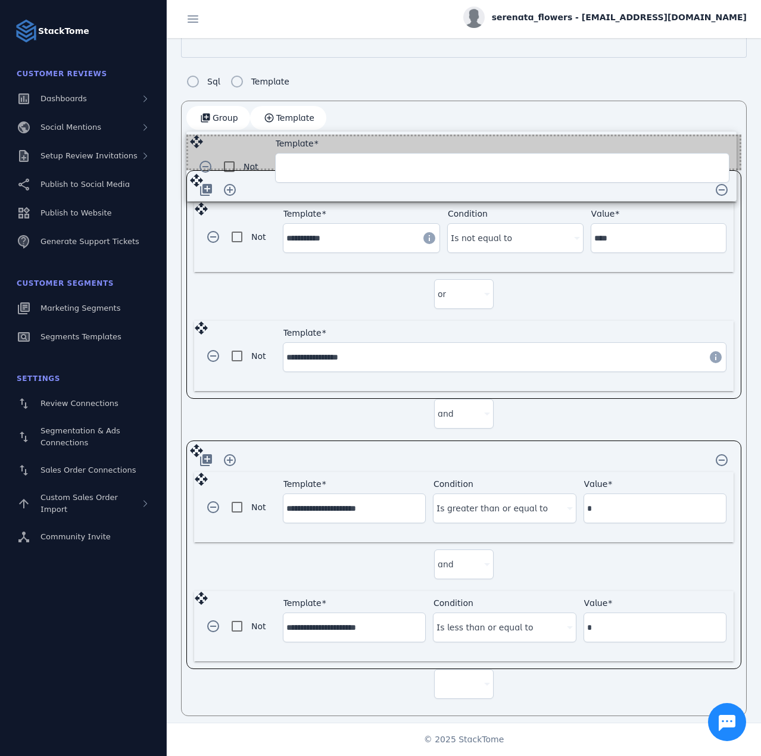
scroll to position [320, 0]
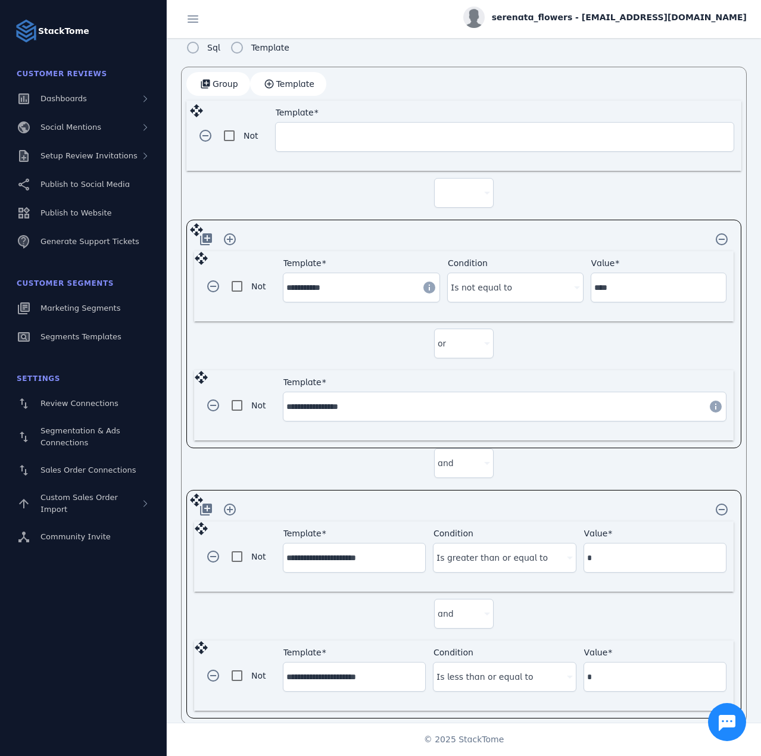
click at [317, 138] on input "Template" at bounding box center [505, 137] width 452 height 14
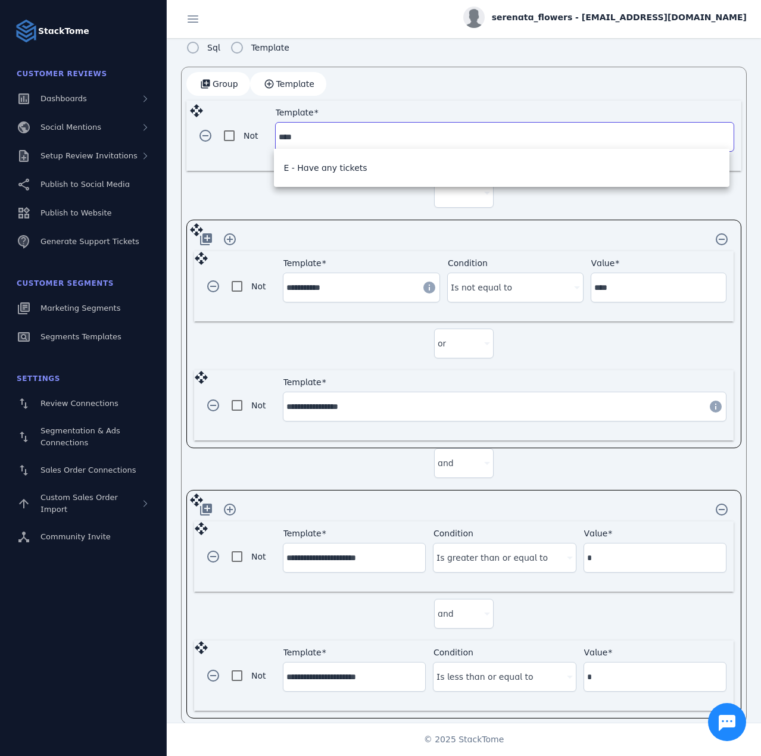
click at [320, 163] on span "E - Have any tickets" at bounding box center [324, 168] width 83 height 14
type input "**********"
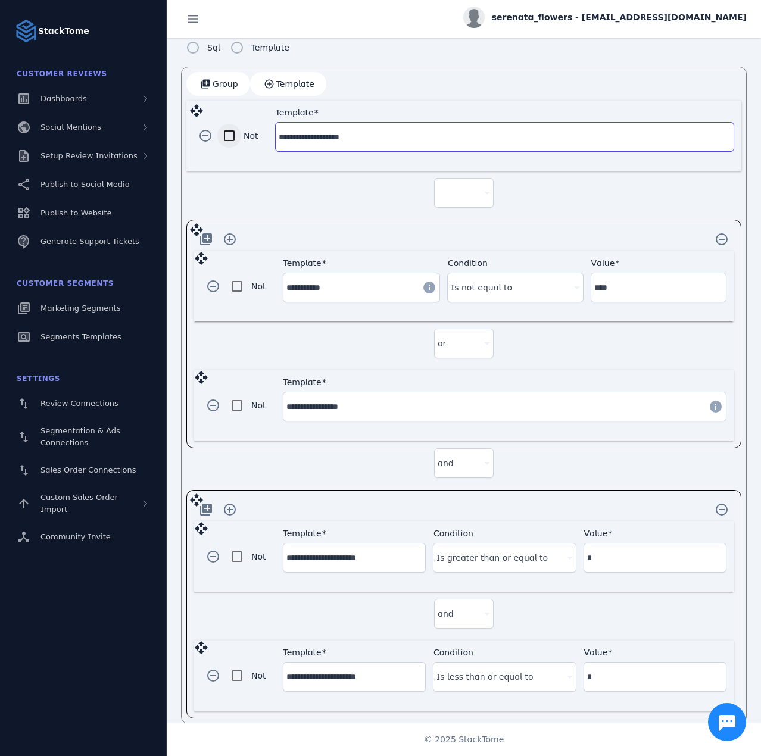
click at [243, 134] on div at bounding box center [229, 135] width 29 height 29
click at [460, 192] on div at bounding box center [458, 193] width 42 height 14
click at [460, 221] on mat-option "and" at bounding box center [461, 223] width 60 height 29
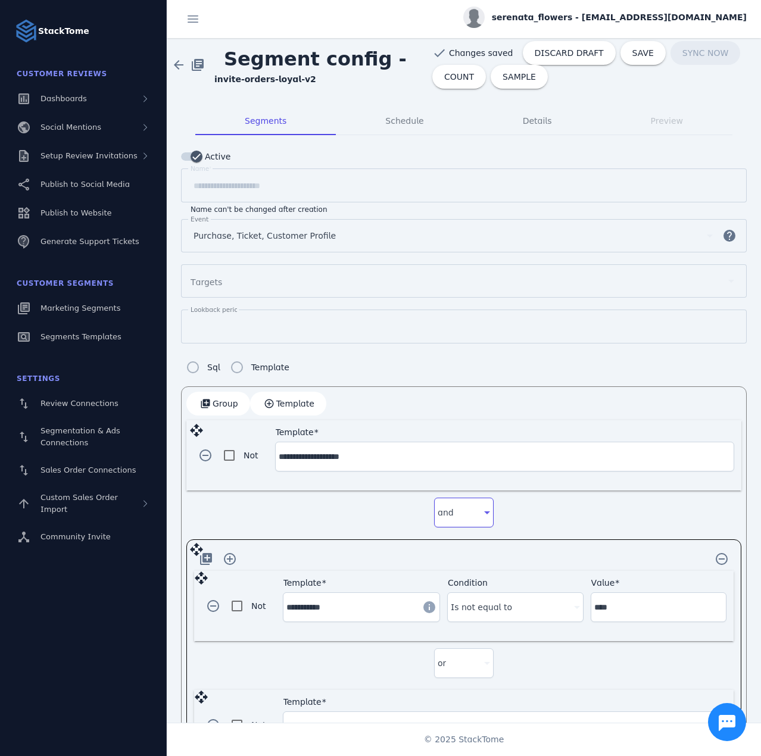
scroll to position [0, 0]
click at [444, 81] on span "COUNT" at bounding box center [459, 77] width 30 height 8
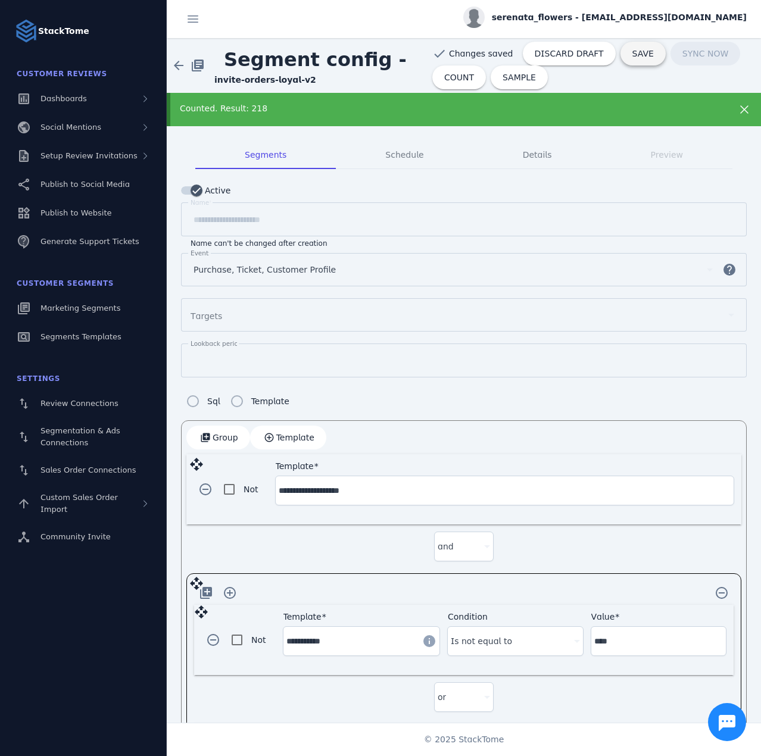
click at [632, 57] on span "SAVE" at bounding box center [642, 53] width 21 height 8
click at [170, 69] on span at bounding box center [178, 65] width 29 height 29
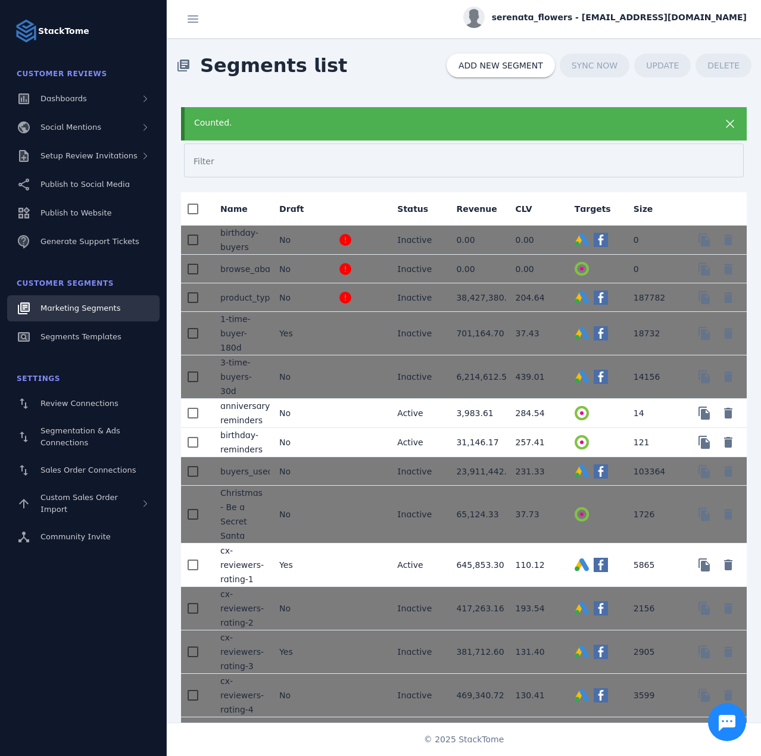
scroll to position [1056, 0]
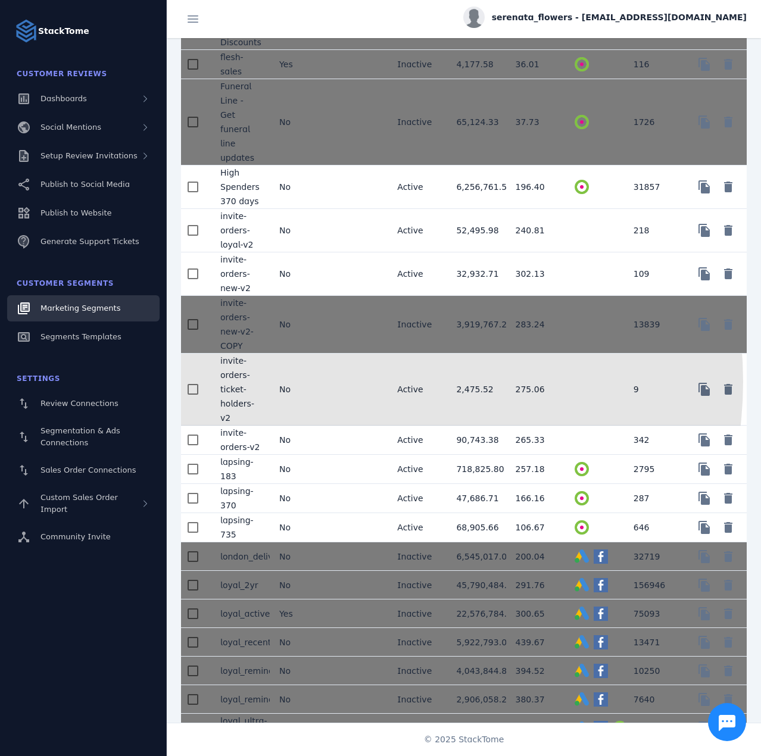
click at [349, 380] on mat-cell at bounding box center [358, 390] width 59 height 72
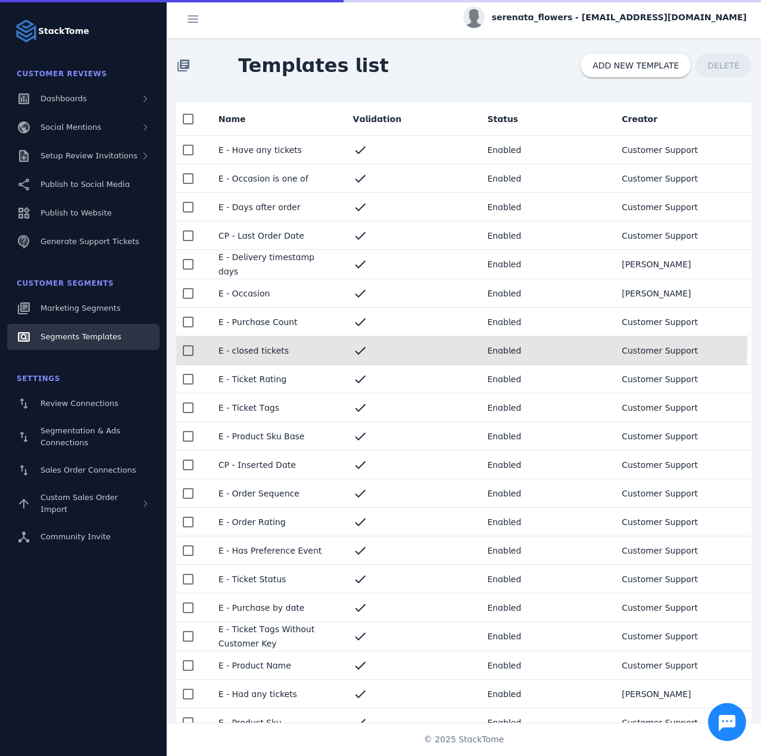
click at [277, 345] on mat-cell "E - closed tickets" at bounding box center [276, 350] width 135 height 29
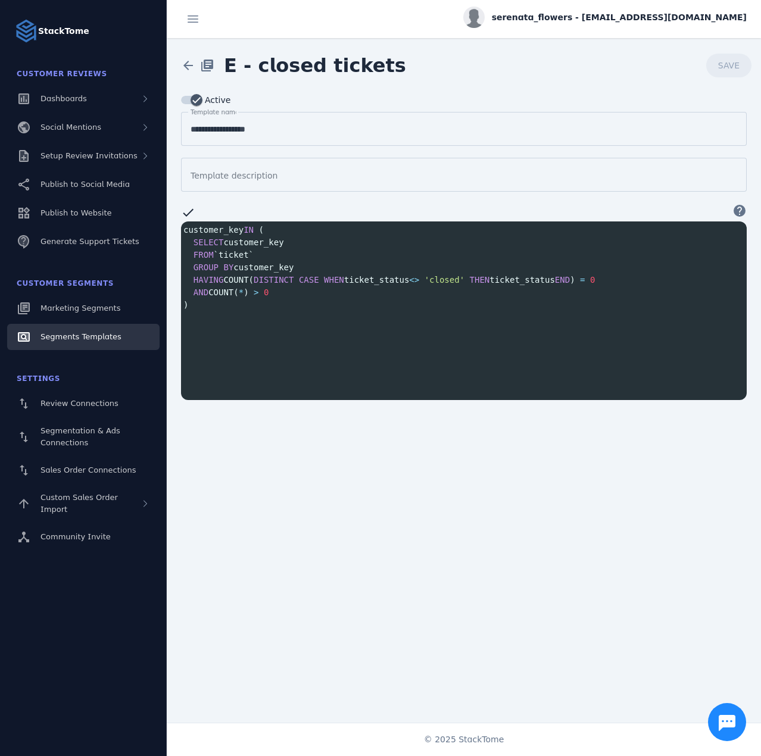
click at [103, 330] on link "Segments Templates" at bounding box center [83, 337] width 152 height 26
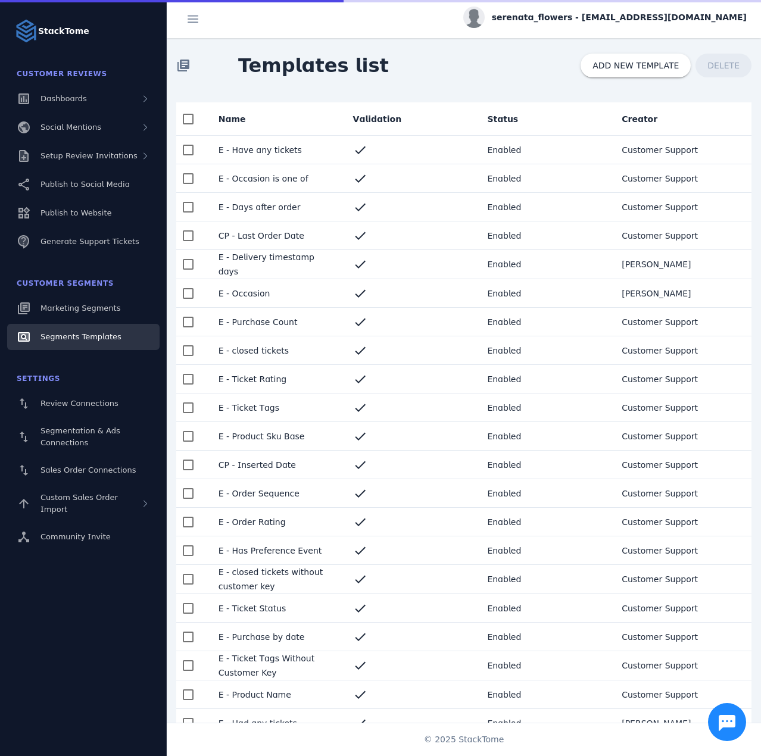
click at [318, 380] on mat-cell "E - Ticket Rating" at bounding box center [276, 379] width 135 height 29
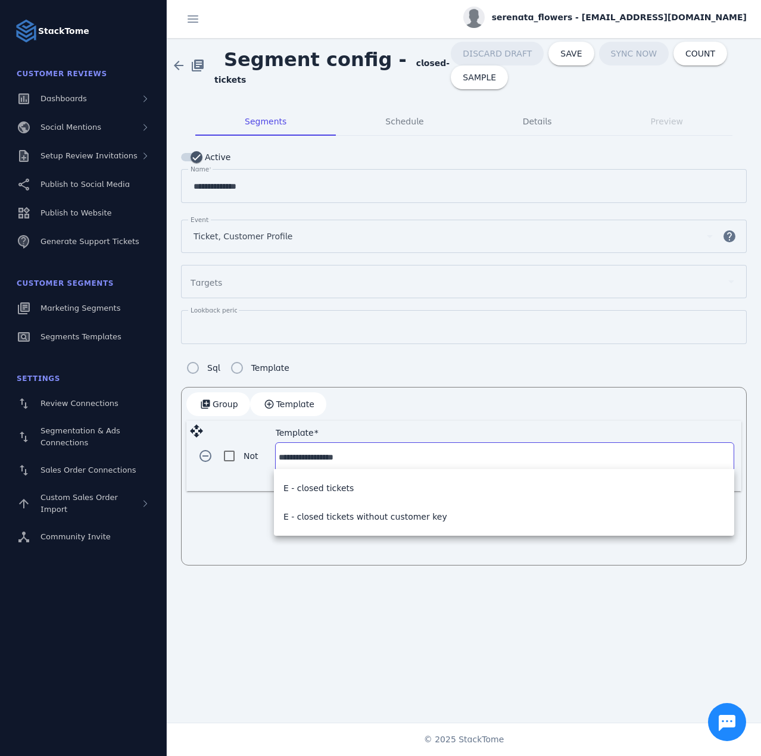
click at [345, 460] on input "**********" at bounding box center [505, 457] width 452 height 14
click at [361, 517] on span "E - closed tickets without customer key" at bounding box center [365, 516] width 164 height 14
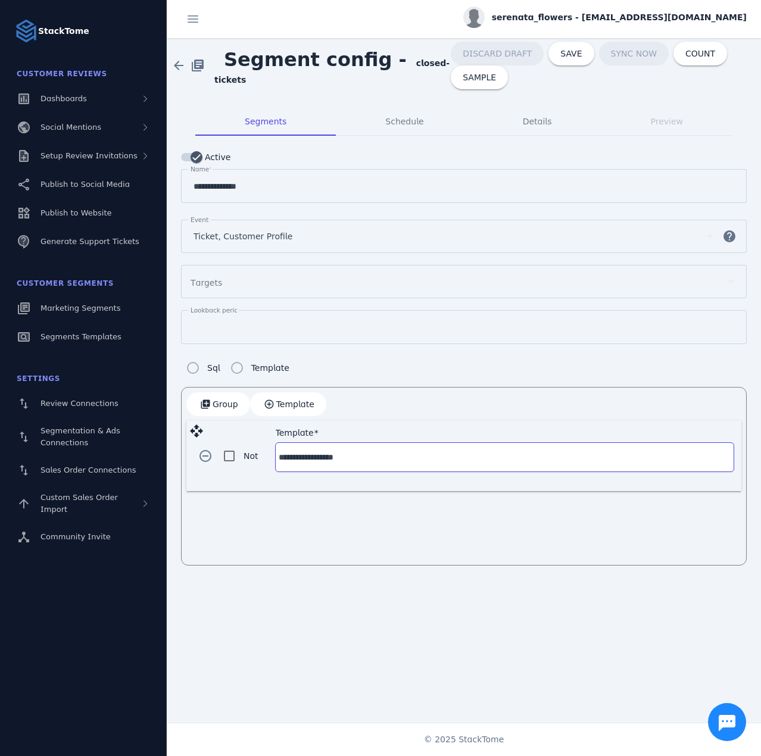
type input "**********"
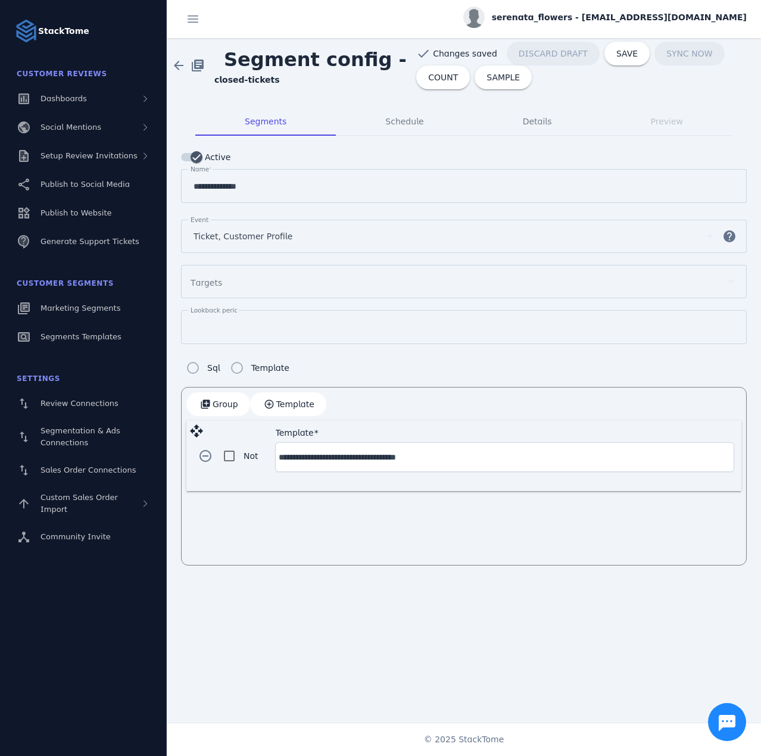
drag, startPoint x: 301, startPoint y: 404, endPoint x: 347, endPoint y: 432, distance: 54.0
click at [301, 404] on span "Template" at bounding box center [295, 404] width 38 height 8
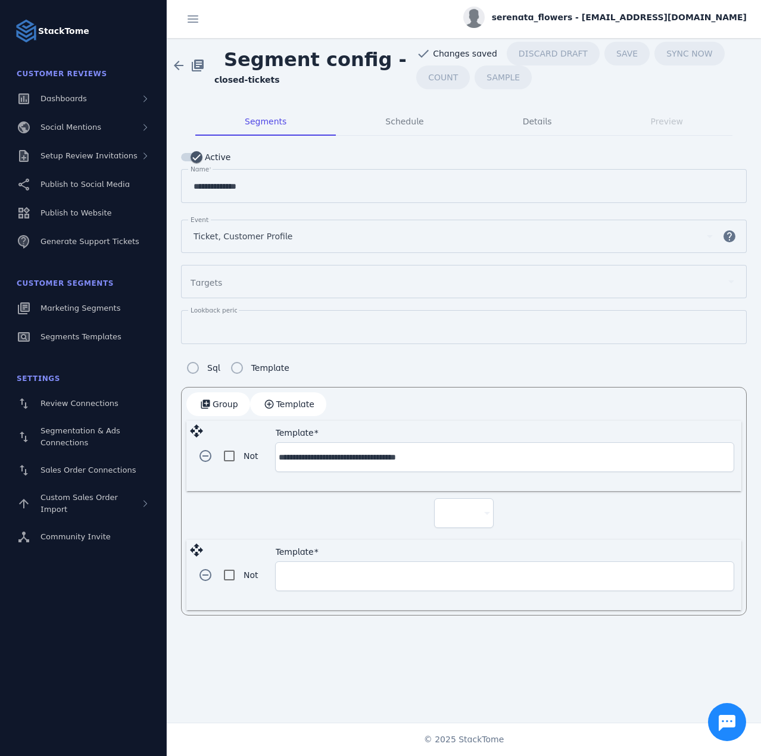
click at [467, 515] on div at bounding box center [458, 513] width 42 height 14
click at [463, 542] on mat-option "and" at bounding box center [464, 543] width 60 height 29
click at [367, 571] on input "Template" at bounding box center [505, 576] width 452 height 14
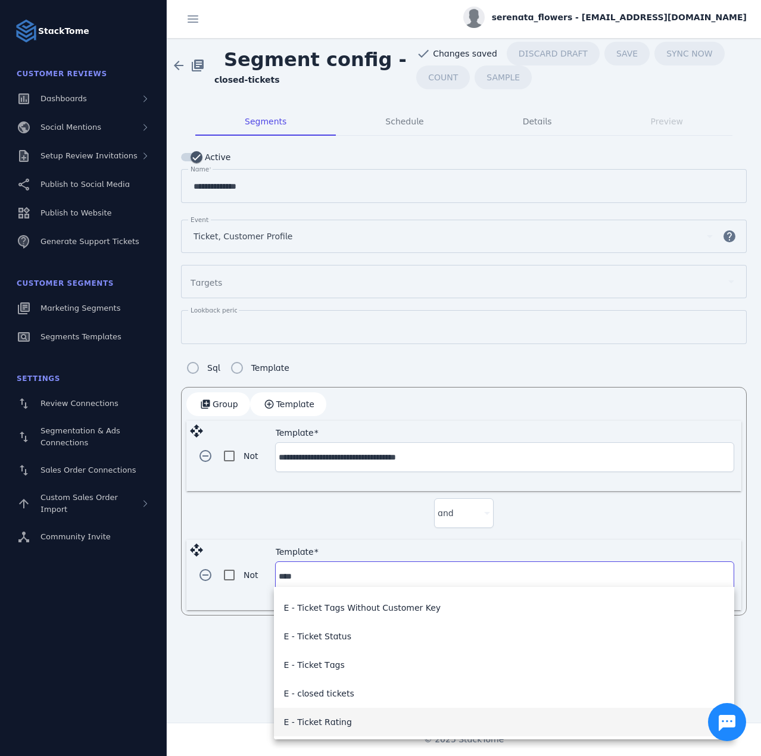
scroll to position [171, 0]
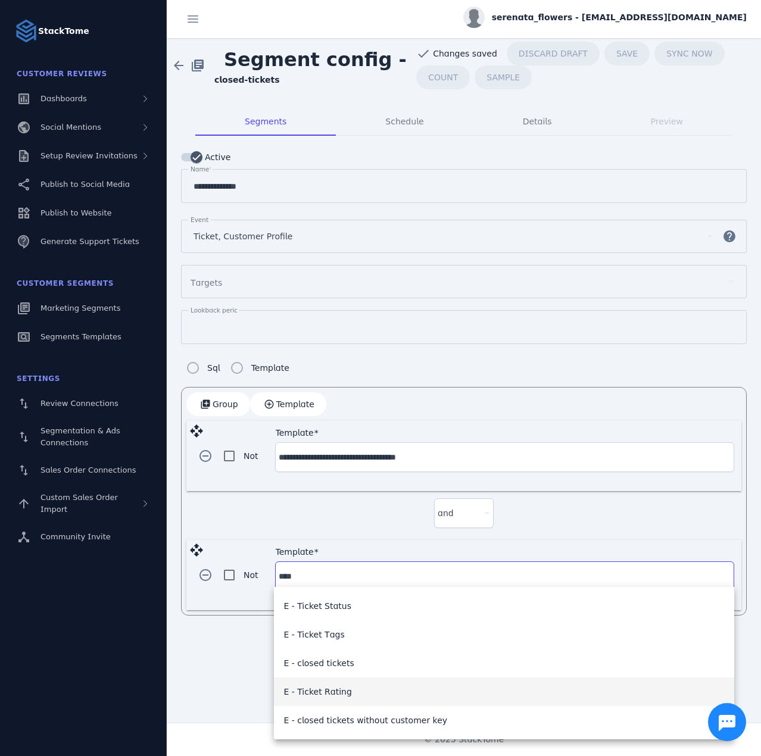
click at [323, 692] on span "E - Ticket Rating" at bounding box center [317, 691] width 68 height 14
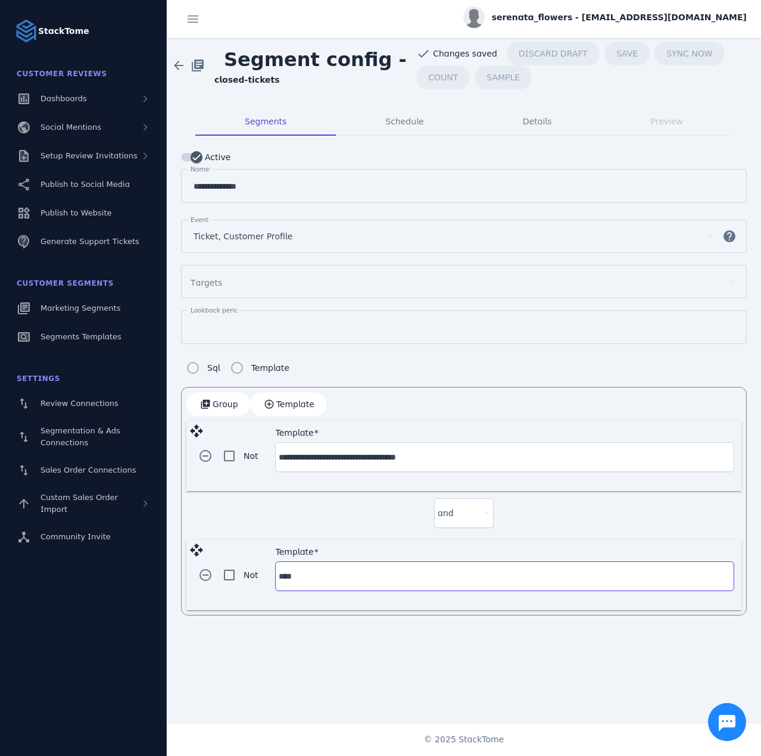
type input "**********"
click at [476, 583] on div "Condition" at bounding box center [504, 576] width 141 height 29
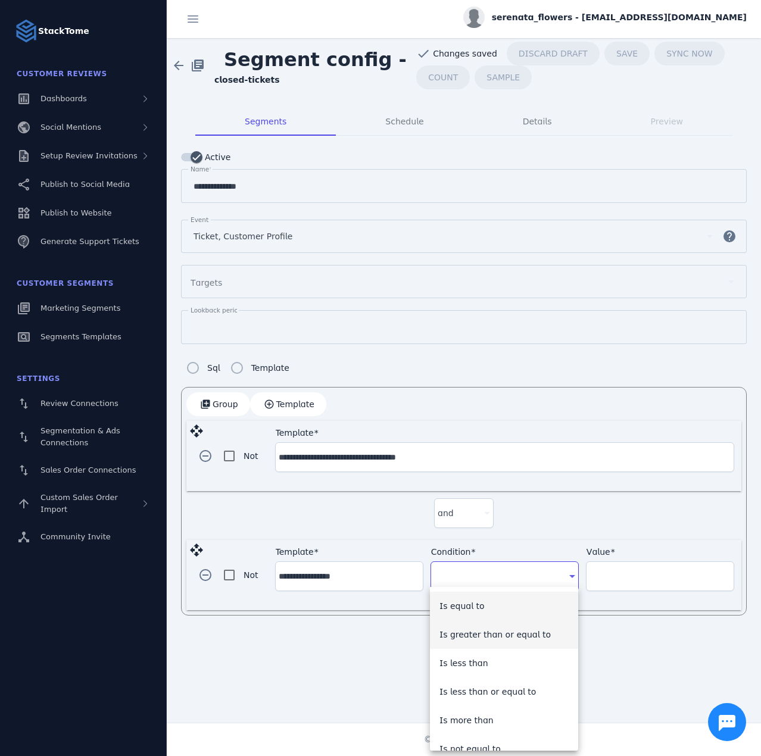
click at [496, 635] on span "Is greater than or equal to" at bounding box center [494, 634] width 111 height 14
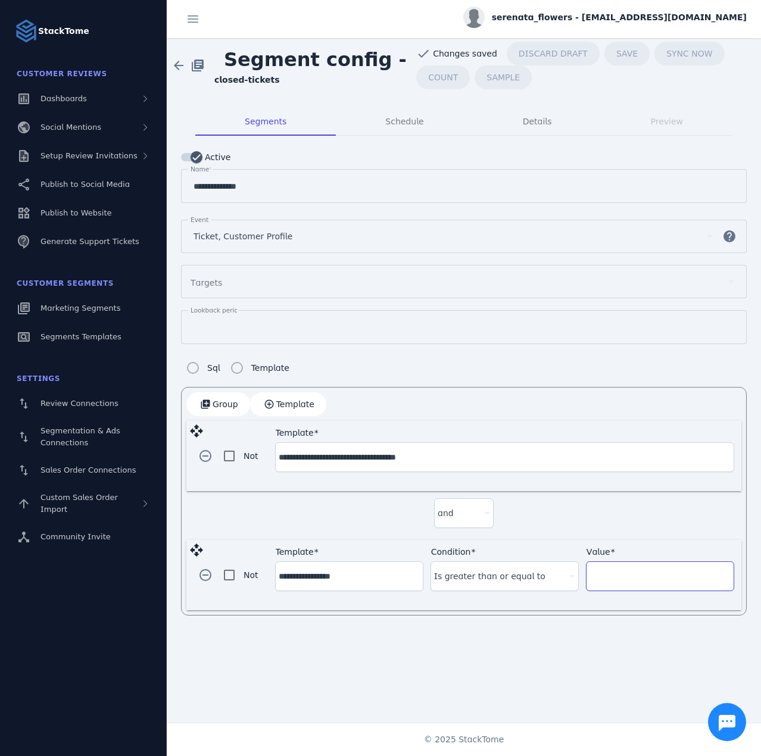
click at [630, 570] on input "Value" at bounding box center [659, 576] width 141 height 14
click at [615, 574] on input "Value" at bounding box center [659, 576] width 141 height 14
type input "*"
click at [341, 505] on div "and" at bounding box center [463, 515] width 555 height 49
click at [428, 75] on span "COUNT" at bounding box center [443, 77] width 30 height 8
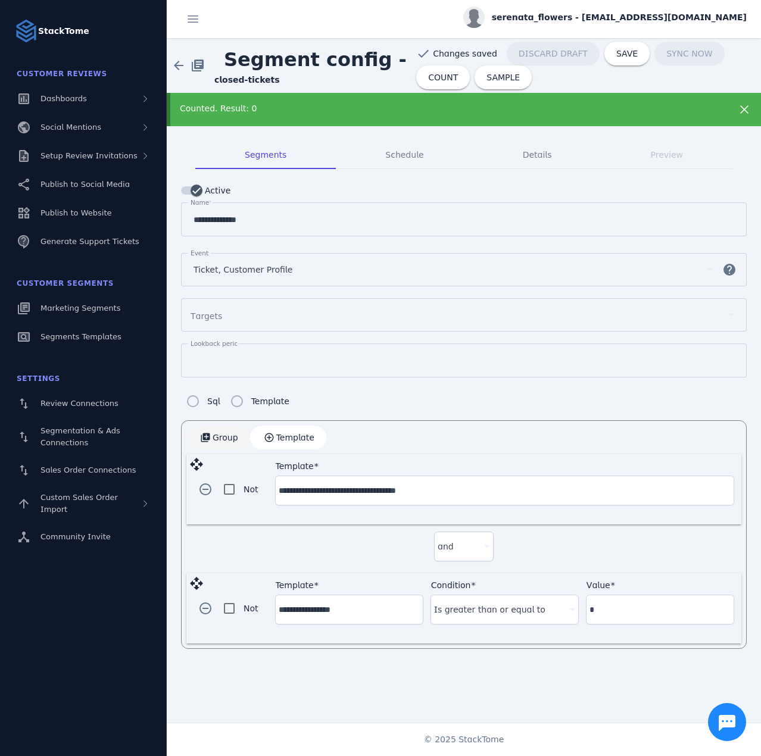
drag, startPoint x: 199, startPoint y: 482, endPoint x: 217, endPoint y: 443, distance: 43.1
click at [199, 482] on span "button" at bounding box center [205, 489] width 29 height 29
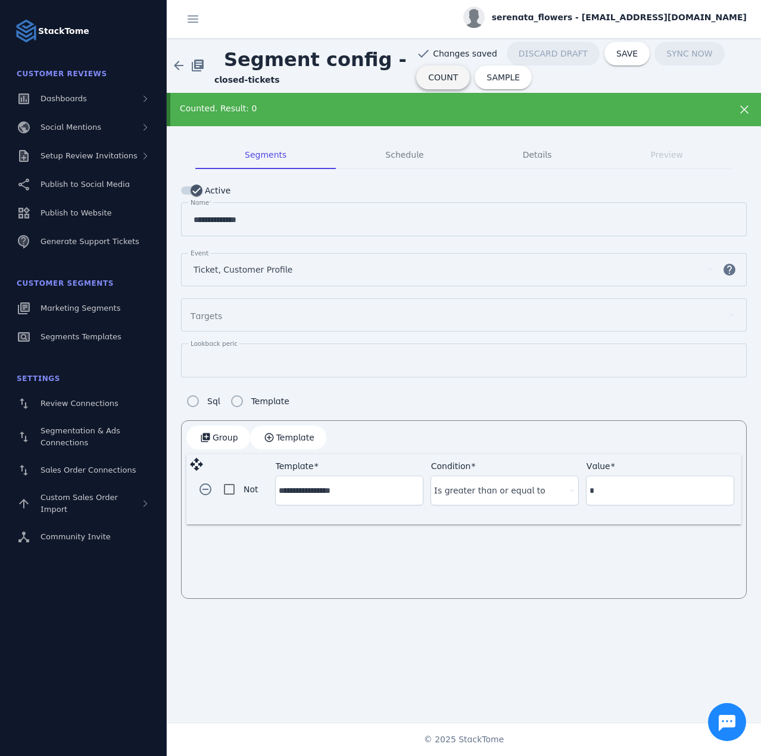
click at [429, 79] on span "COUNT" at bounding box center [443, 77] width 30 height 8
click at [611, 17] on span "serenata_flowers - [EMAIL_ADDRESS][DOMAIN_NAME]" at bounding box center [619, 17] width 255 height 12
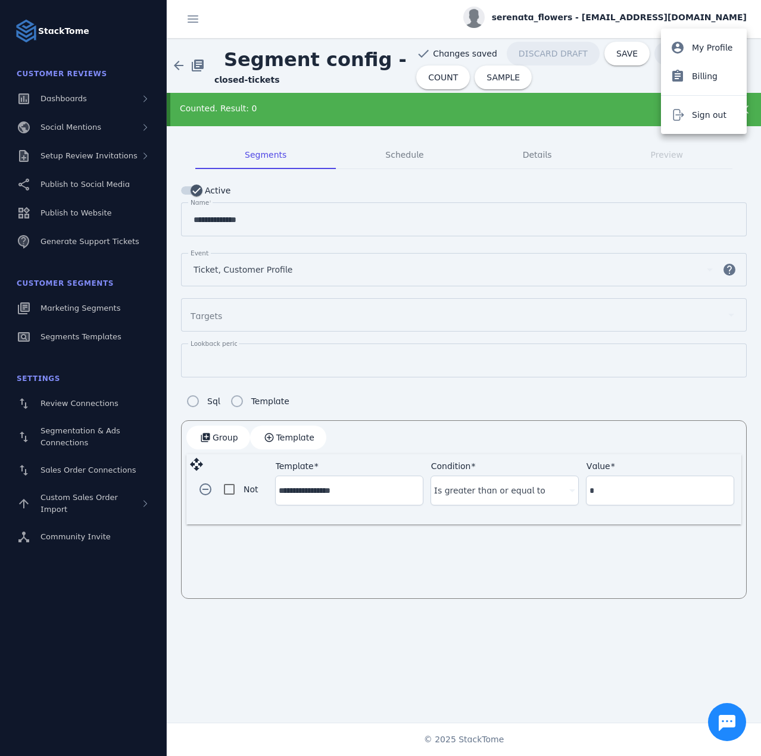
click at [174, 61] on div at bounding box center [380, 378] width 761 height 756
click at [174, 61] on span at bounding box center [178, 65] width 29 height 29
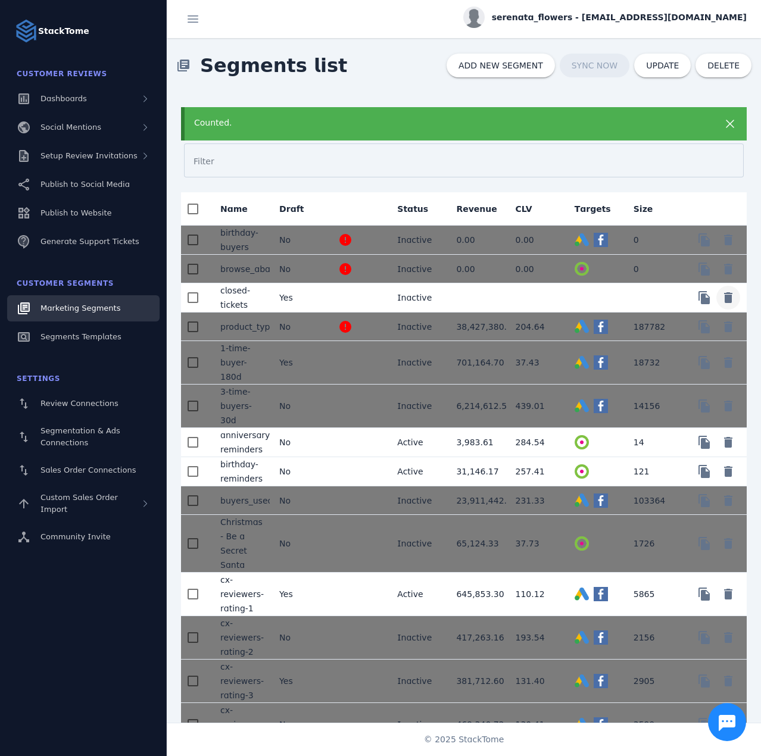
click at [725, 294] on span "Delete" at bounding box center [728, 297] width 29 height 29
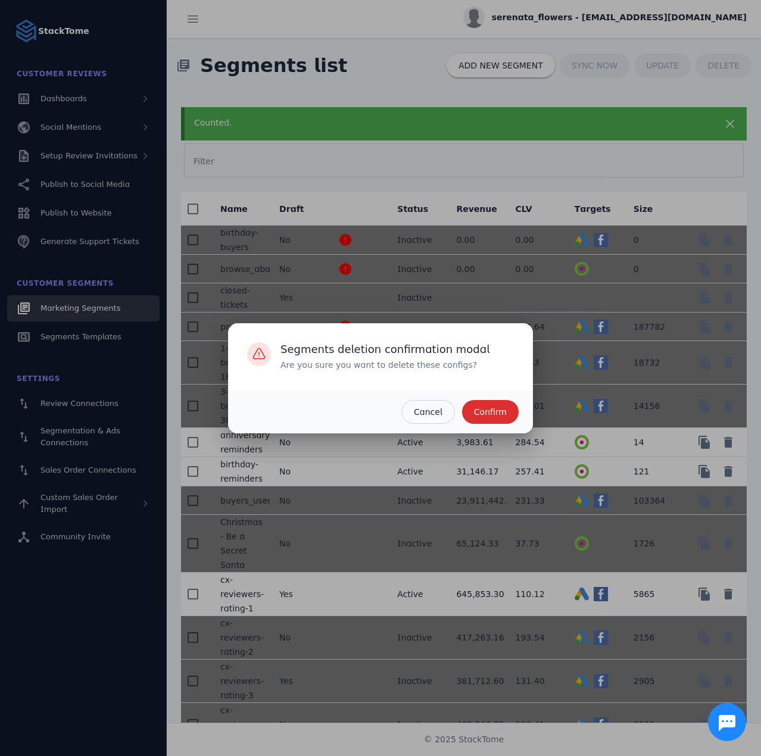
click at [503, 404] on span "button" at bounding box center [490, 412] width 57 height 29
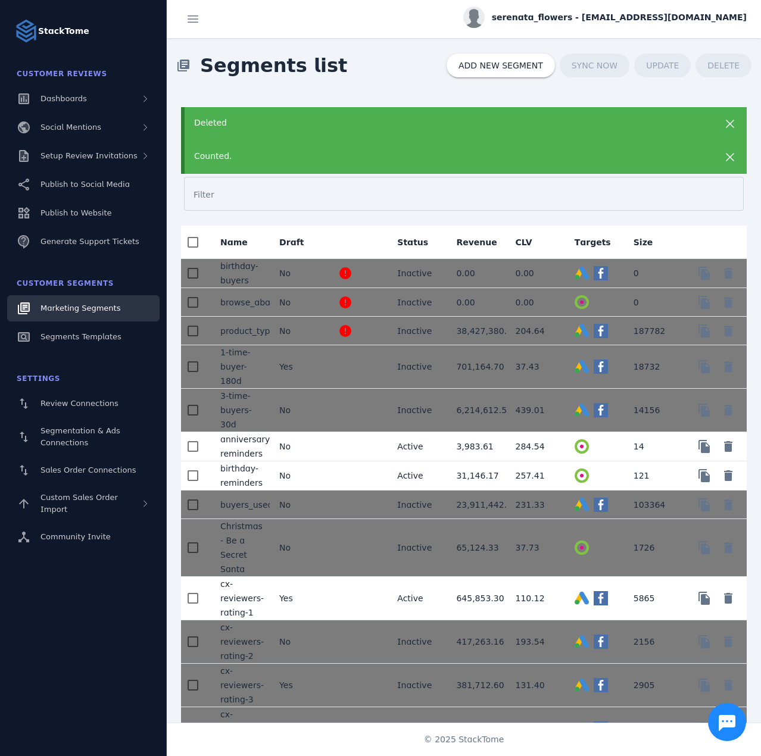
click at [308, 137] on div "Deleted" at bounding box center [463, 123] width 565 height 33
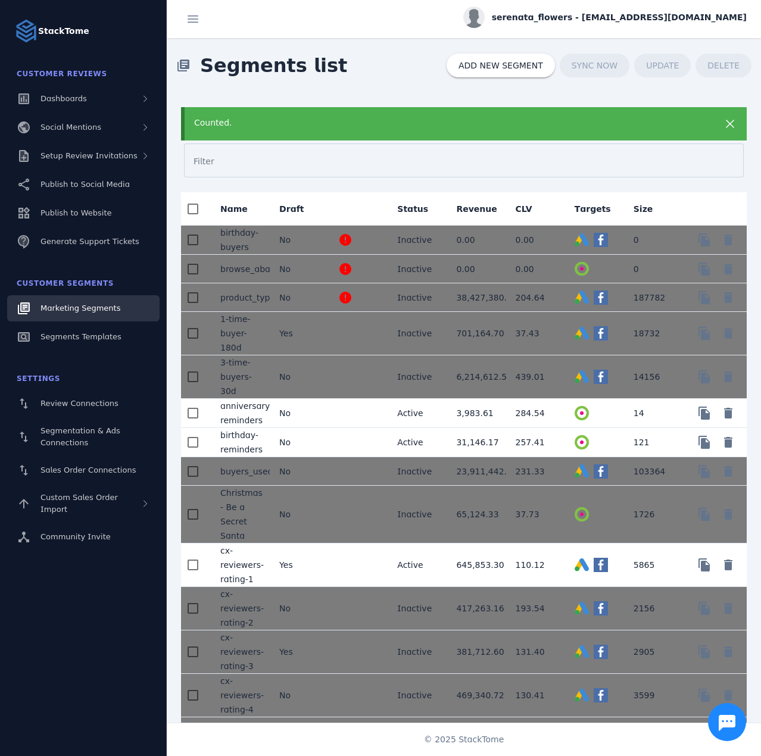
click at [308, 129] on div "Counted." at bounding box center [438, 123] width 489 height 12
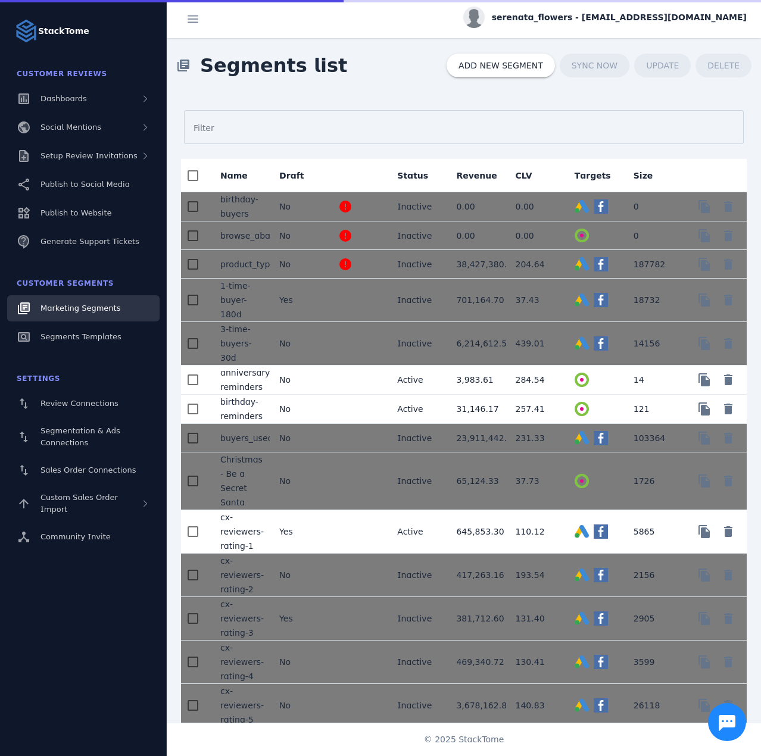
click at [651, 19] on span "serenata_flowers - [EMAIL_ADDRESS][DOMAIN_NAME]" at bounding box center [619, 17] width 255 height 12
click at [702, 114] on span "Sign out" at bounding box center [709, 115] width 35 height 14
